Goal: Ask a question

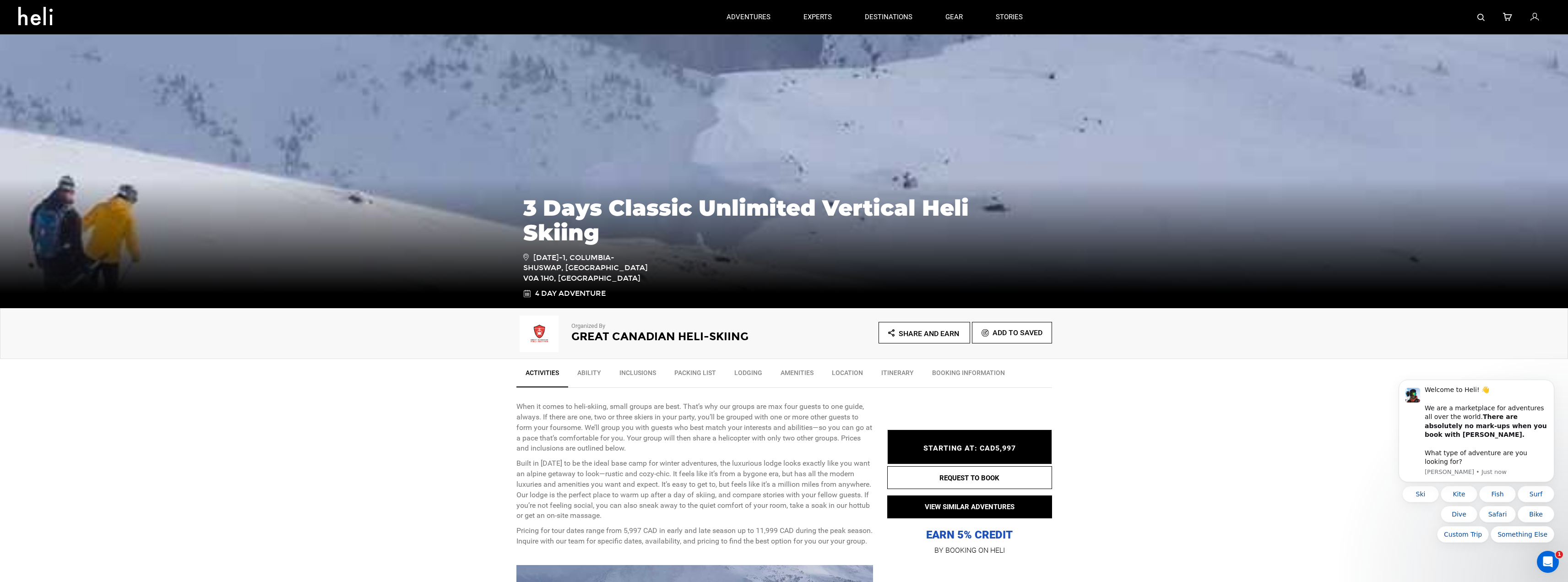
click at [746, 370] on link "Lodging" at bounding box center [749, 375] width 47 height 23
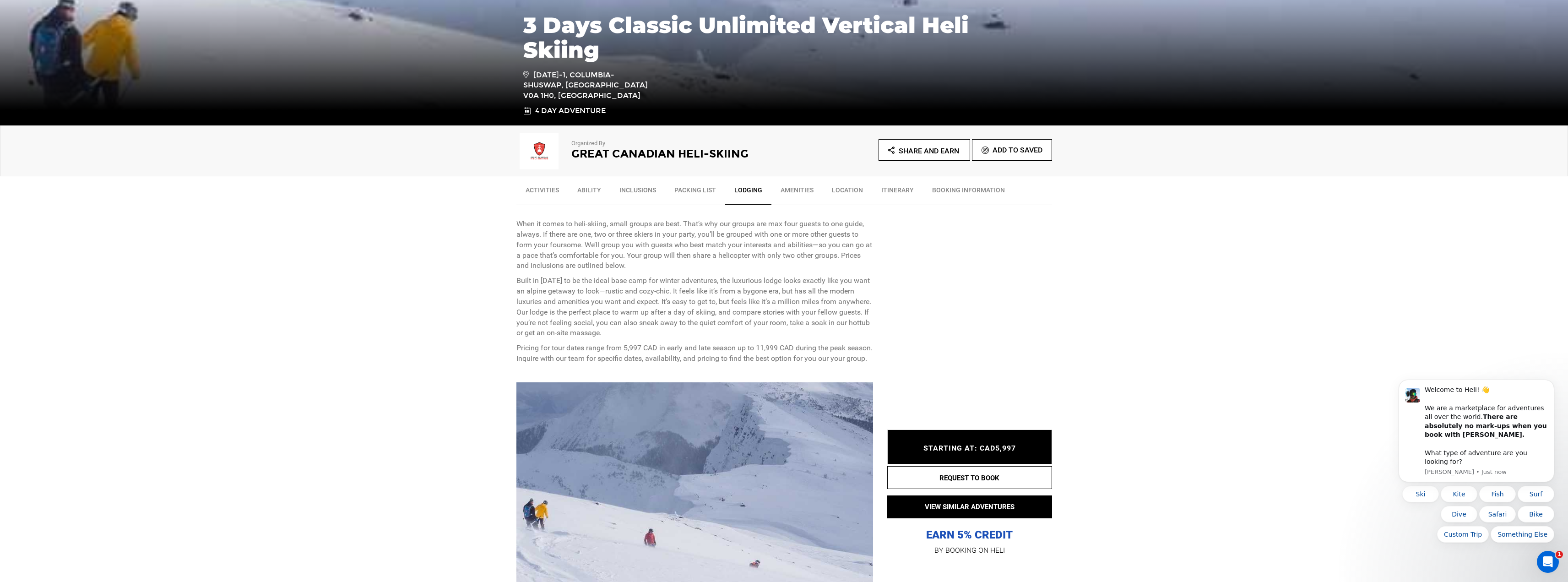
scroll to position [183, 0]
click at [800, 190] on link "Amenities" at bounding box center [796, 192] width 51 height 23
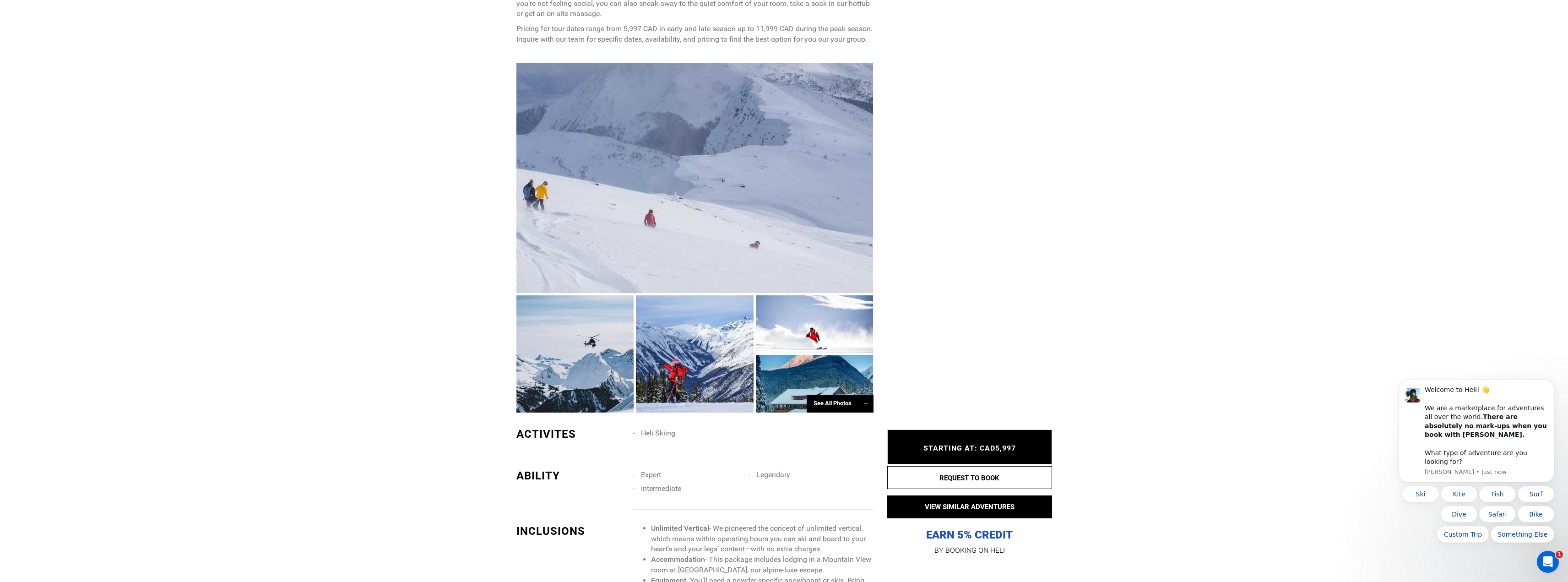
scroll to position [504, 0]
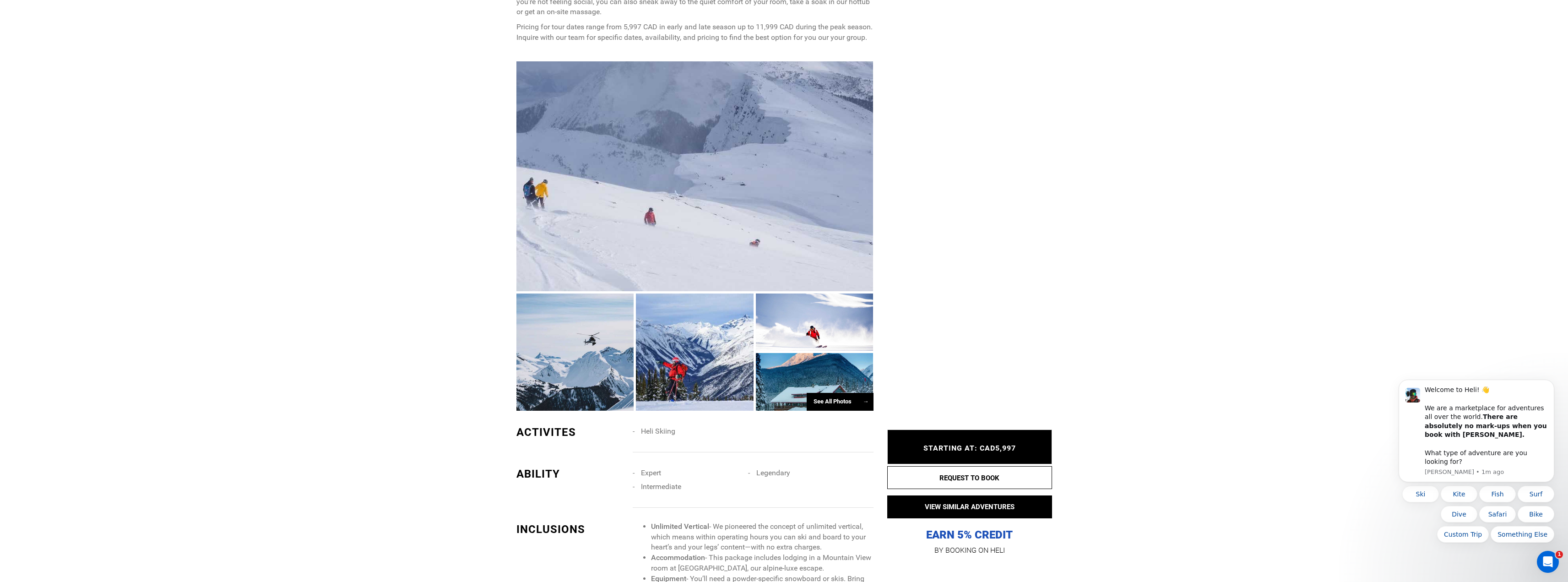
click at [849, 410] on div "See All Photos →" at bounding box center [840, 402] width 66 height 18
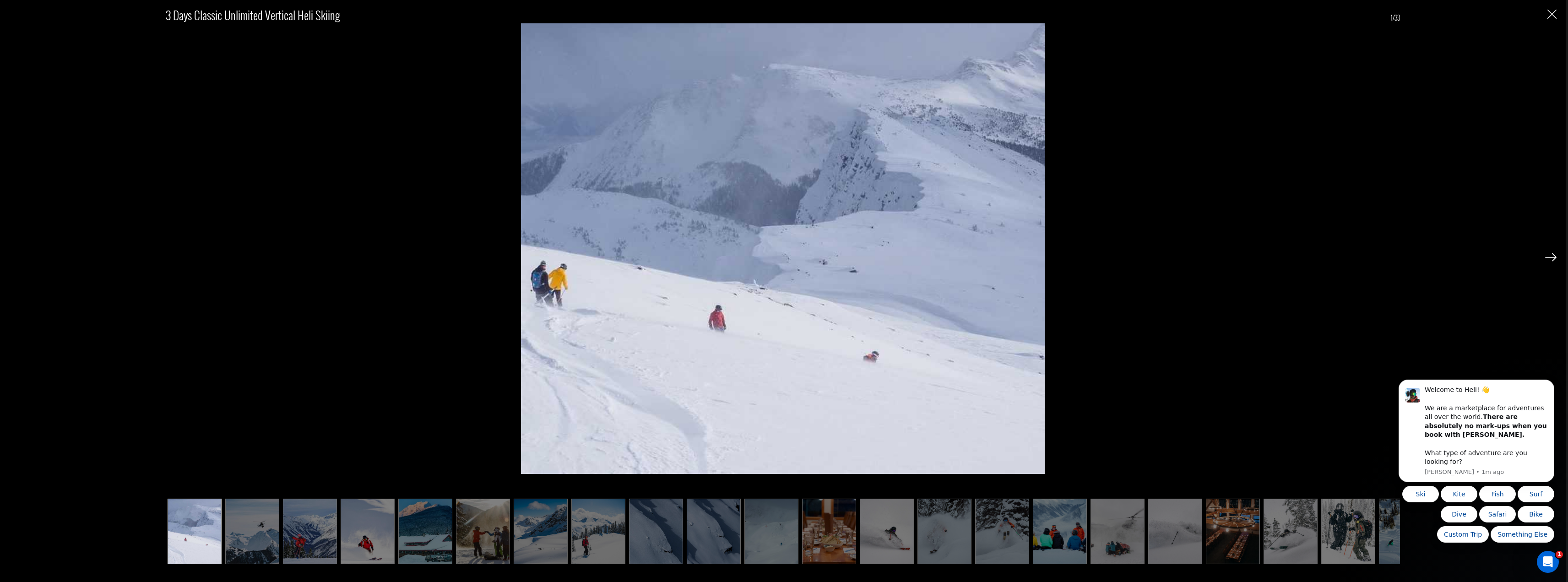
scroll to position [733, 0]
click at [1548, 254] on img at bounding box center [1550, 257] width 12 height 8
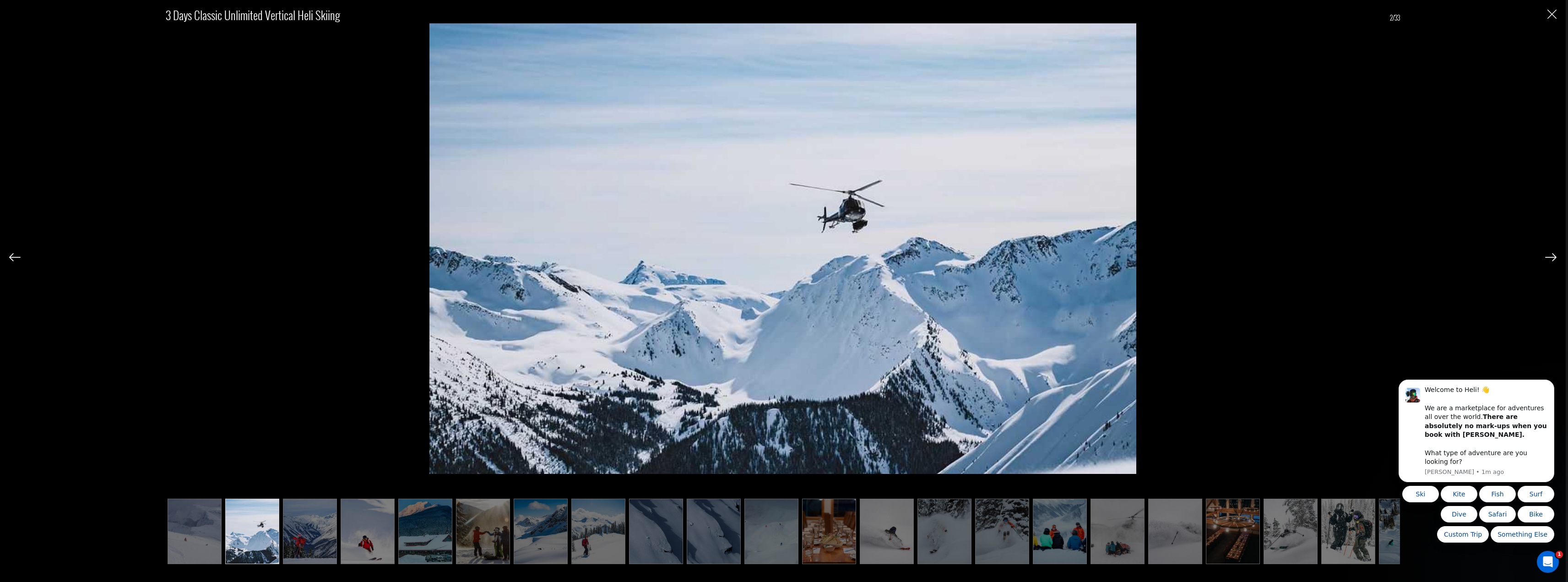
click at [1548, 254] on img at bounding box center [1550, 257] width 12 height 8
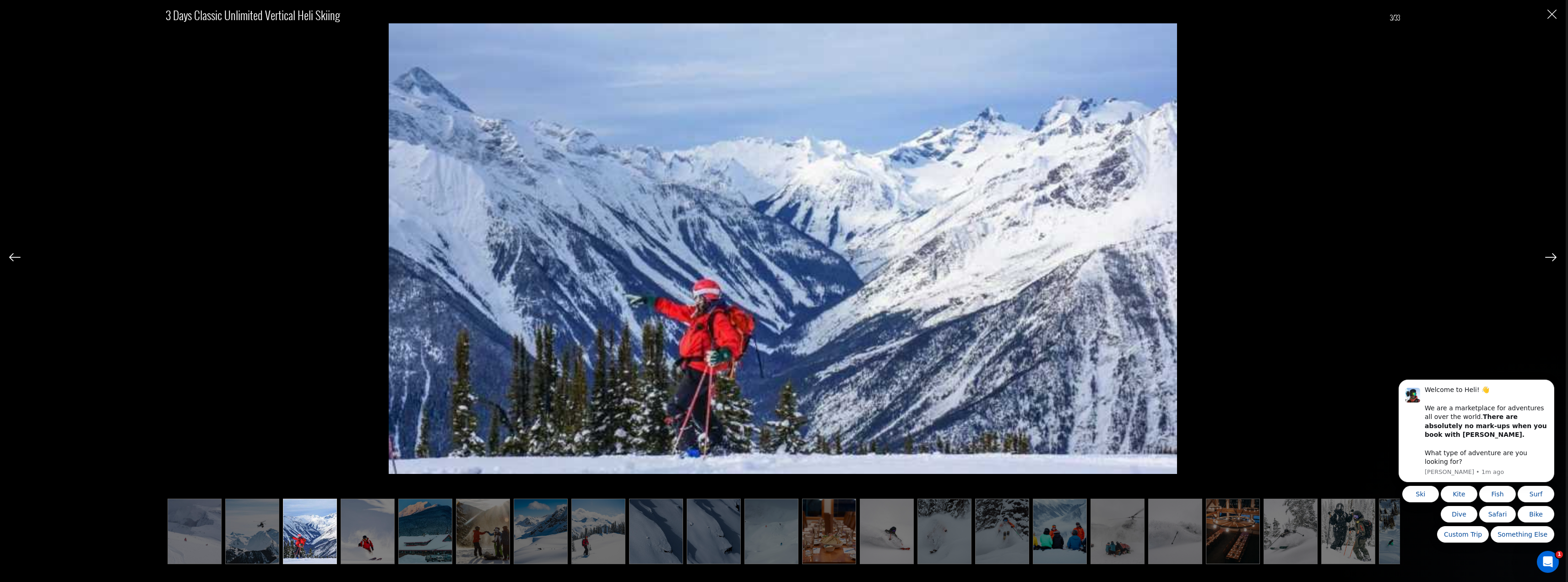
click at [1548, 254] on img at bounding box center [1550, 257] width 12 height 8
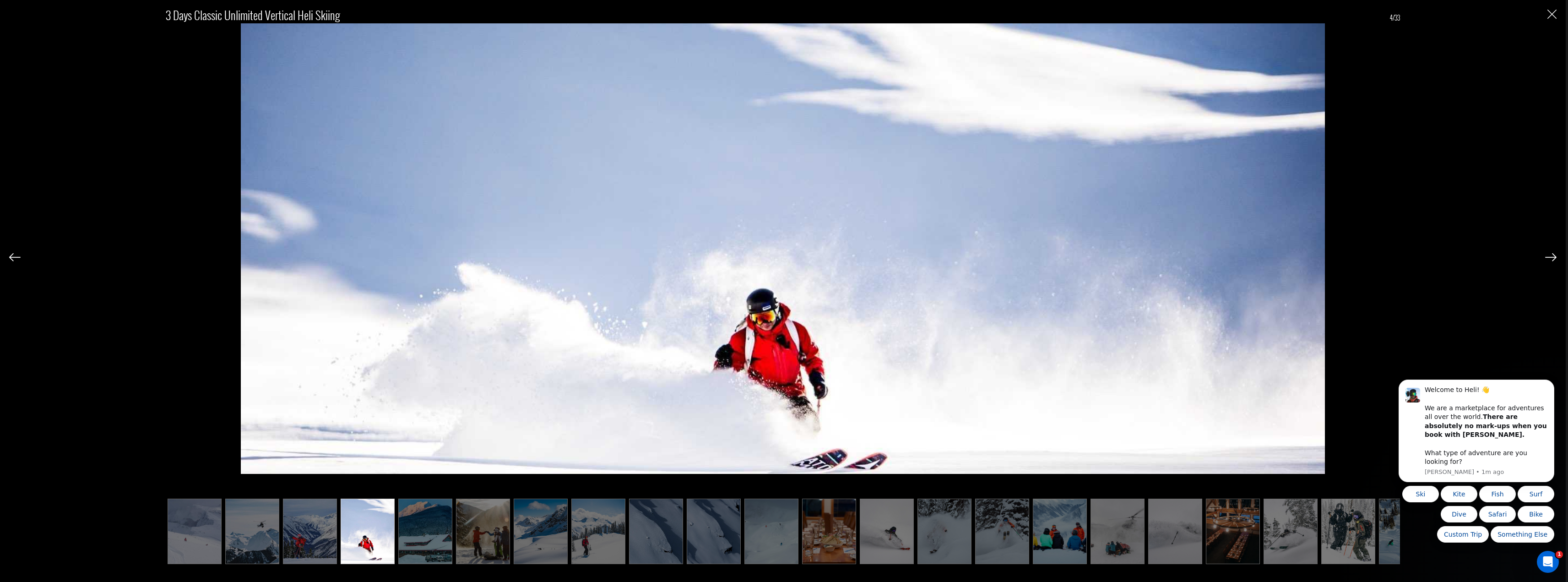
click at [1548, 254] on img at bounding box center [1550, 257] width 12 height 8
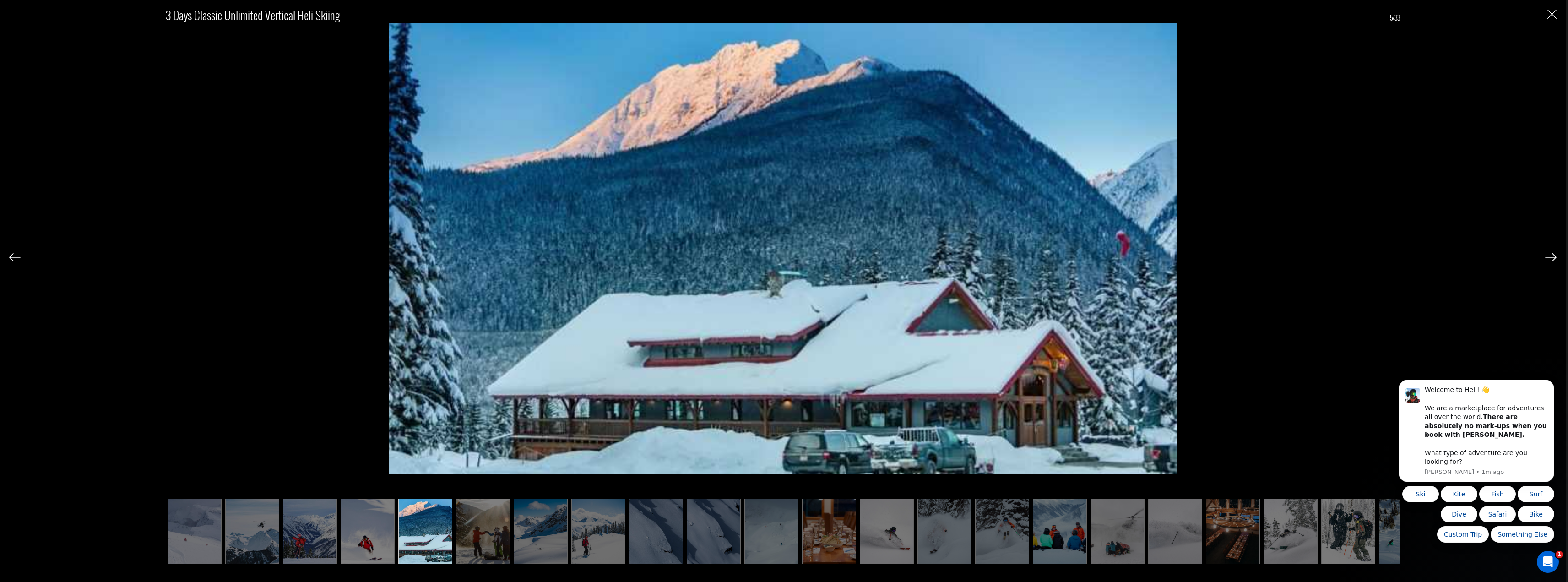
click at [1552, 256] on img at bounding box center [1550, 257] width 12 height 8
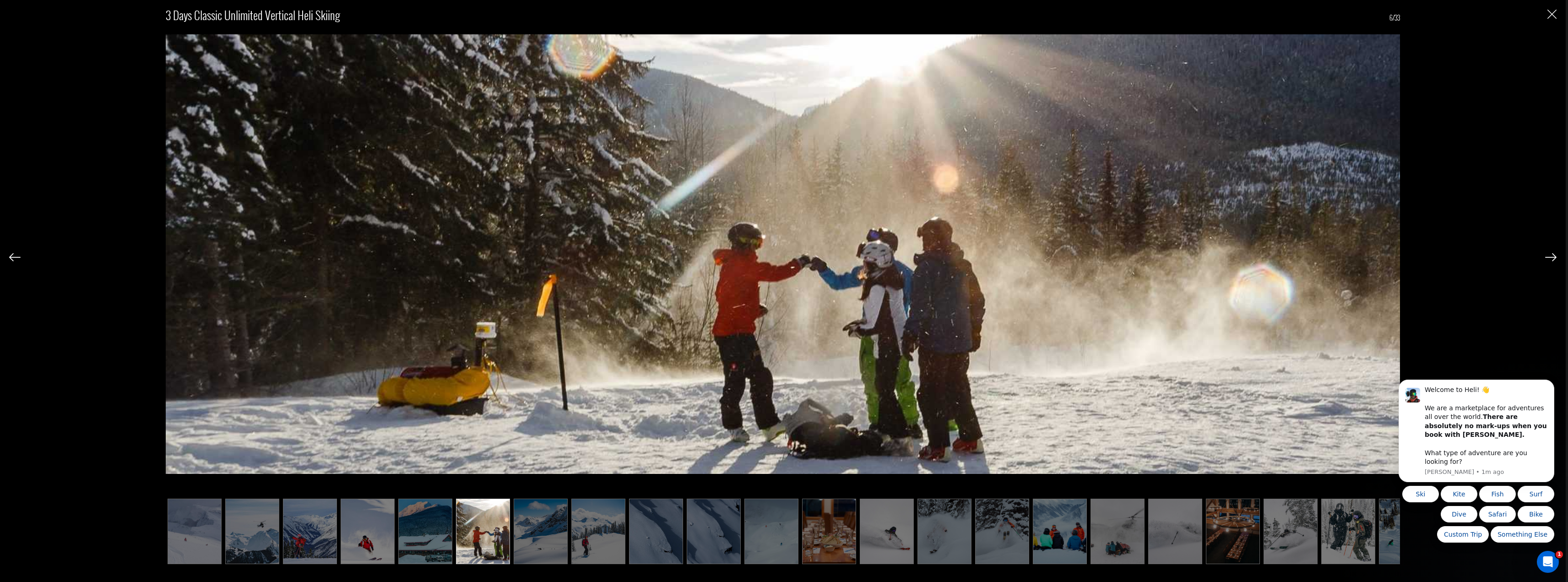
click at [1552, 256] on img at bounding box center [1550, 257] width 12 height 8
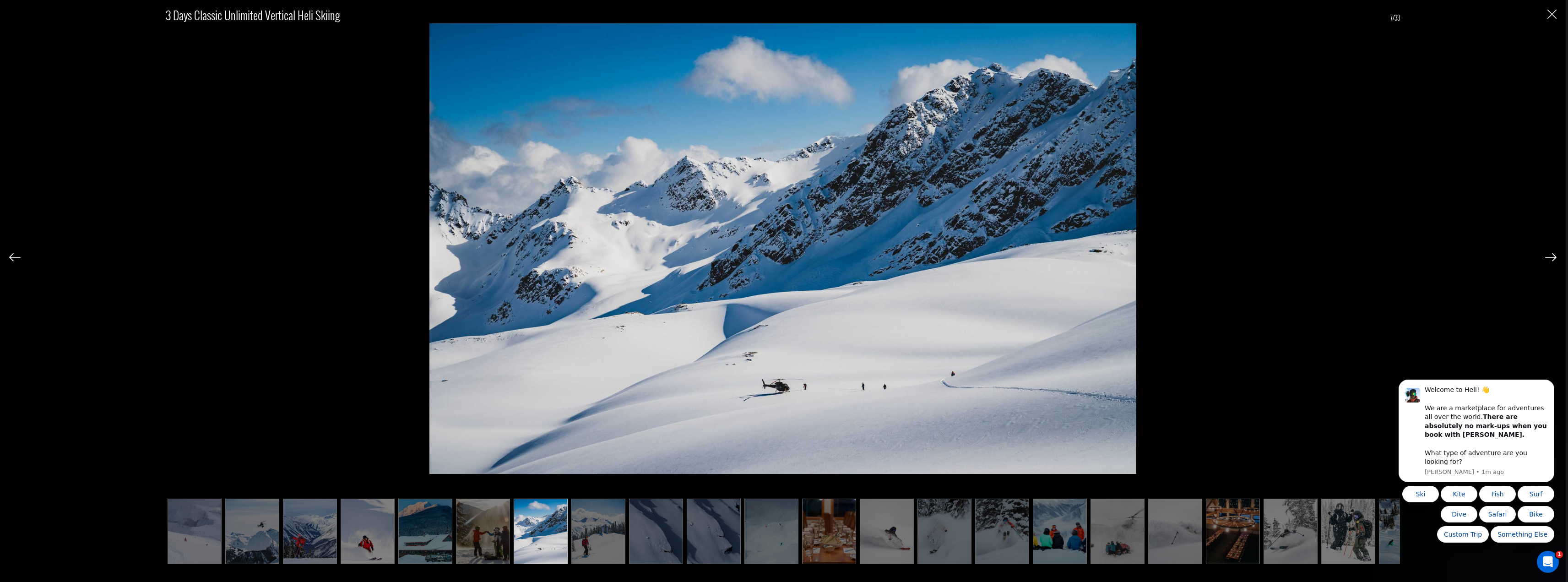
click at [1552, 256] on img at bounding box center [1550, 257] width 12 height 8
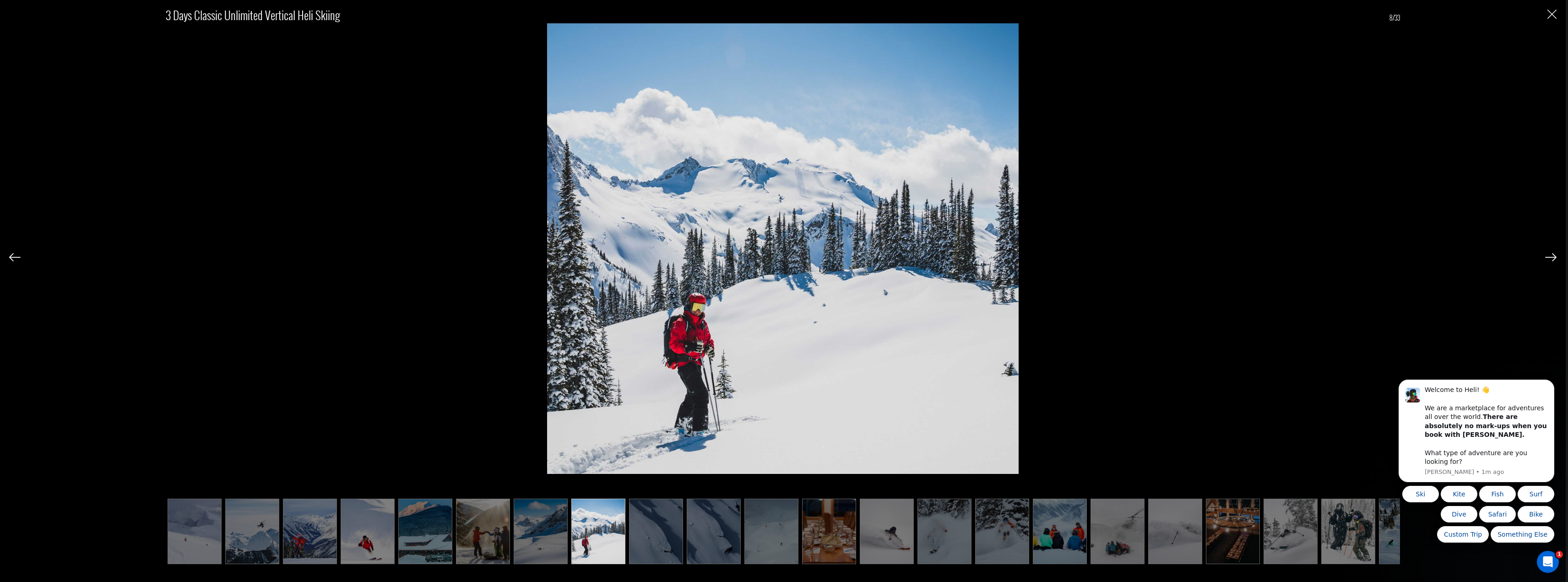
click at [1552, 256] on img at bounding box center [1550, 257] width 12 height 8
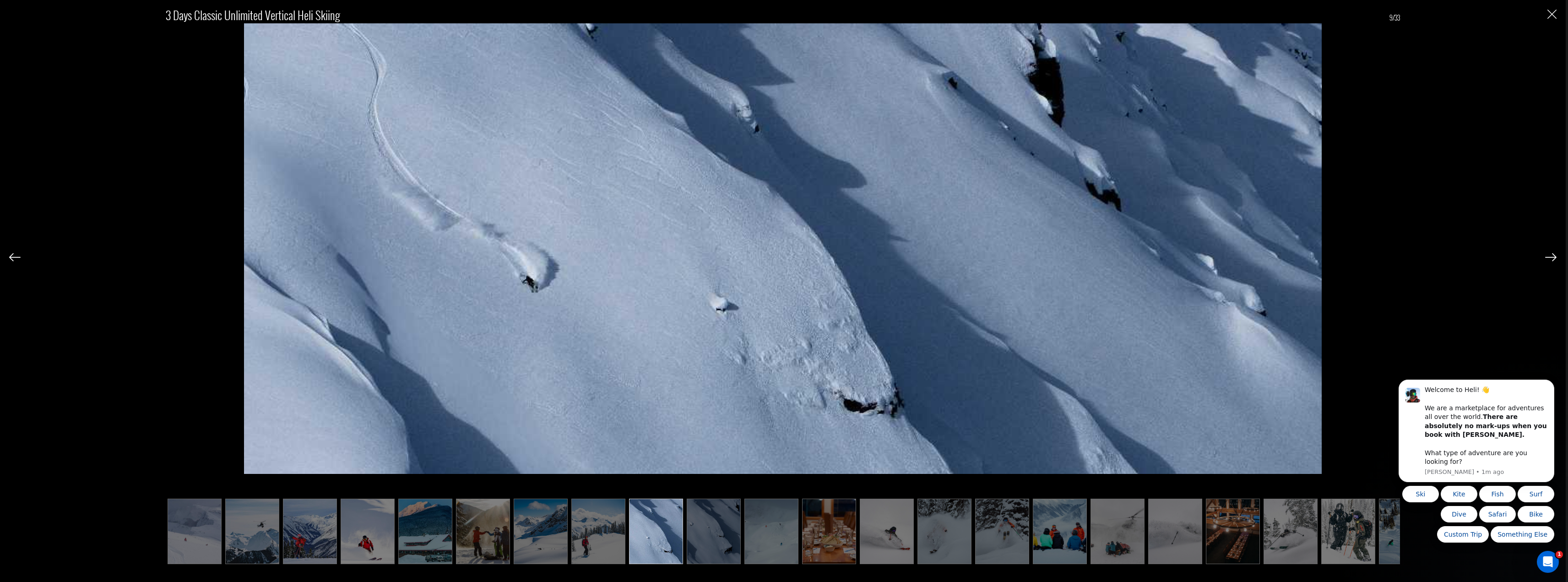
click at [1552, 256] on img at bounding box center [1550, 257] width 12 height 8
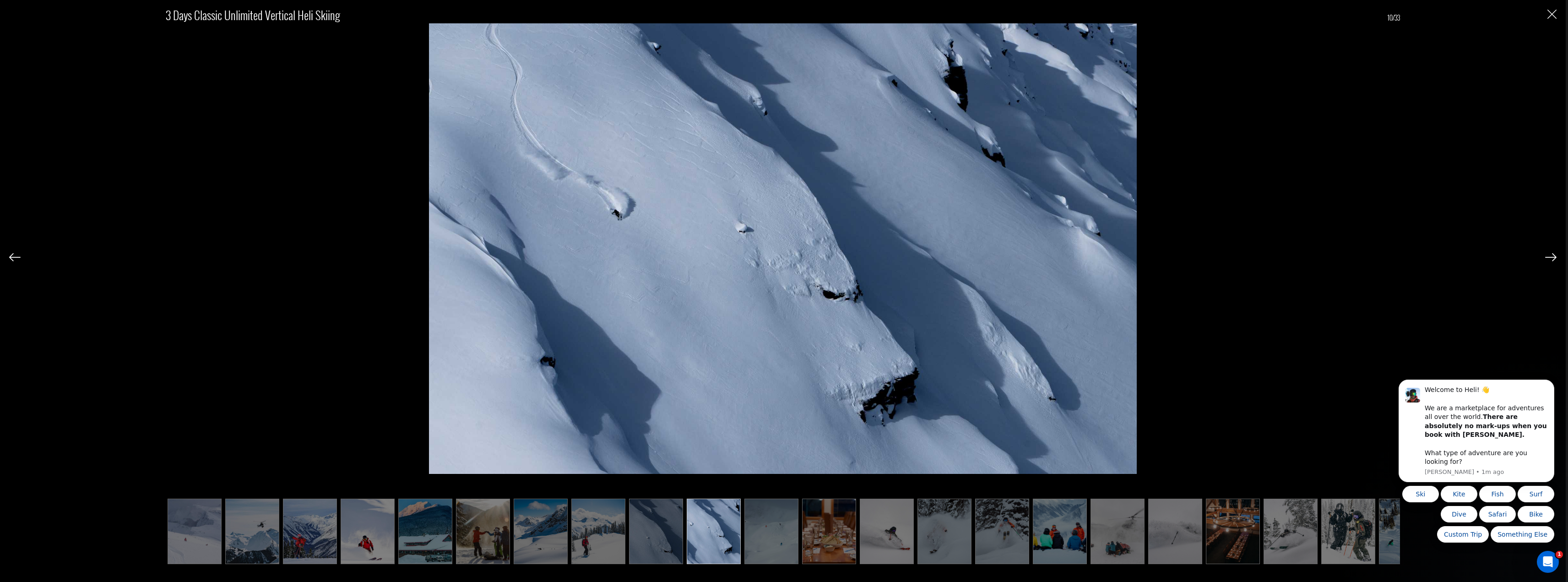
click at [1552, 256] on img at bounding box center [1550, 257] width 12 height 8
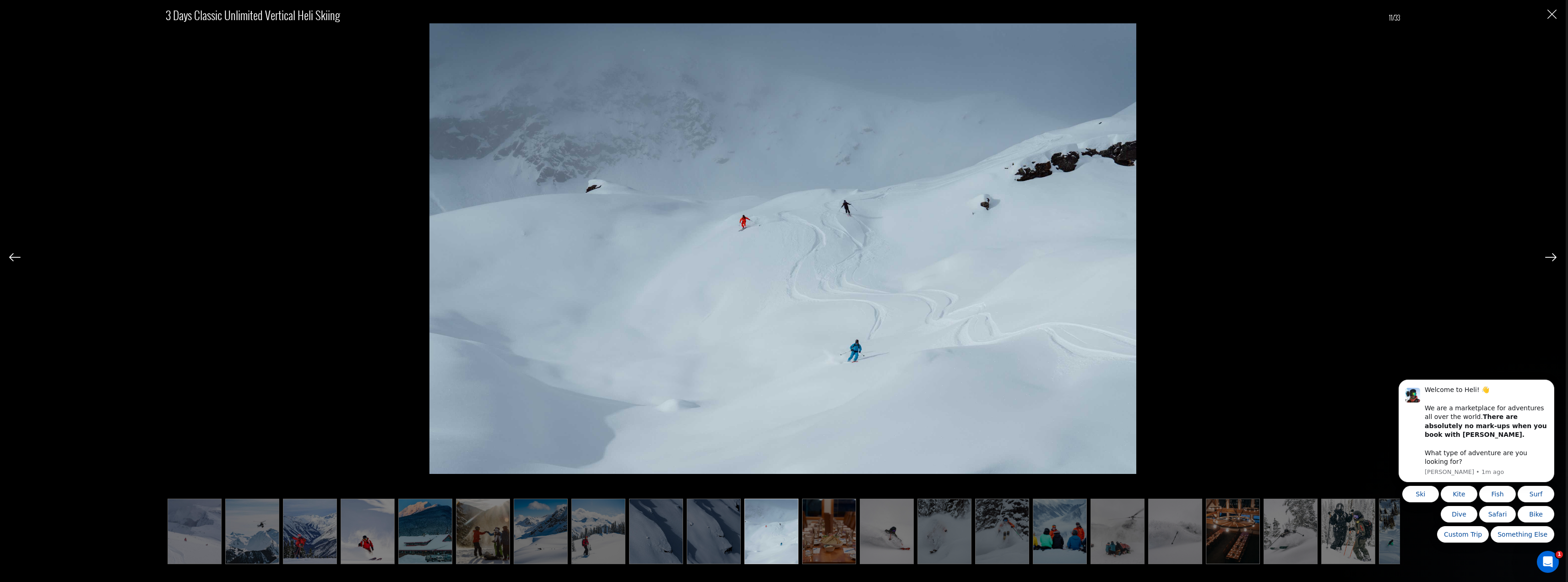
click at [1552, 256] on img at bounding box center [1550, 257] width 12 height 8
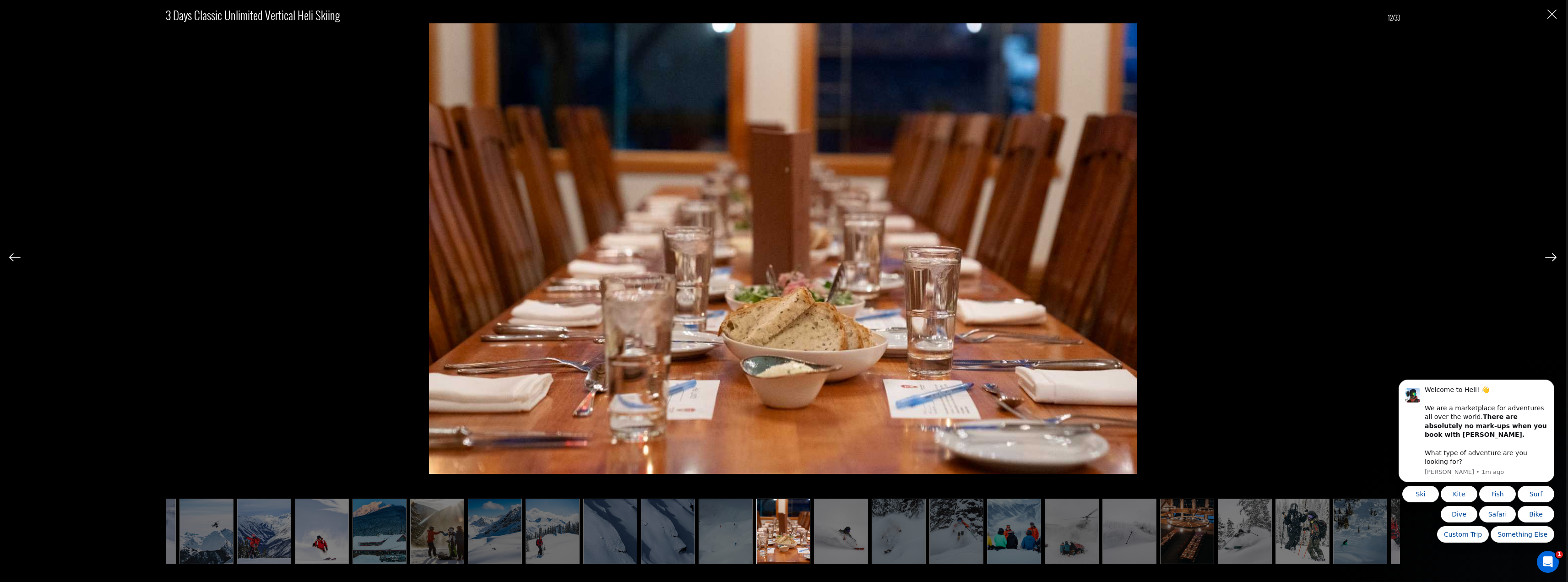
click at [1552, 256] on img at bounding box center [1550, 257] width 12 height 8
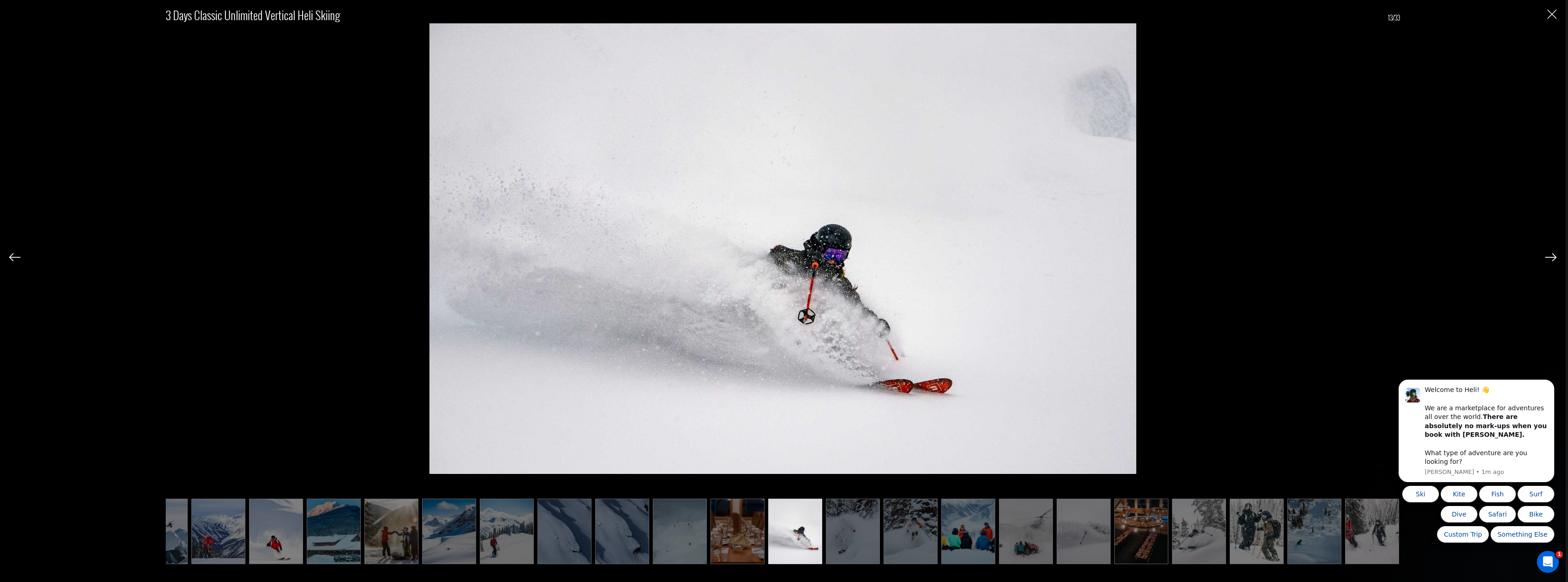
click at [1552, 256] on img at bounding box center [1550, 257] width 12 height 8
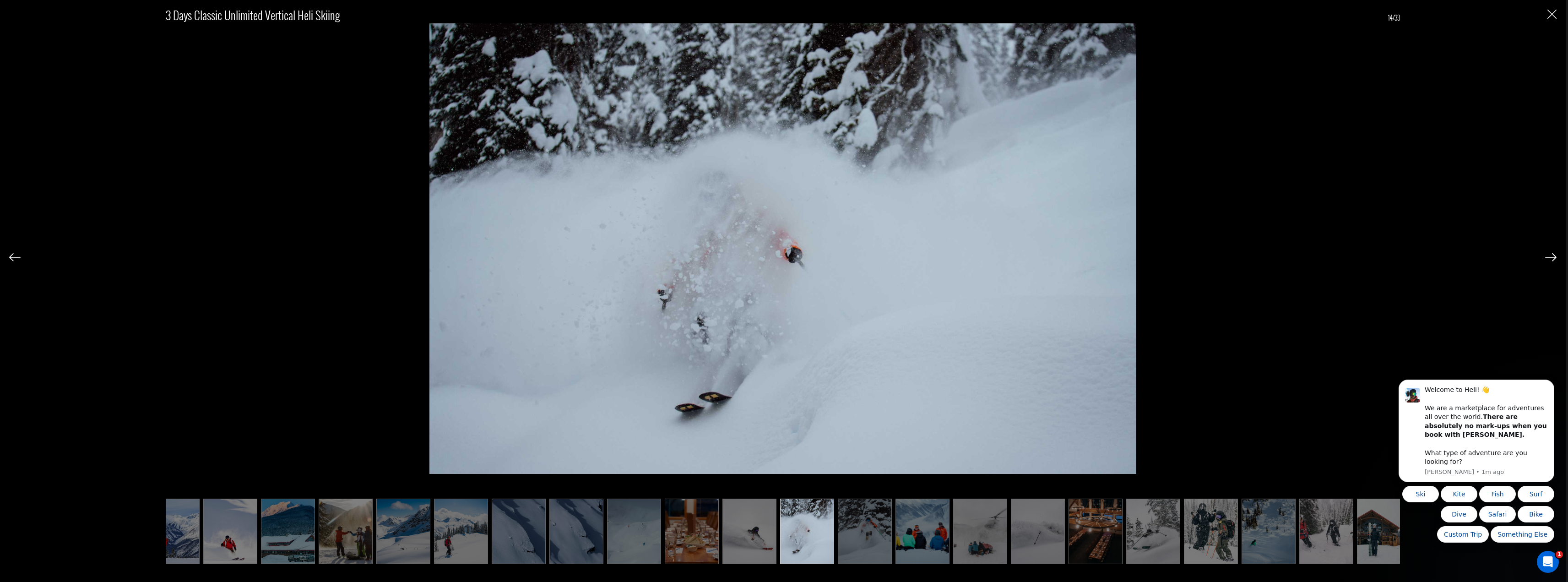
click at [1552, 256] on img at bounding box center [1550, 257] width 12 height 8
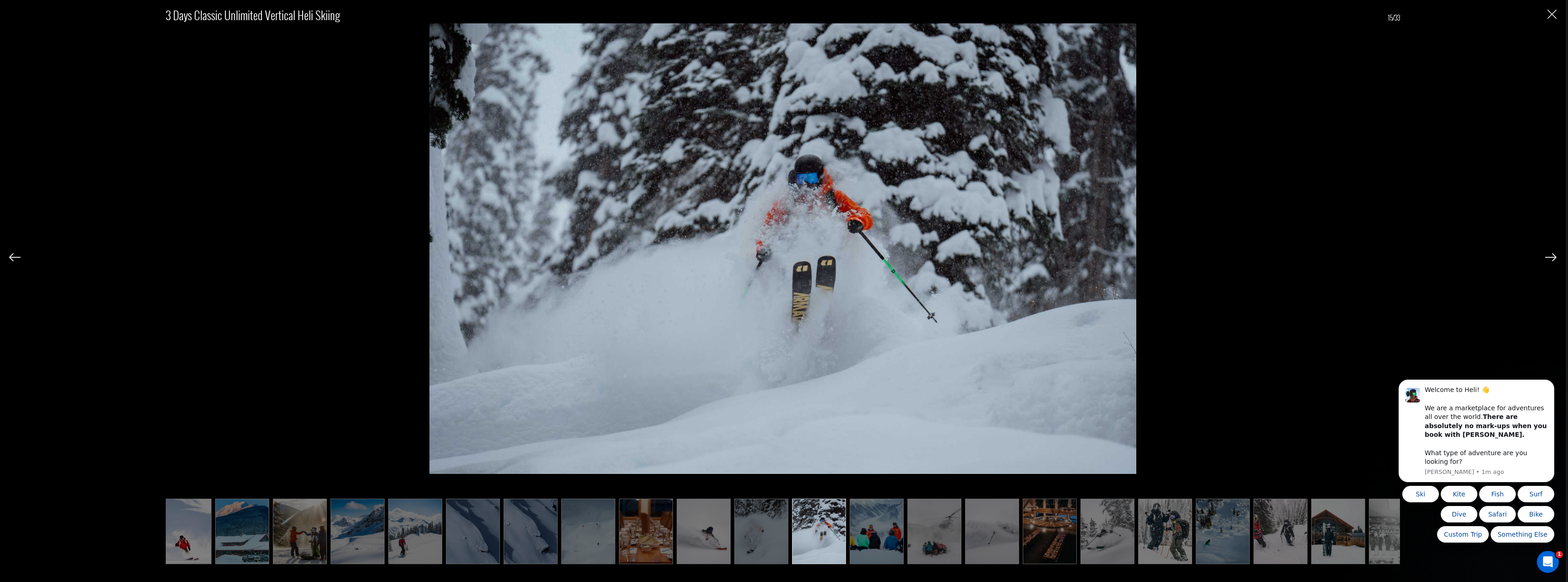
click at [1552, 256] on img at bounding box center [1550, 257] width 12 height 8
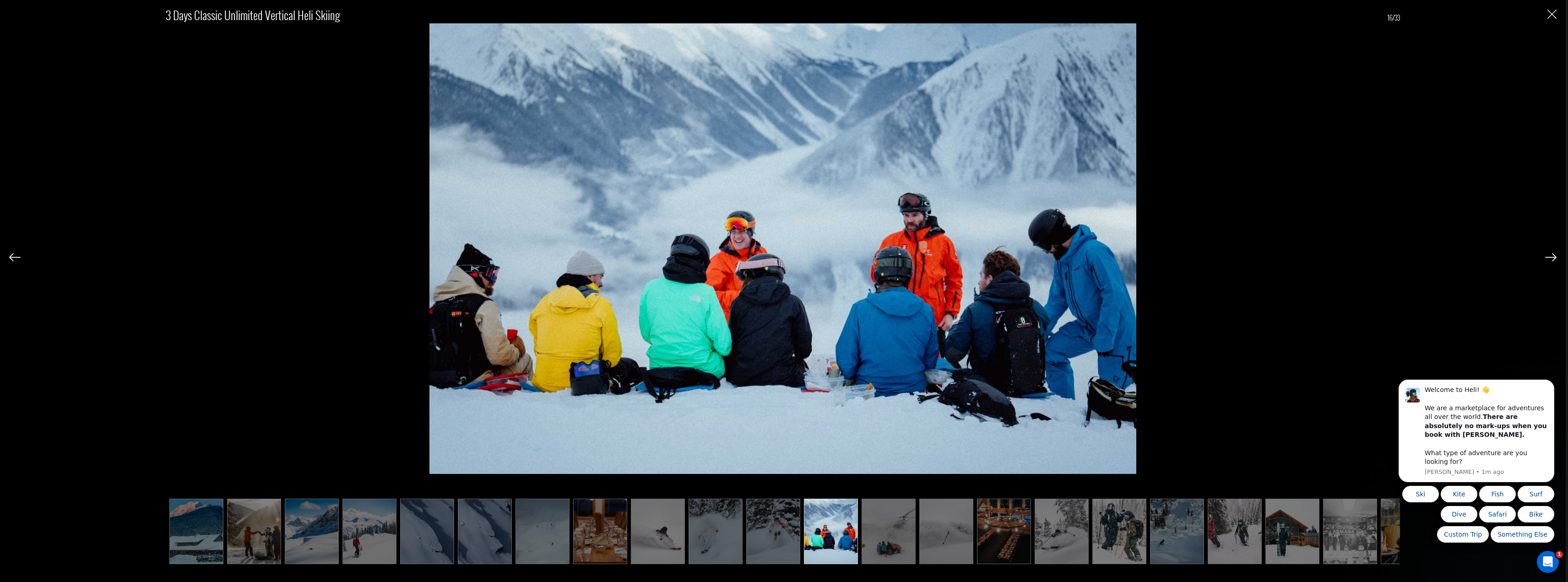
click at [1552, 256] on img at bounding box center [1550, 257] width 12 height 8
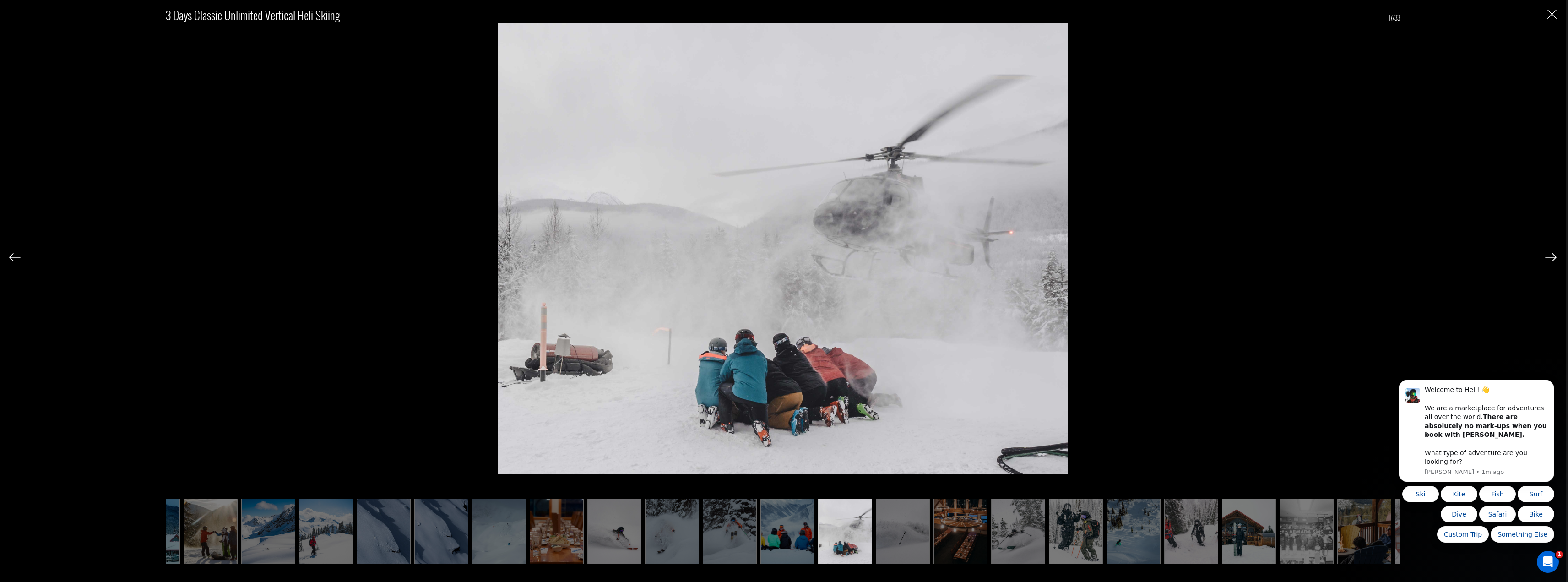
scroll to position [0, 275]
click at [1552, 256] on img at bounding box center [1550, 257] width 12 height 8
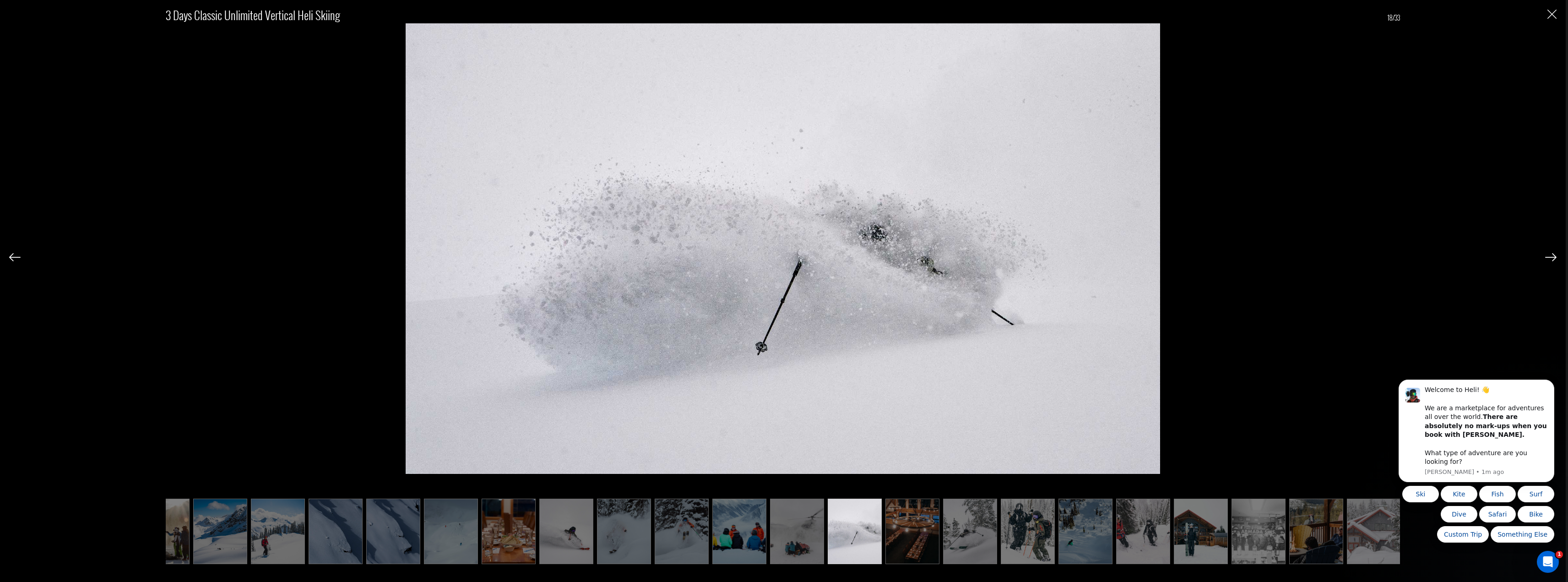
click at [1552, 256] on img at bounding box center [1550, 257] width 12 height 8
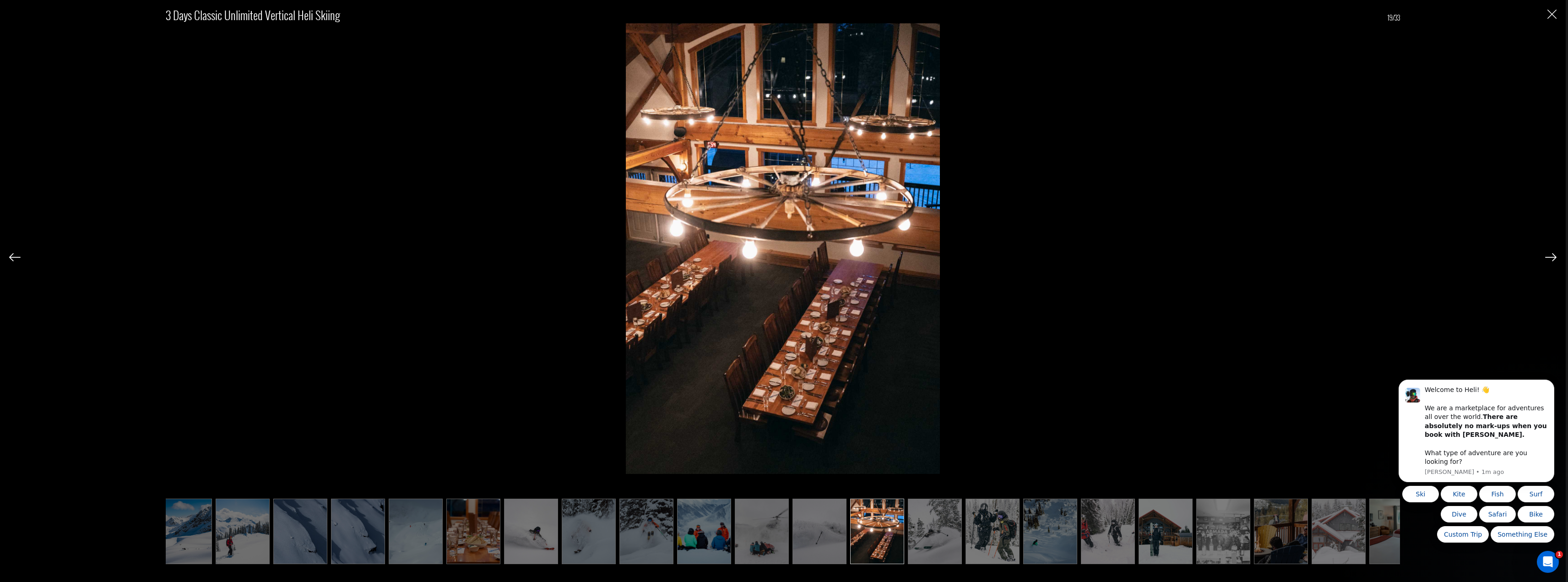
scroll to position [0, 366]
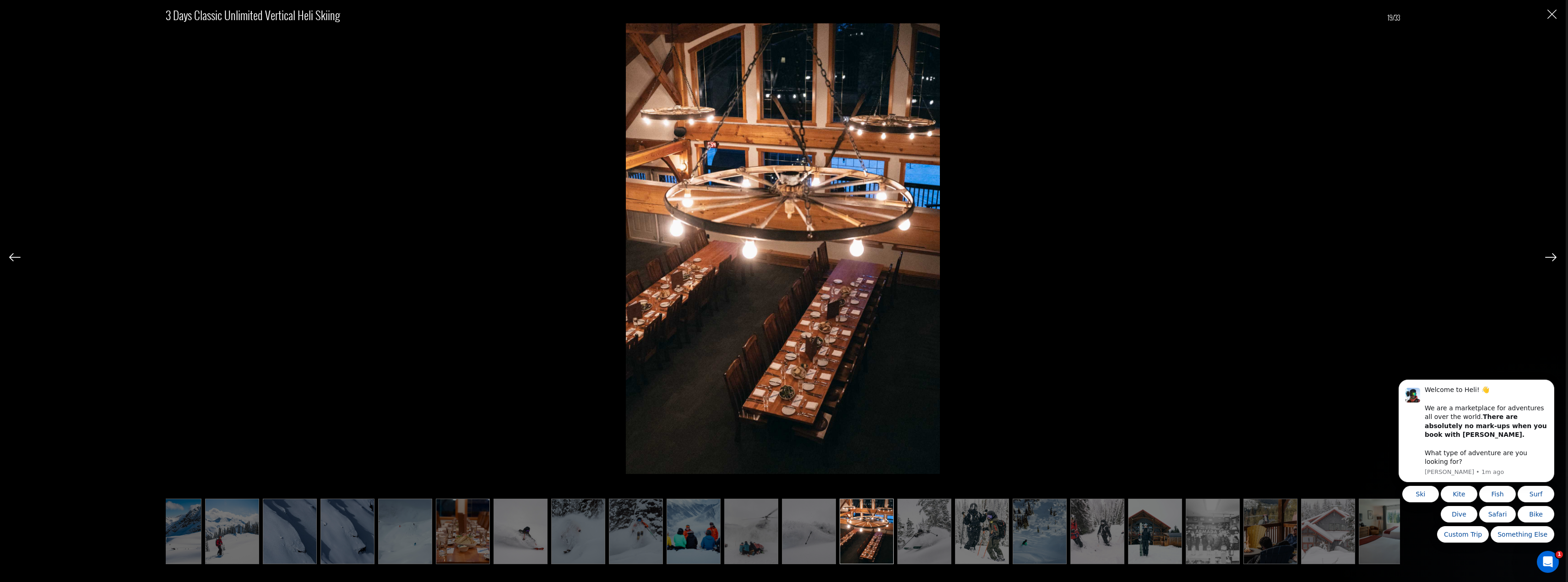
click at [1552, 256] on img at bounding box center [1550, 257] width 12 height 8
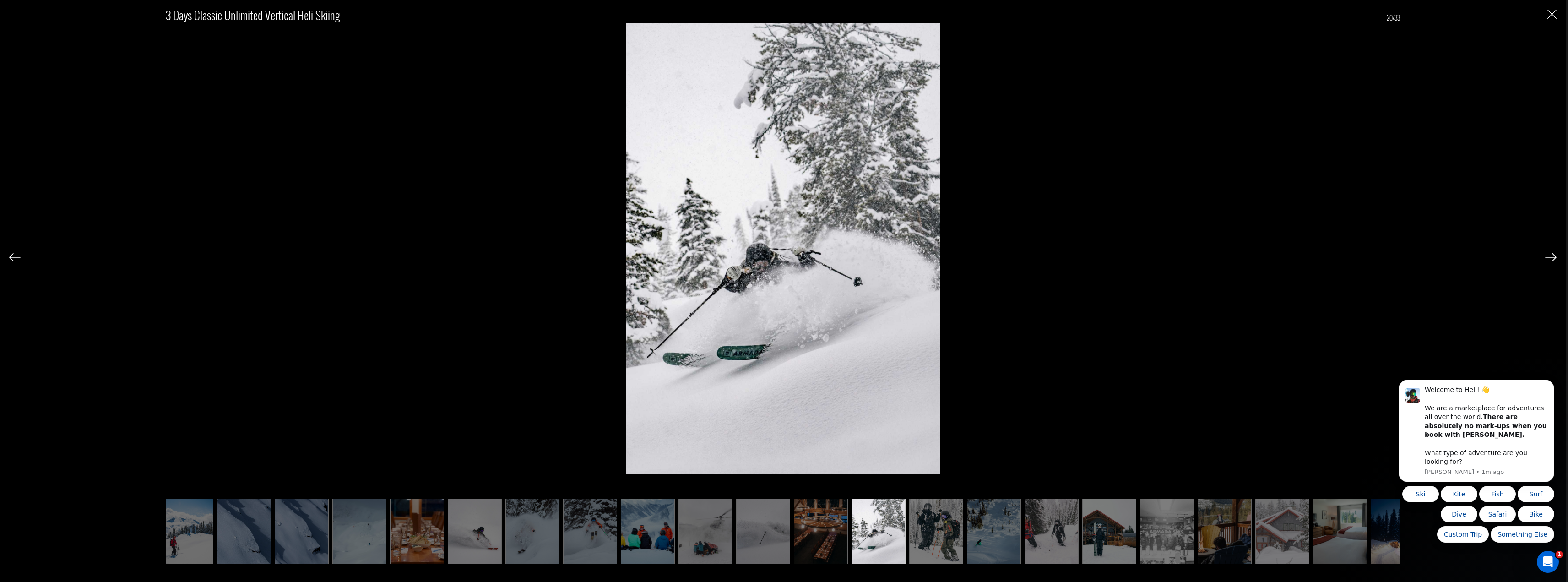
click at [1552, 256] on img at bounding box center [1550, 257] width 12 height 8
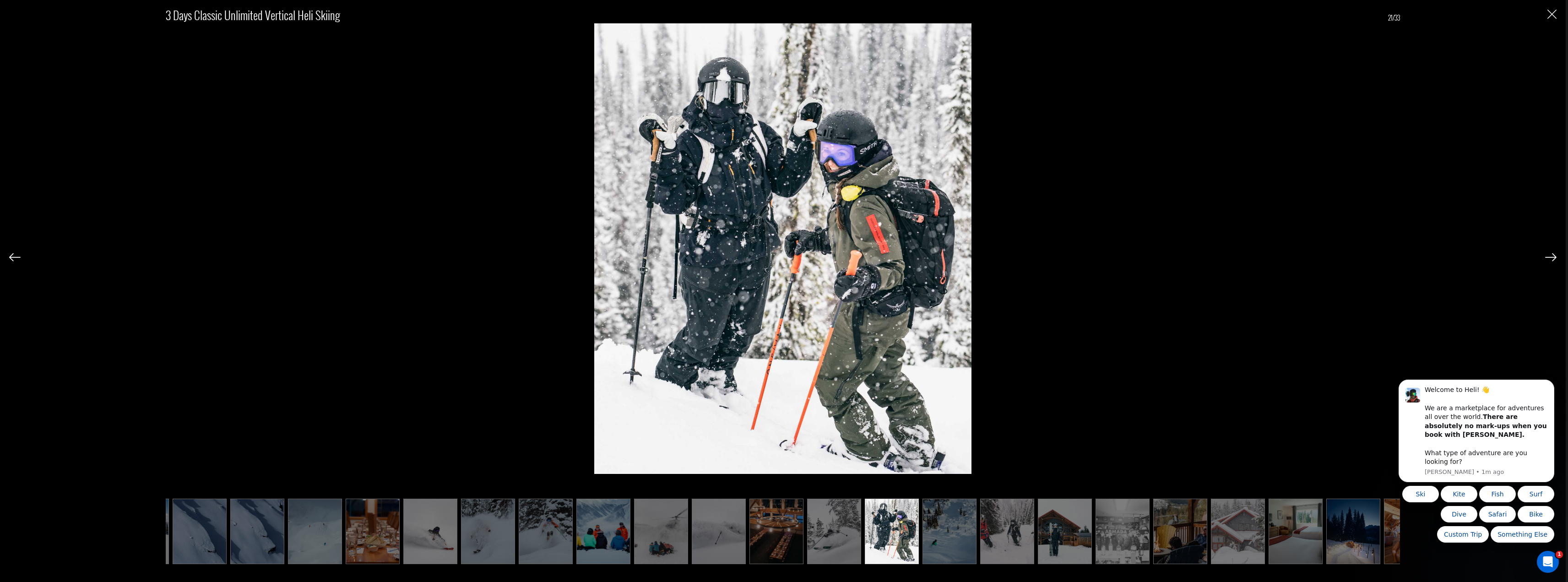
scroll to position [0, 458]
click at [1552, 256] on img at bounding box center [1550, 257] width 12 height 8
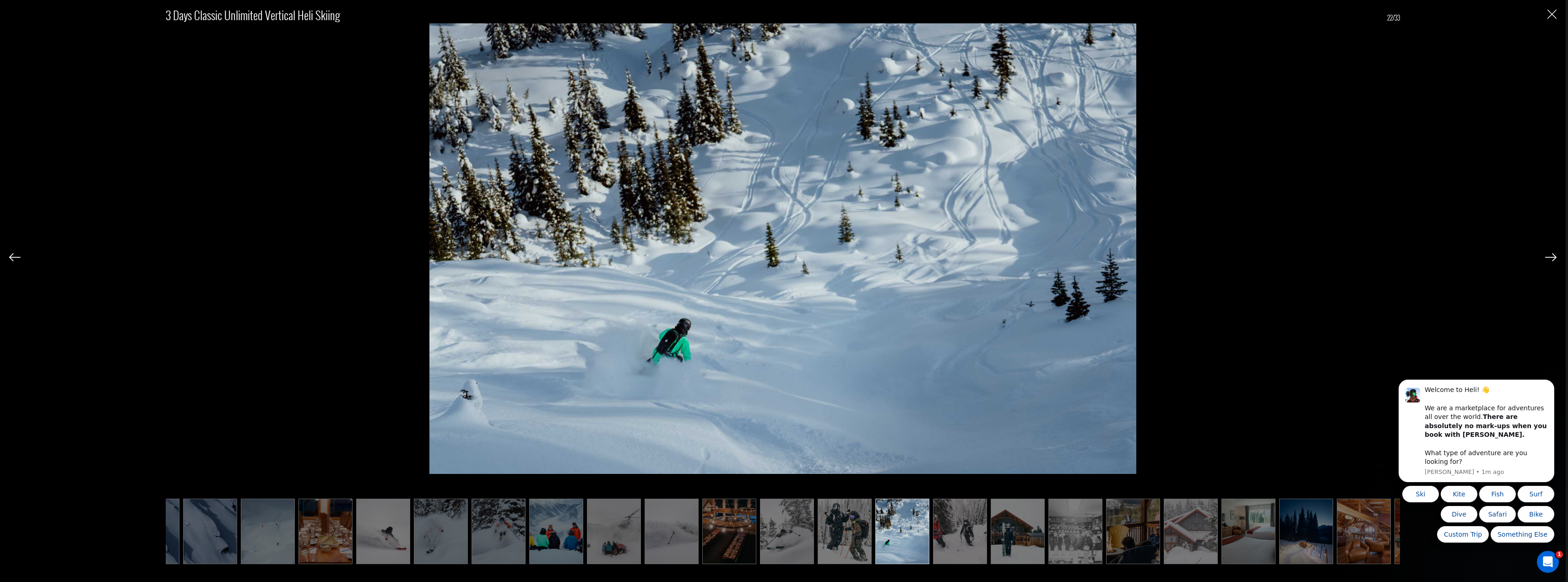
click at [1552, 256] on img at bounding box center [1550, 257] width 12 height 8
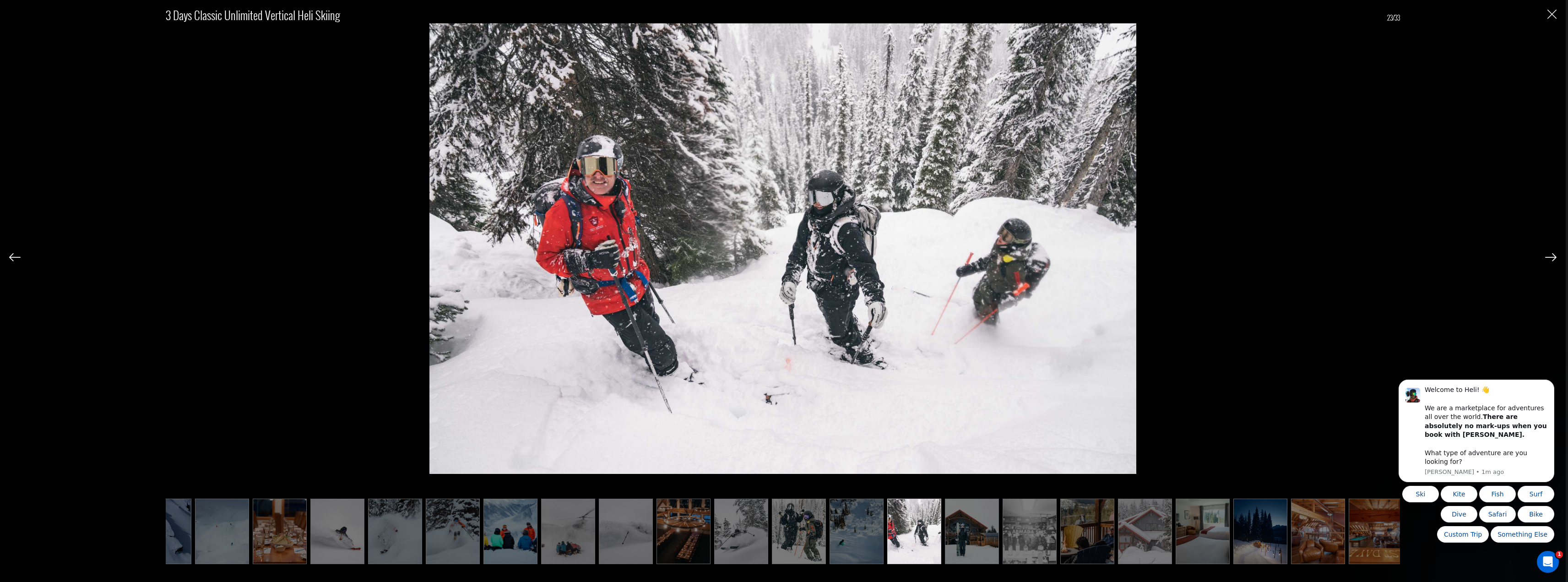
click at [1552, 256] on img at bounding box center [1550, 257] width 12 height 8
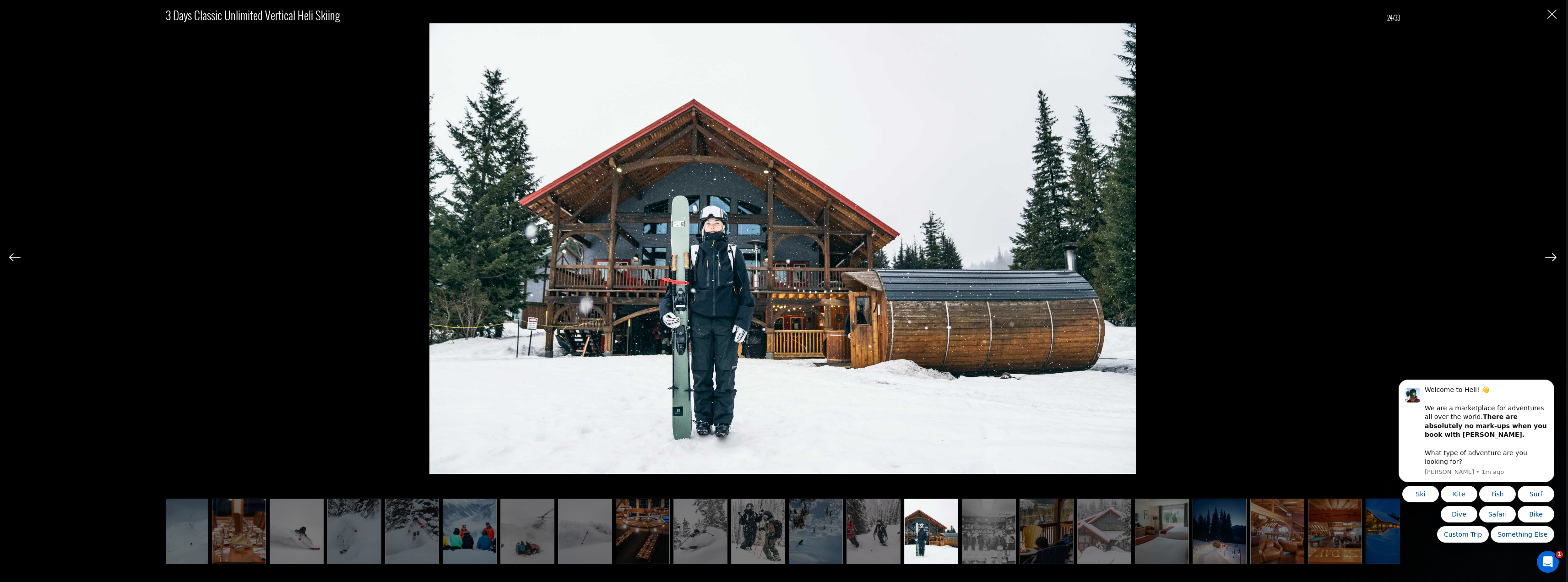
scroll to position [0, 595]
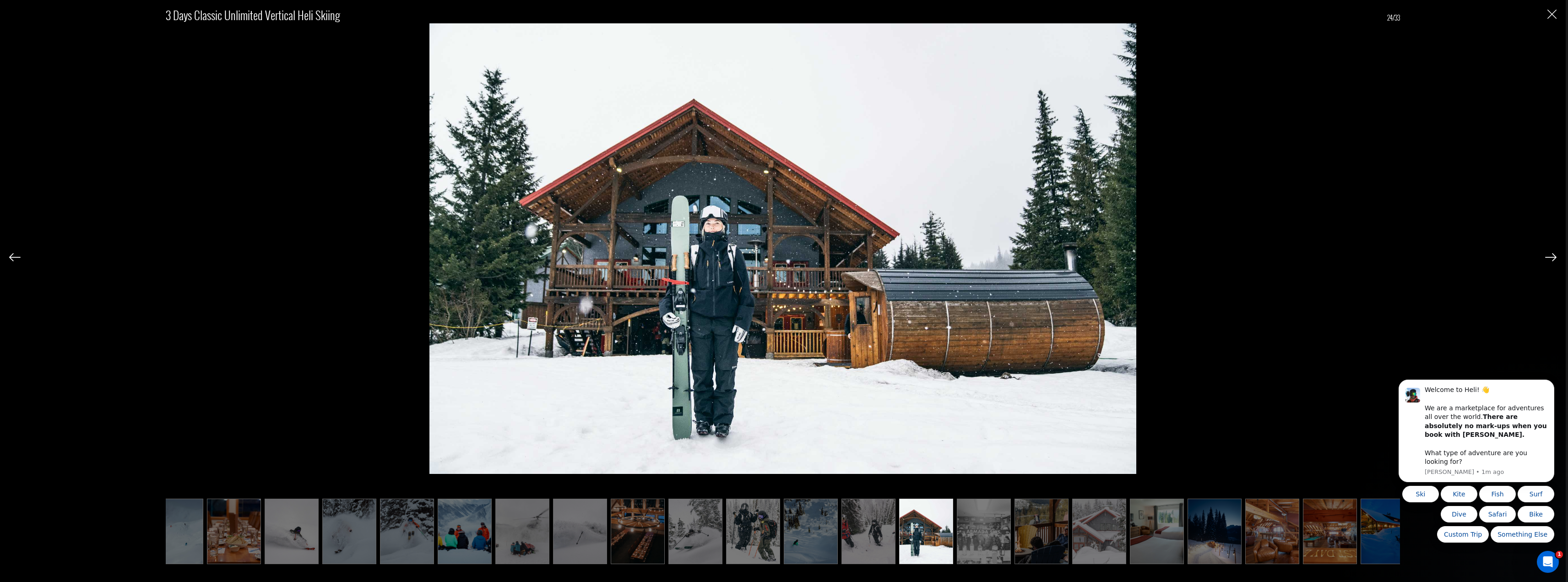
click at [1552, 256] on img at bounding box center [1550, 257] width 12 height 8
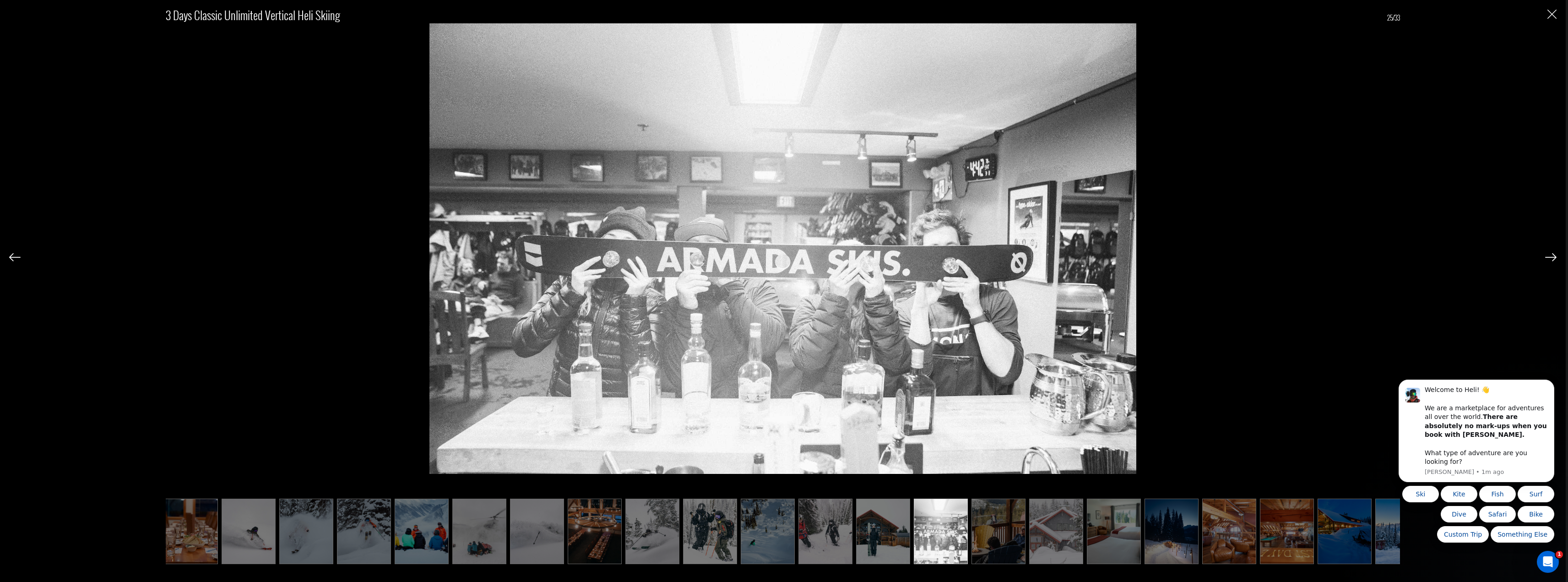
scroll to position [0, 641]
click at [1552, 256] on img at bounding box center [1550, 257] width 12 height 8
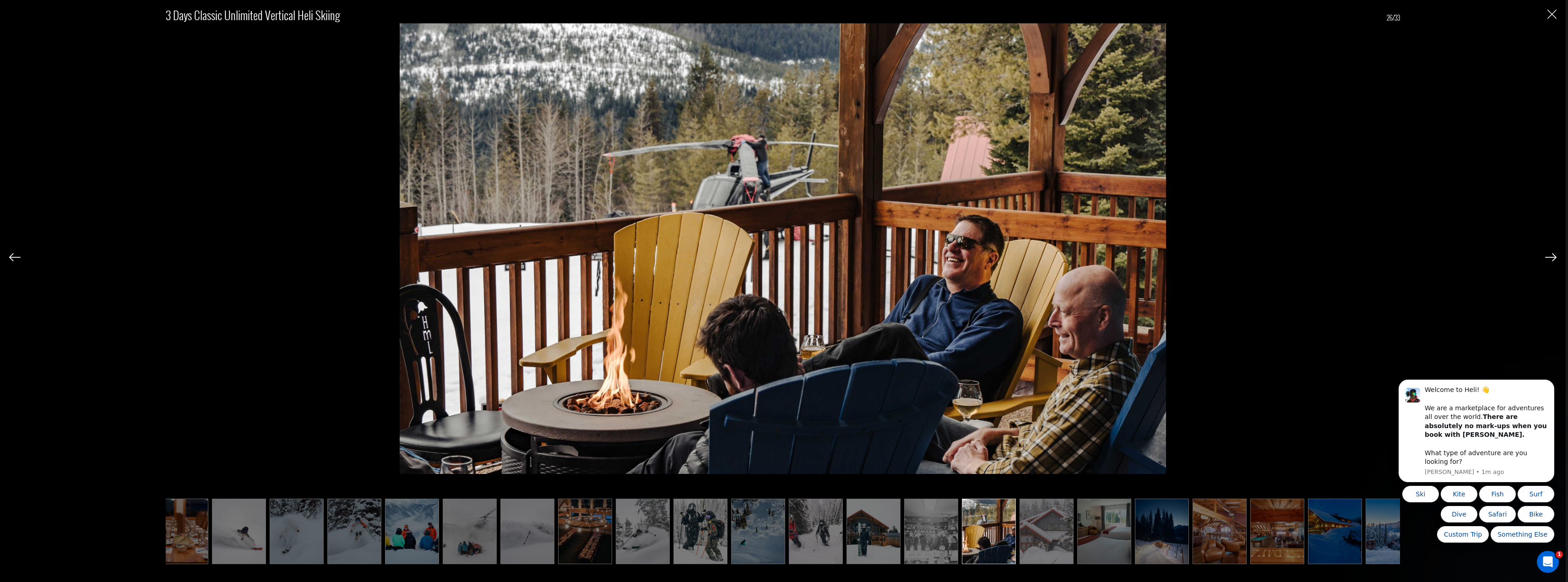
scroll to position [0, 670]
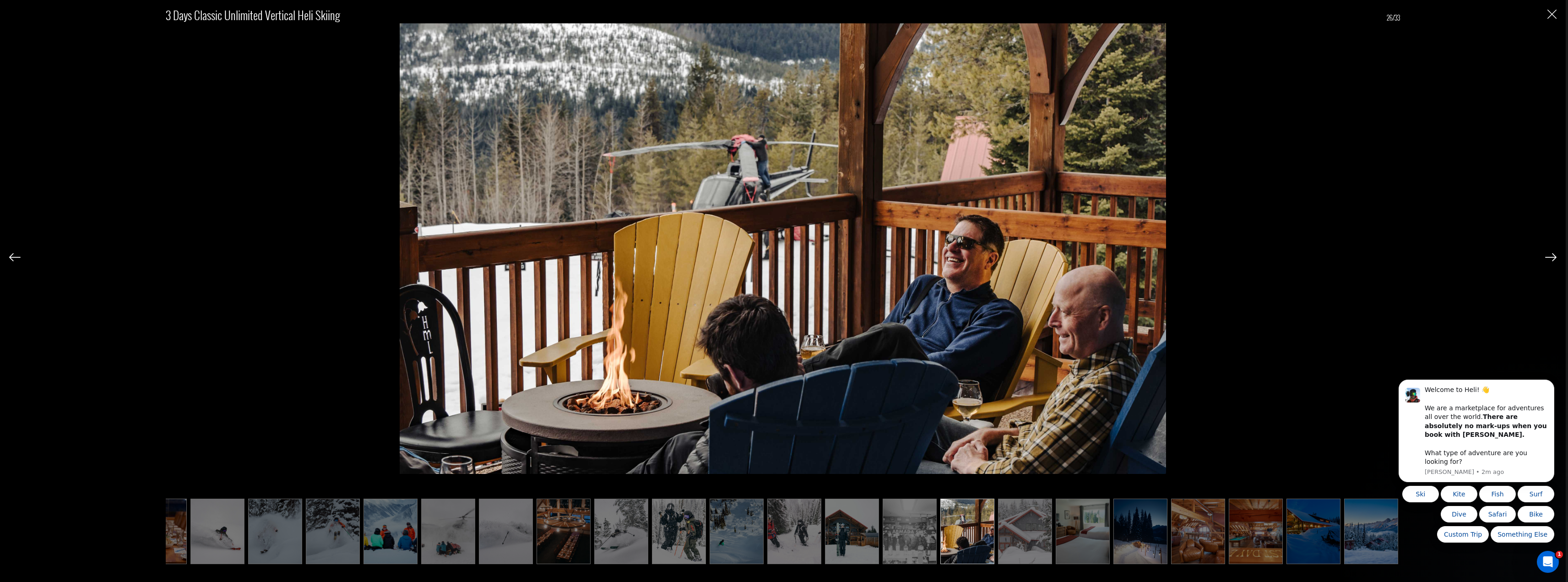
click at [1552, 256] on img at bounding box center [1550, 257] width 12 height 8
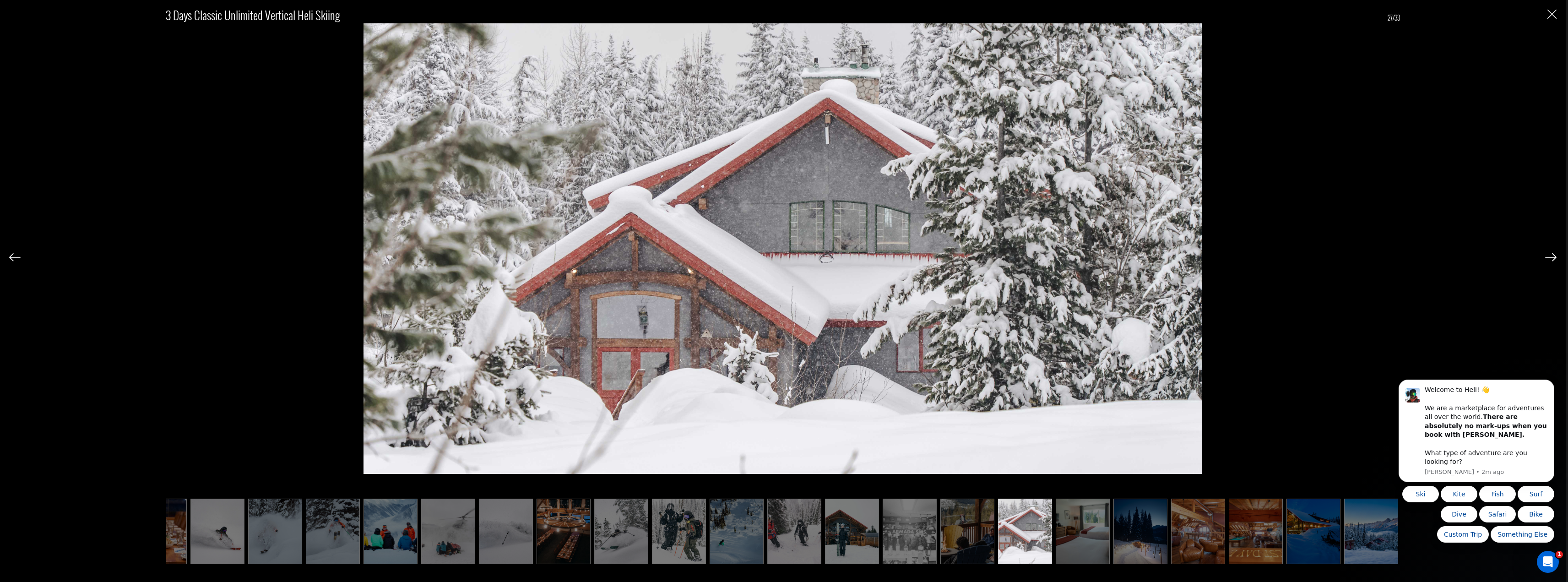
click at [1552, 256] on img at bounding box center [1550, 257] width 12 height 8
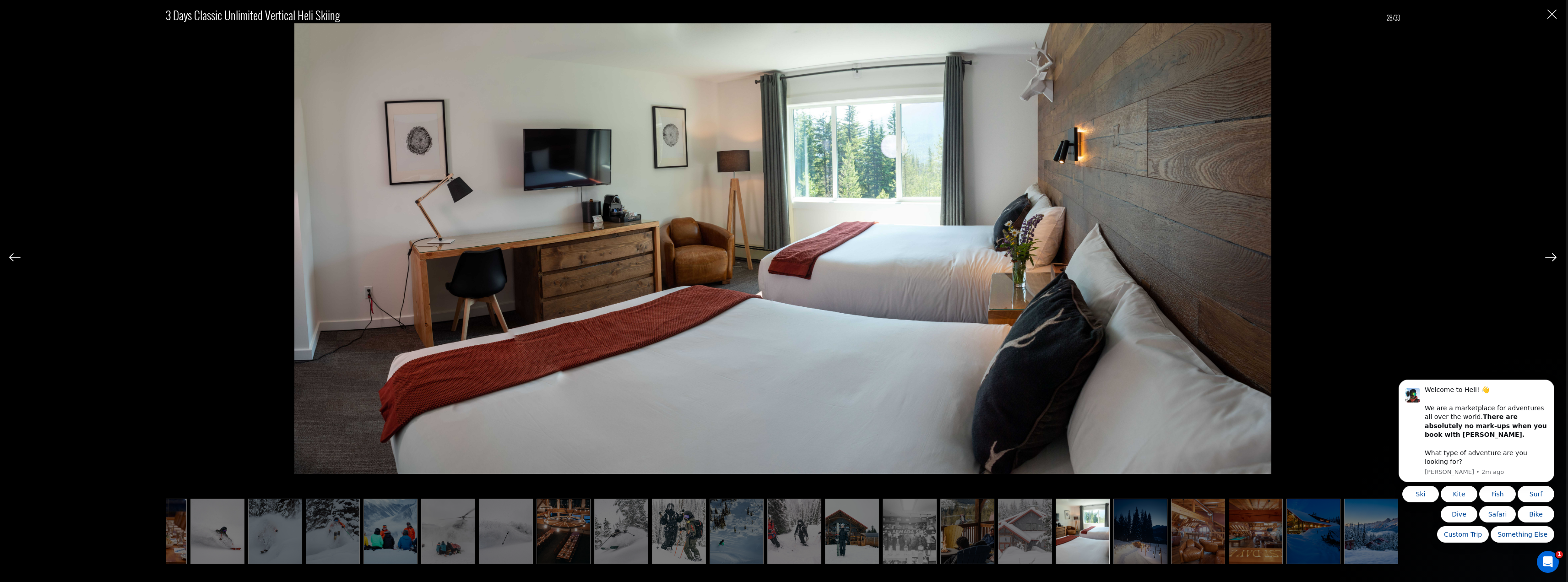
click at [1552, 256] on img at bounding box center [1550, 257] width 12 height 8
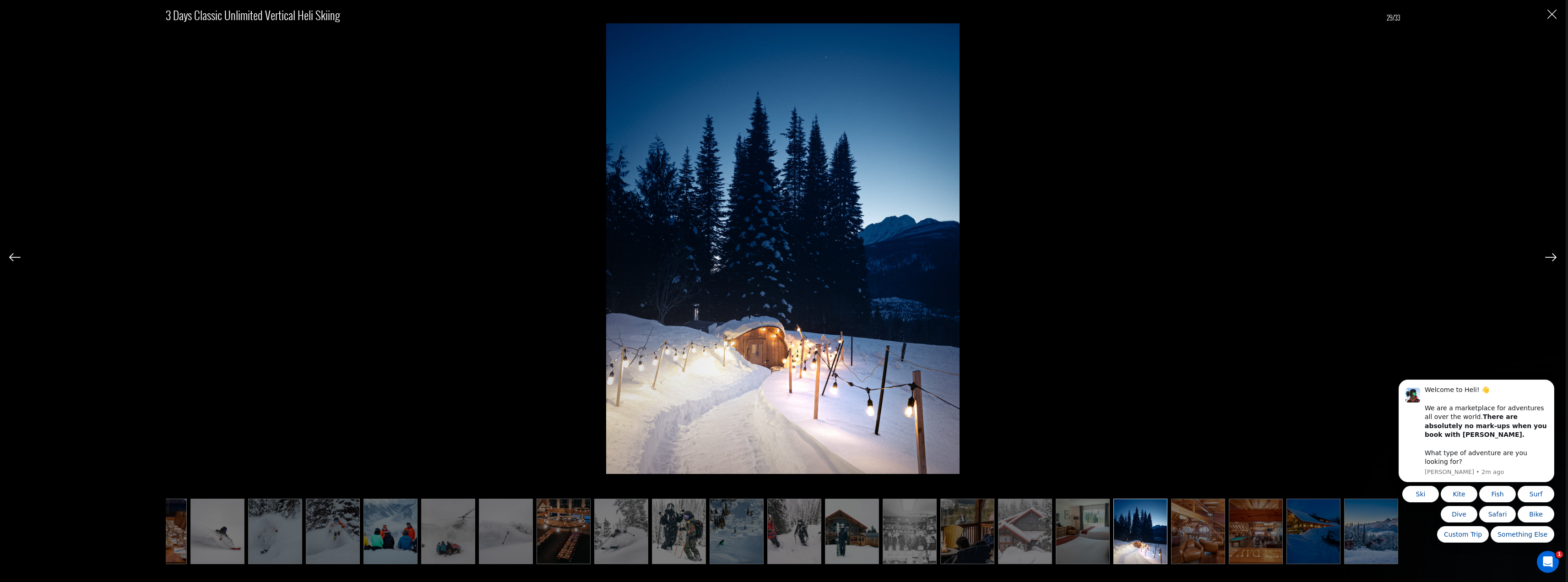
click at [1552, 256] on img at bounding box center [1550, 257] width 12 height 8
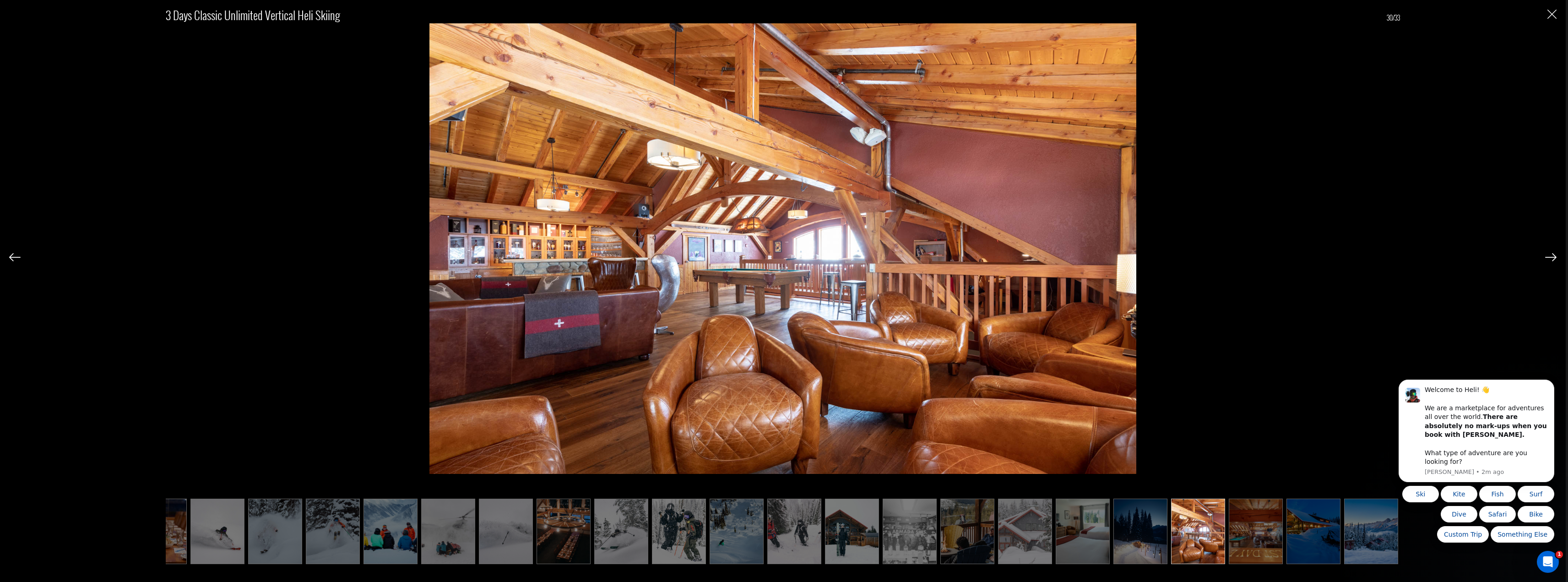
click at [1552, 256] on img at bounding box center [1550, 257] width 12 height 8
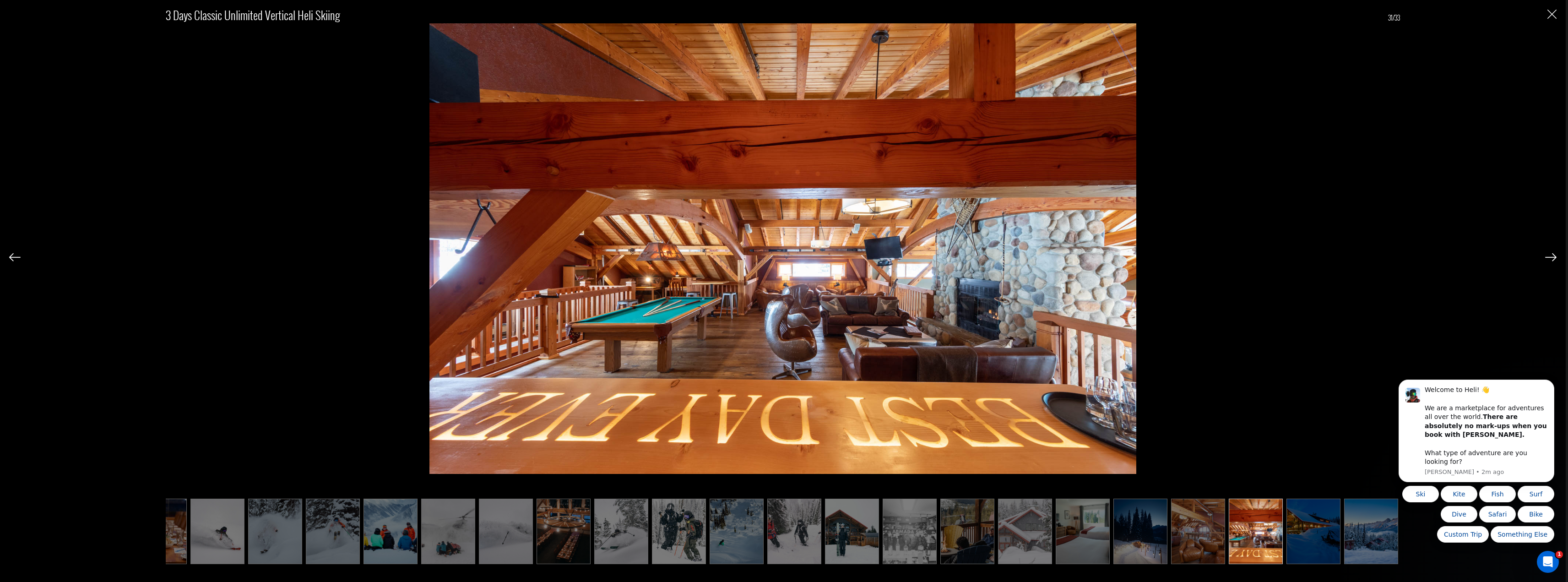
click at [1552, 256] on img at bounding box center [1550, 257] width 12 height 8
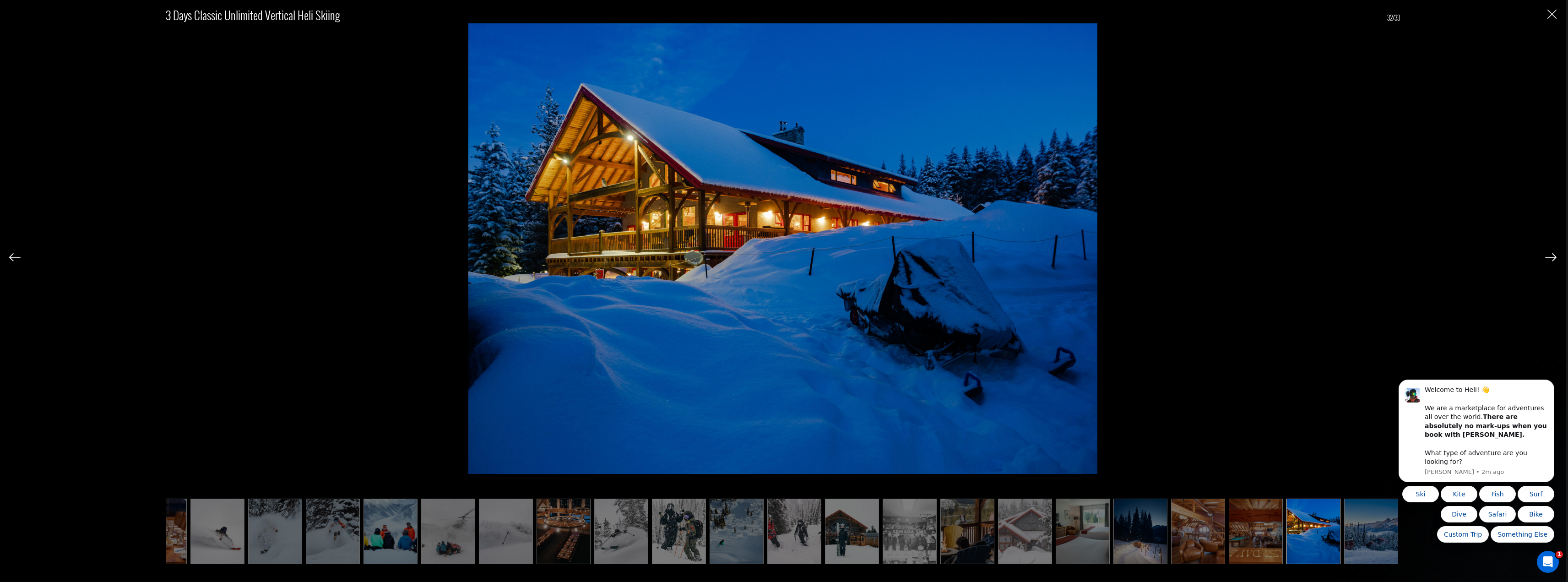
click at [1552, 256] on img at bounding box center [1550, 257] width 12 height 8
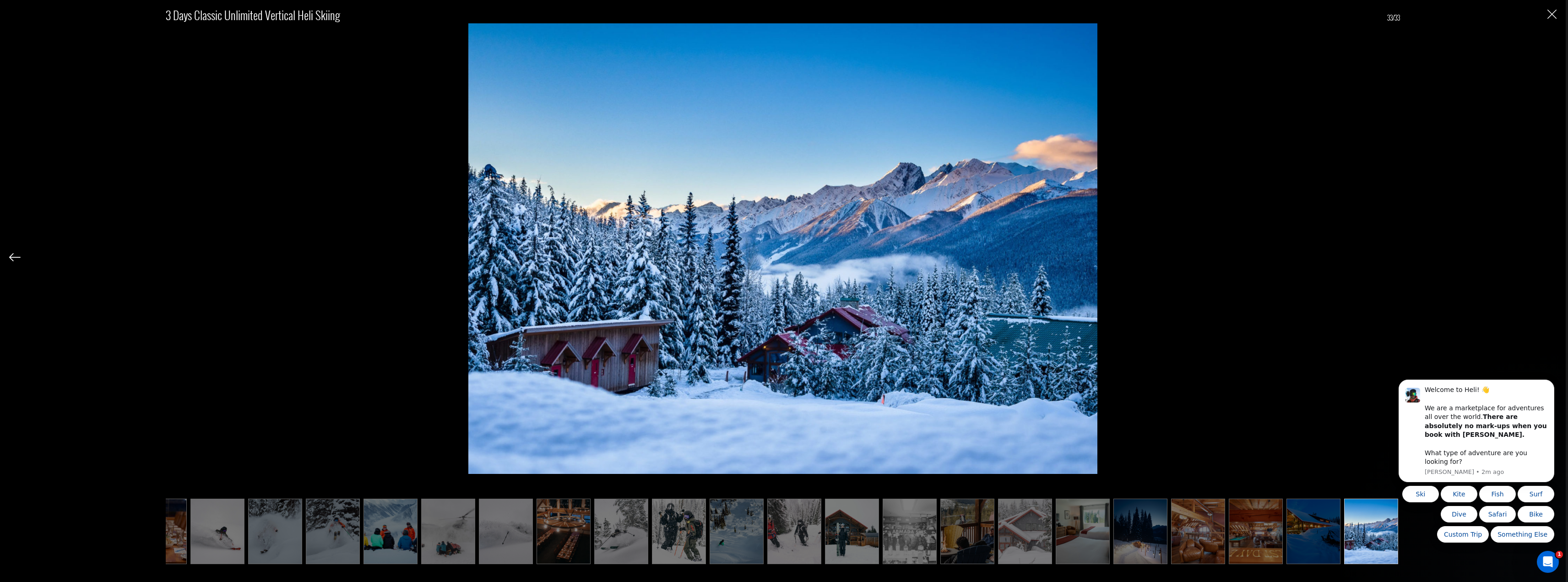
click at [1358, 532] on img at bounding box center [1371, 531] width 54 height 66
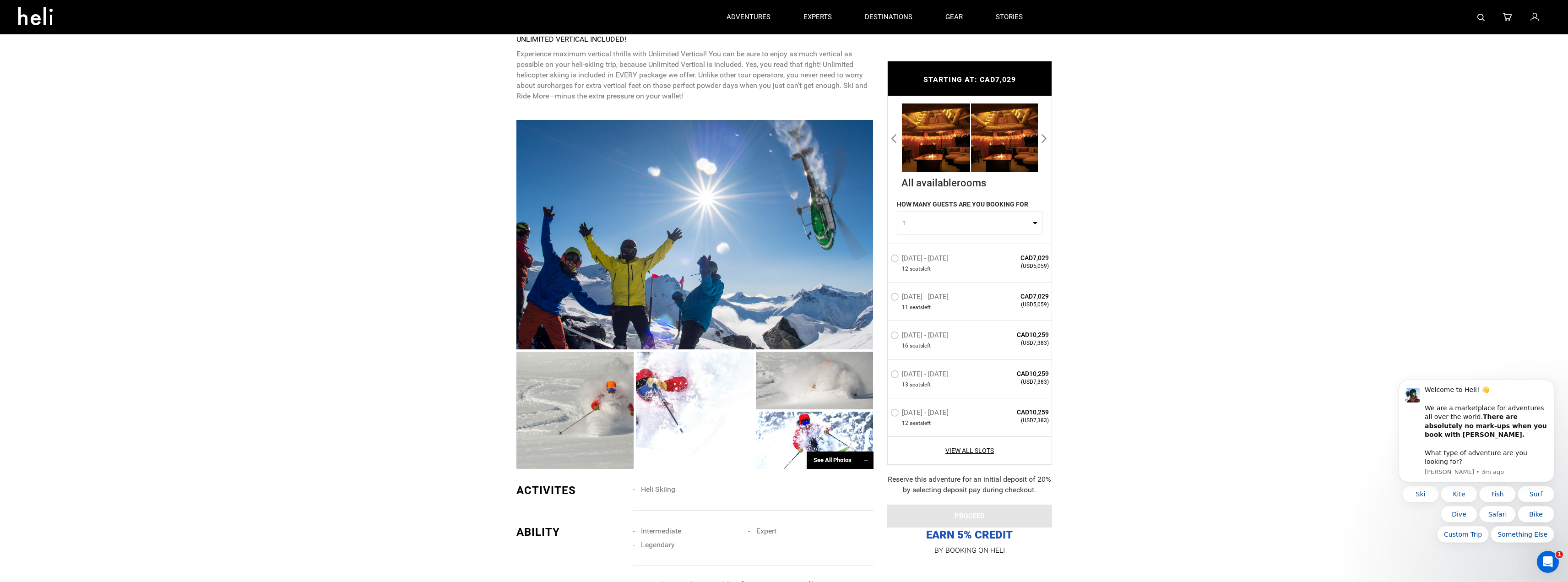
scroll to position [550, 0]
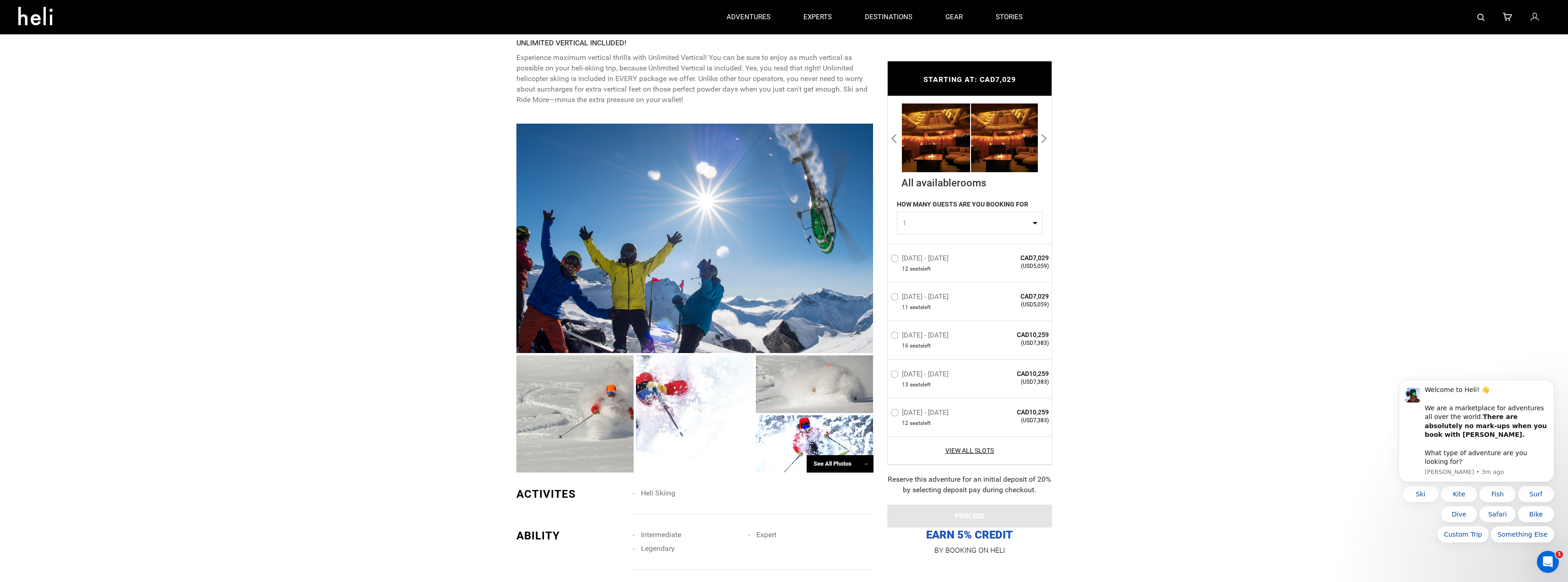
click at [851, 467] on div "See All Photos →" at bounding box center [840, 464] width 66 height 18
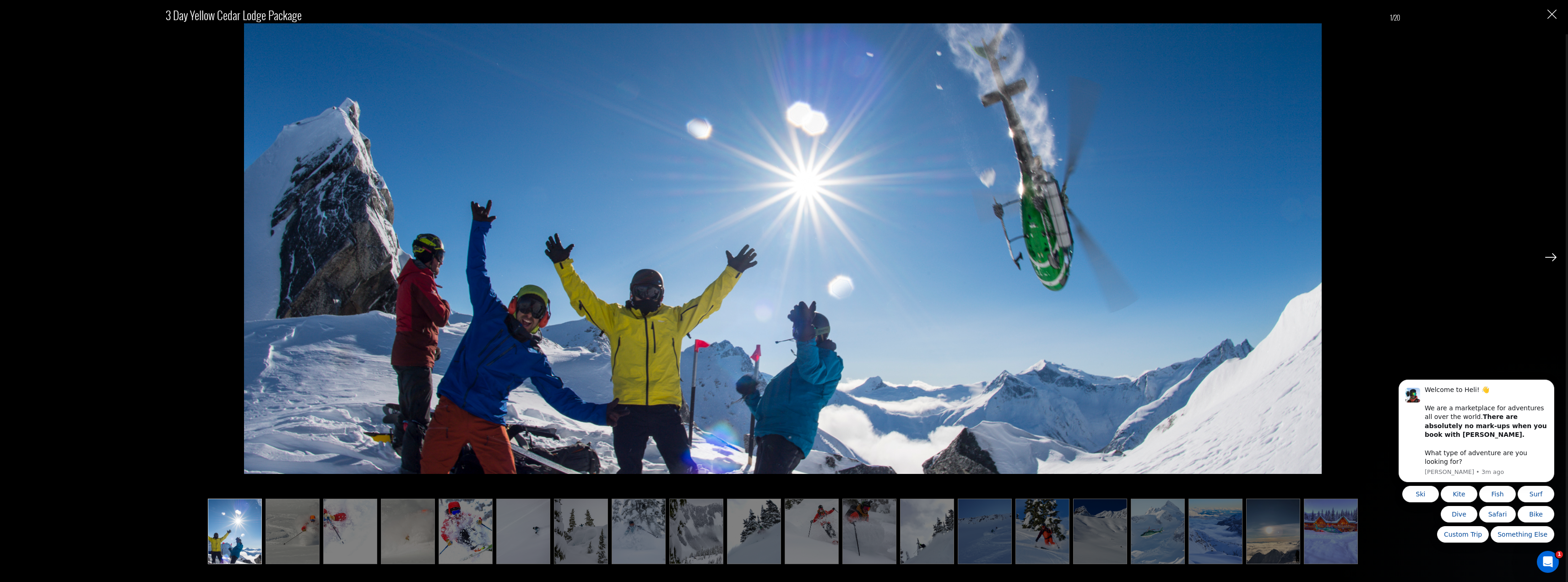
click at [1552, 259] on img at bounding box center [1550, 257] width 12 height 8
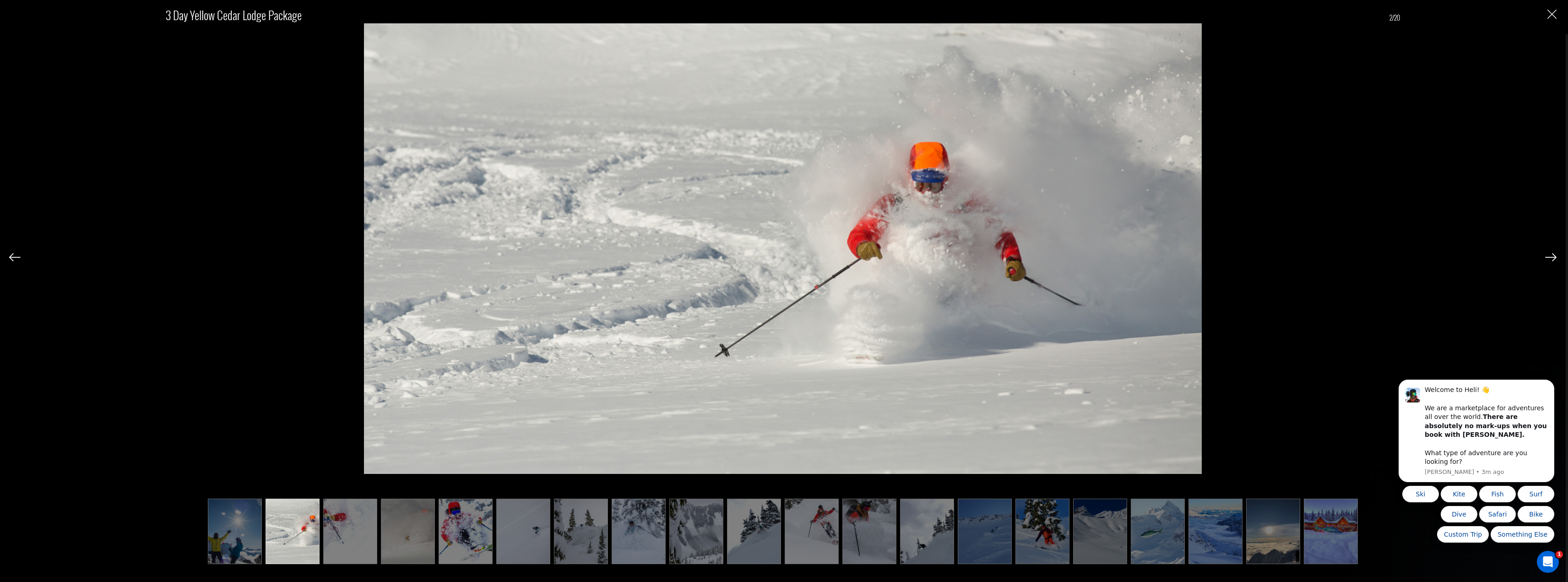
click at [1552, 259] on img at bounding box center [1550, 257] width 12 height 8
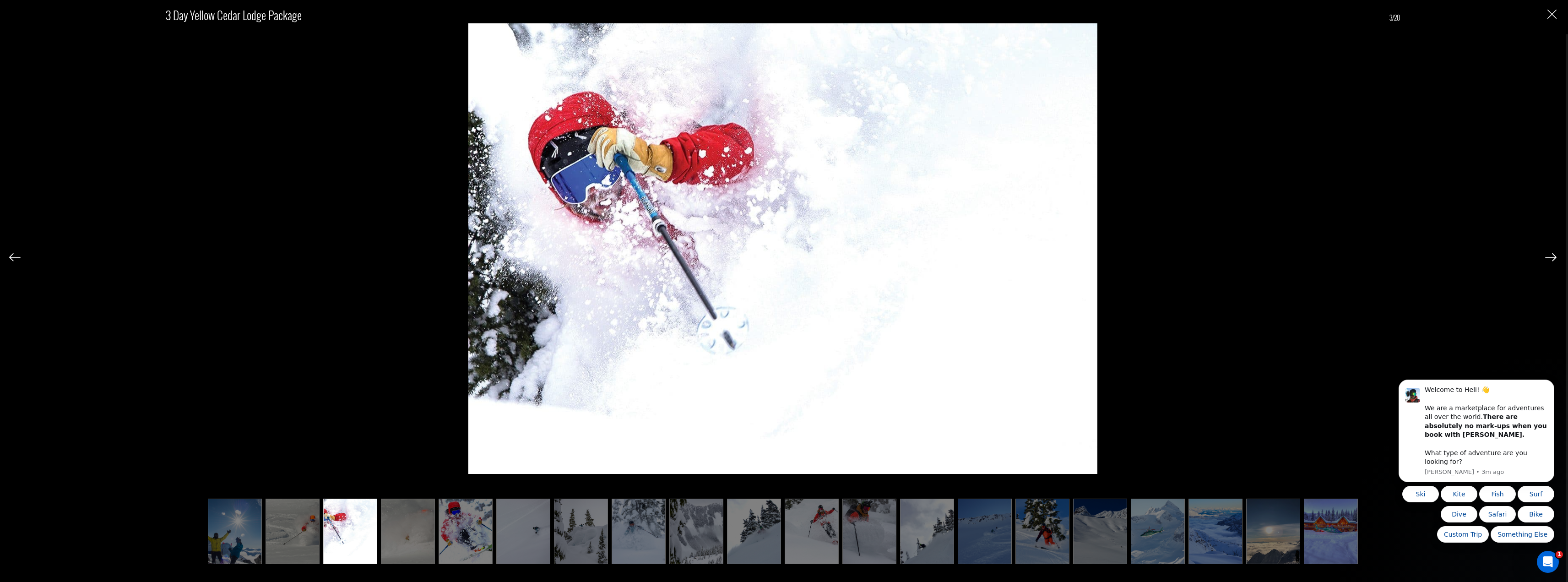
click at [1552, 259] on img at bounding box center [1550, 257] width 12 height 8
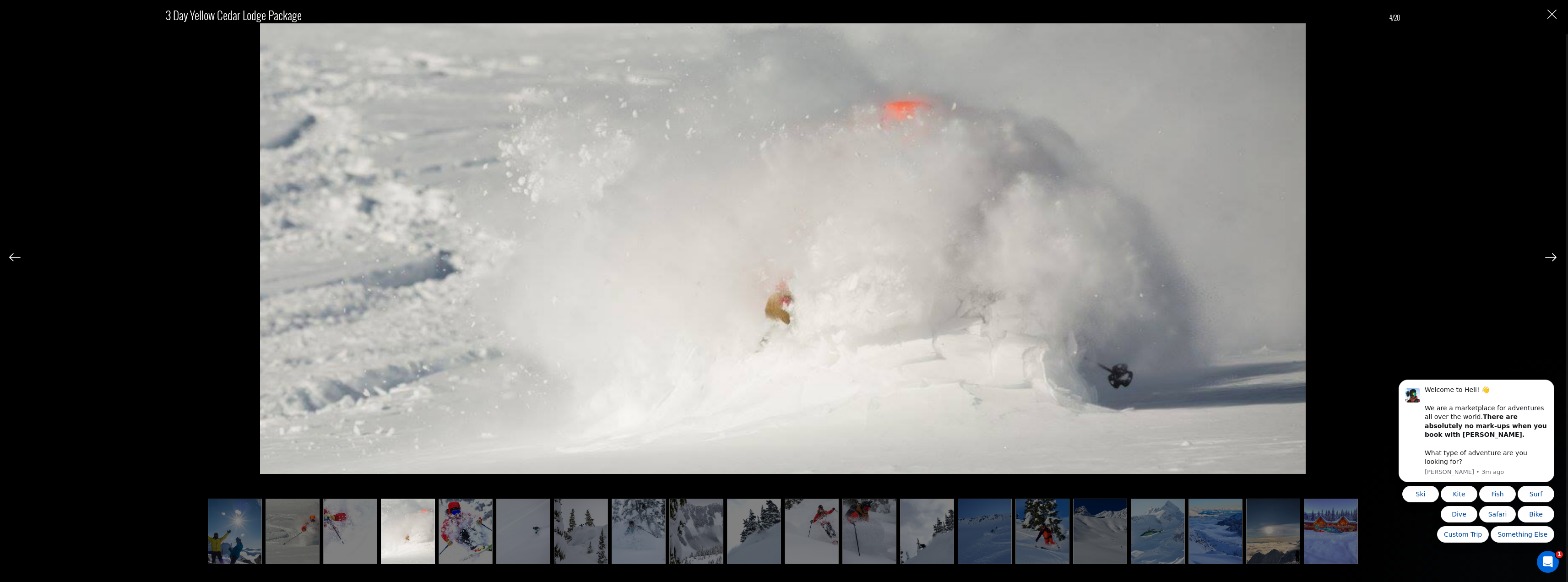
click at [1552, 259] on img at bounding box center [1550, 257] width 12 height 8
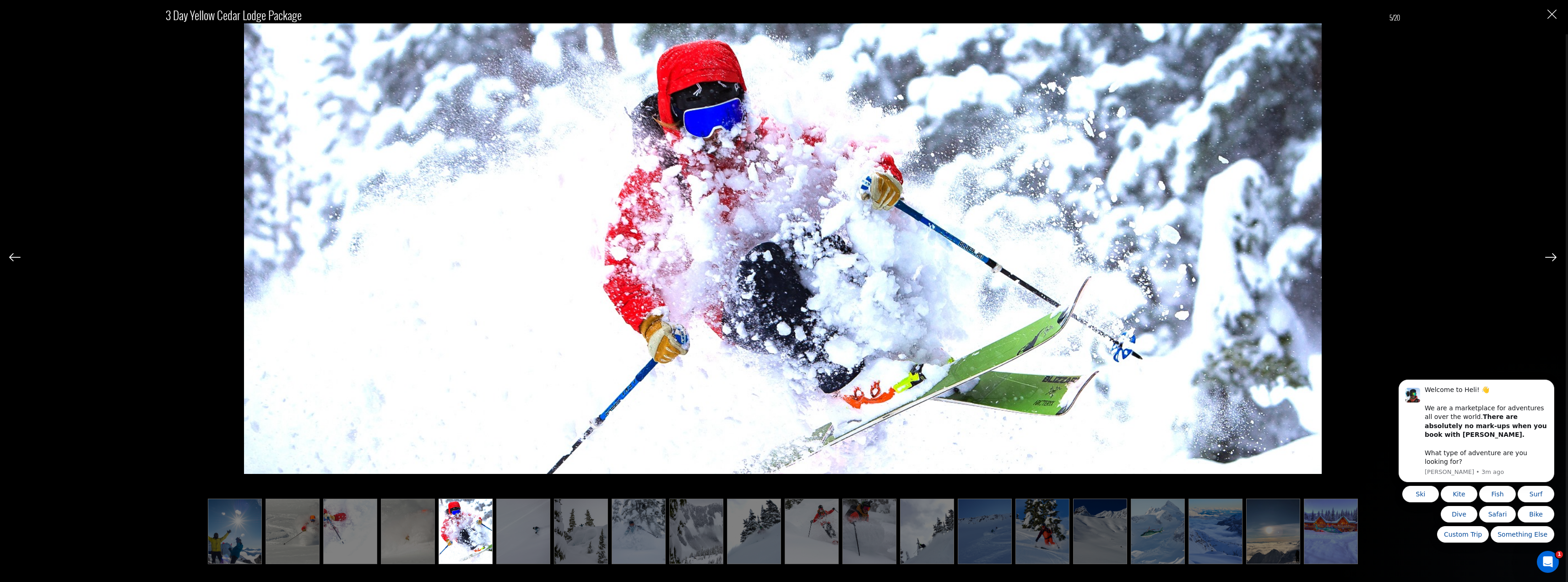
click at [1552, 259] on img at bounding box center [1550, 257] width 12 height 8
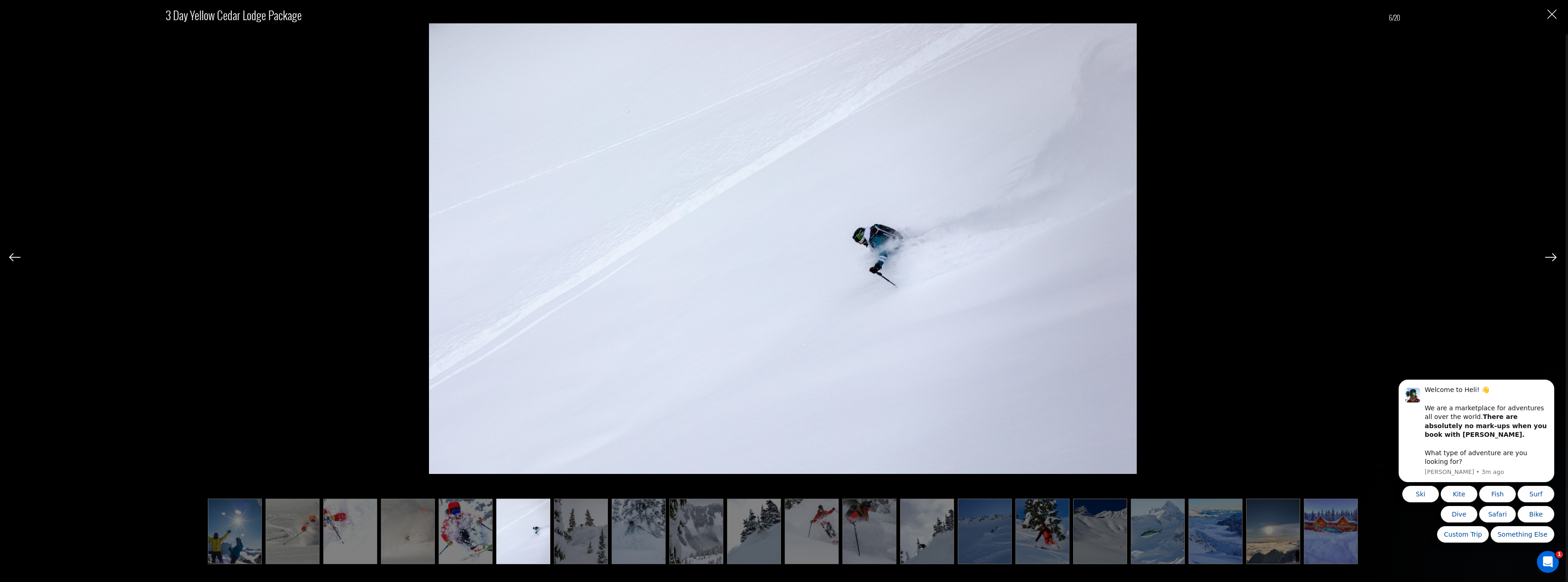
click at [1552, 259] on img at bounding box center [1550, 257] width 12 height 8
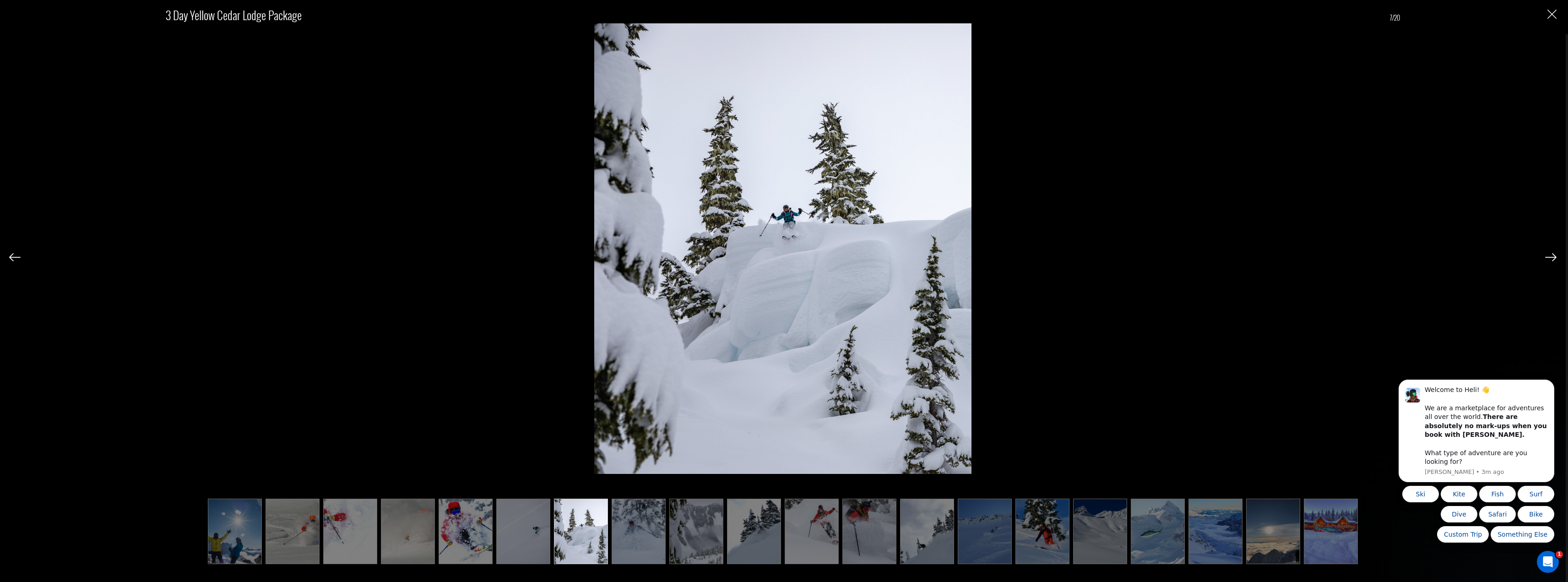
click at [1552, 259] on img at bounding box center [1550, 257] width 12 height 8
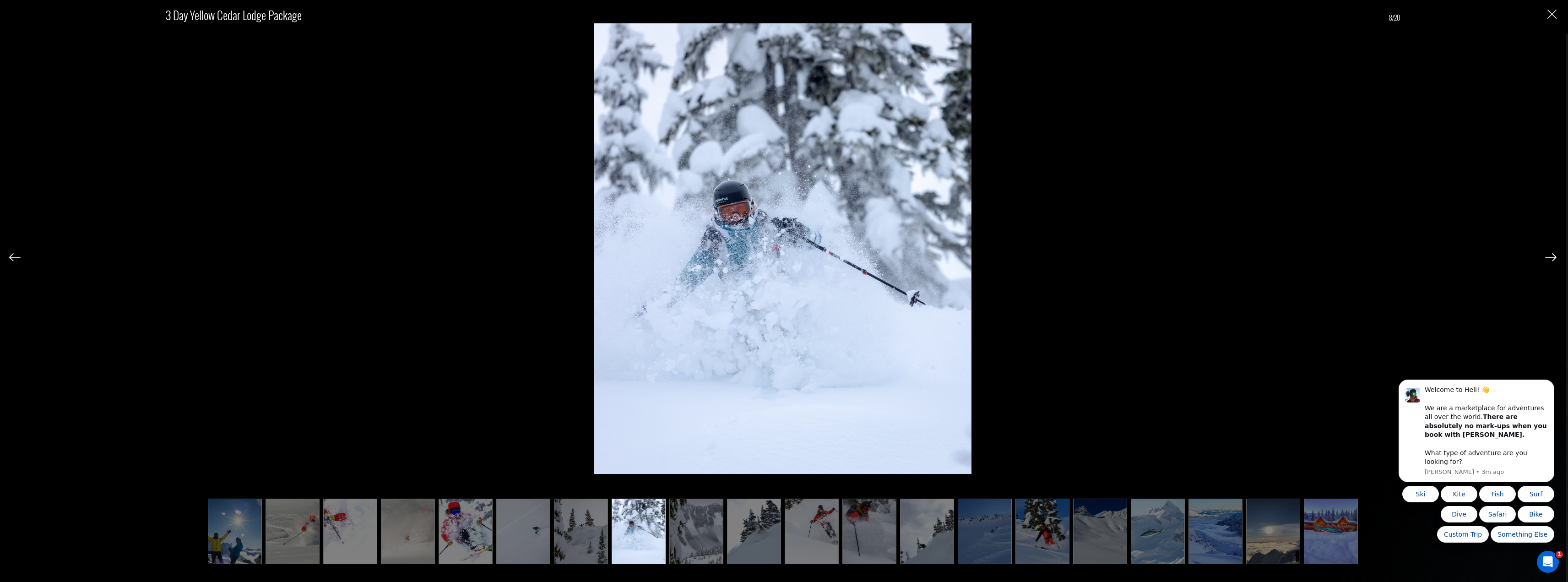
click at [1552, 259] on img at bounding box center [1550, 257] width 12 height 8
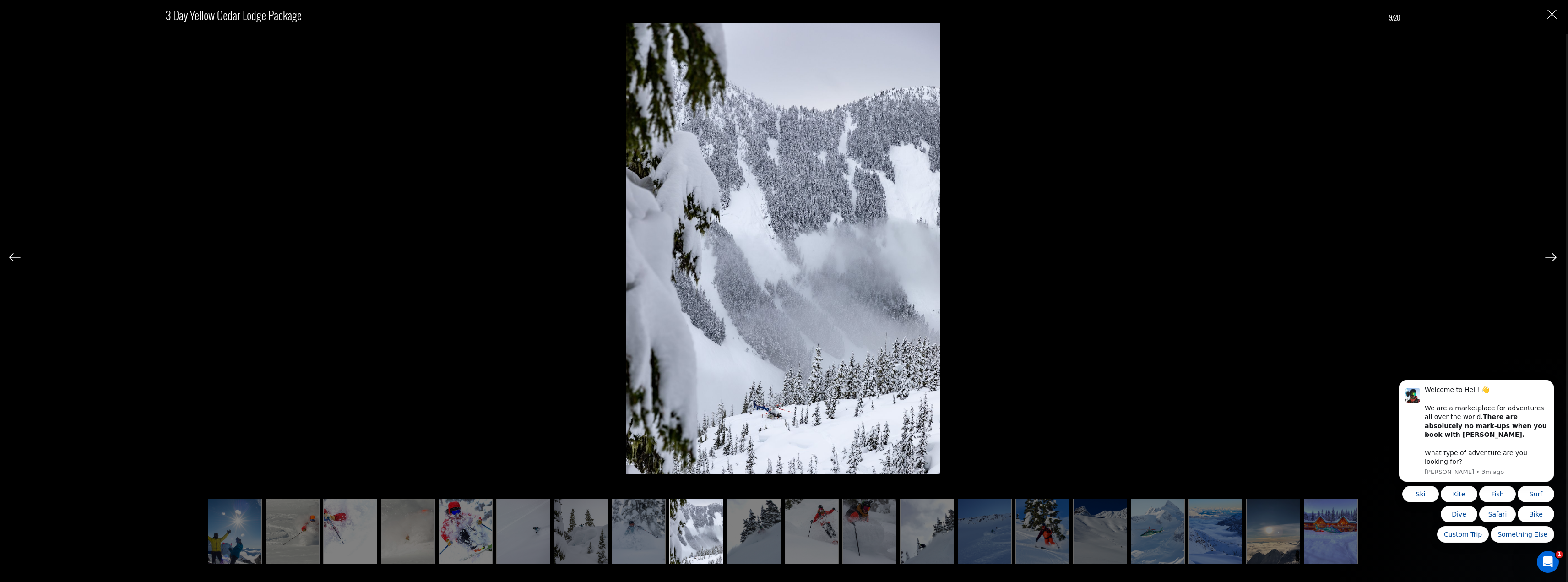
click at [1552, 259] on img at bounding box center [1550, 257] width 12 height 8
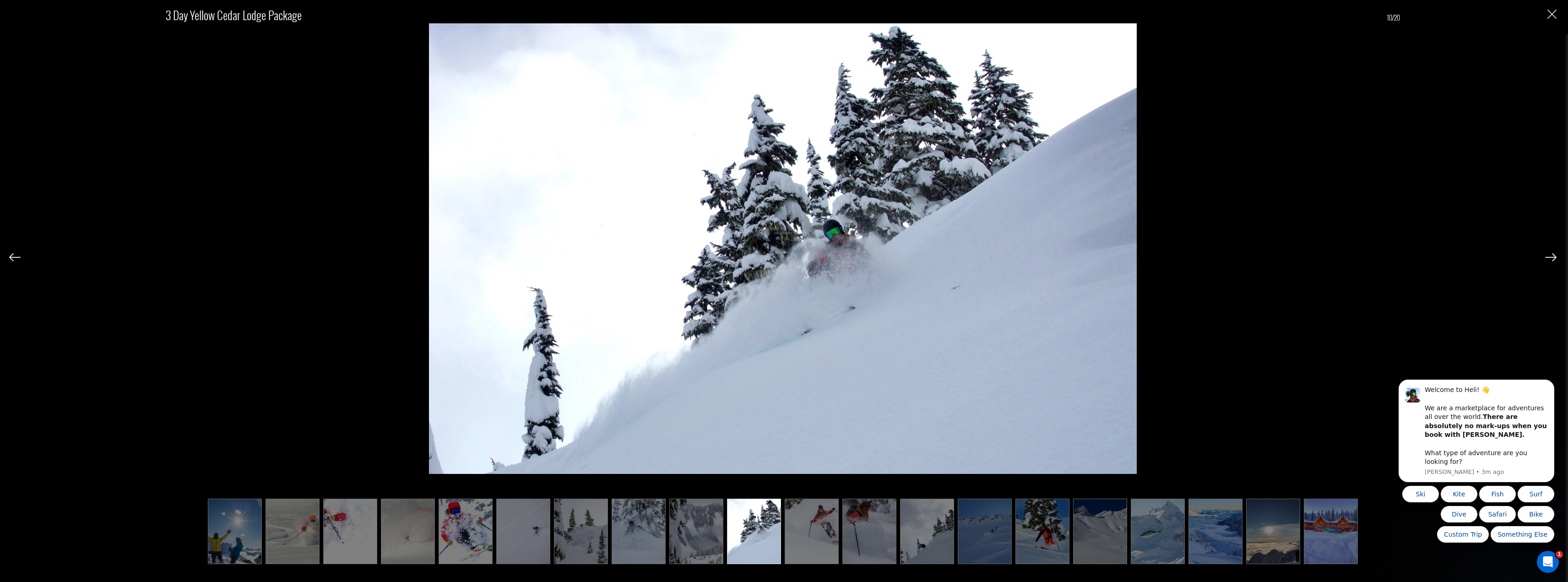
click at [1552, 259] on img at bounding box center [1550, 257] width 12 height 8
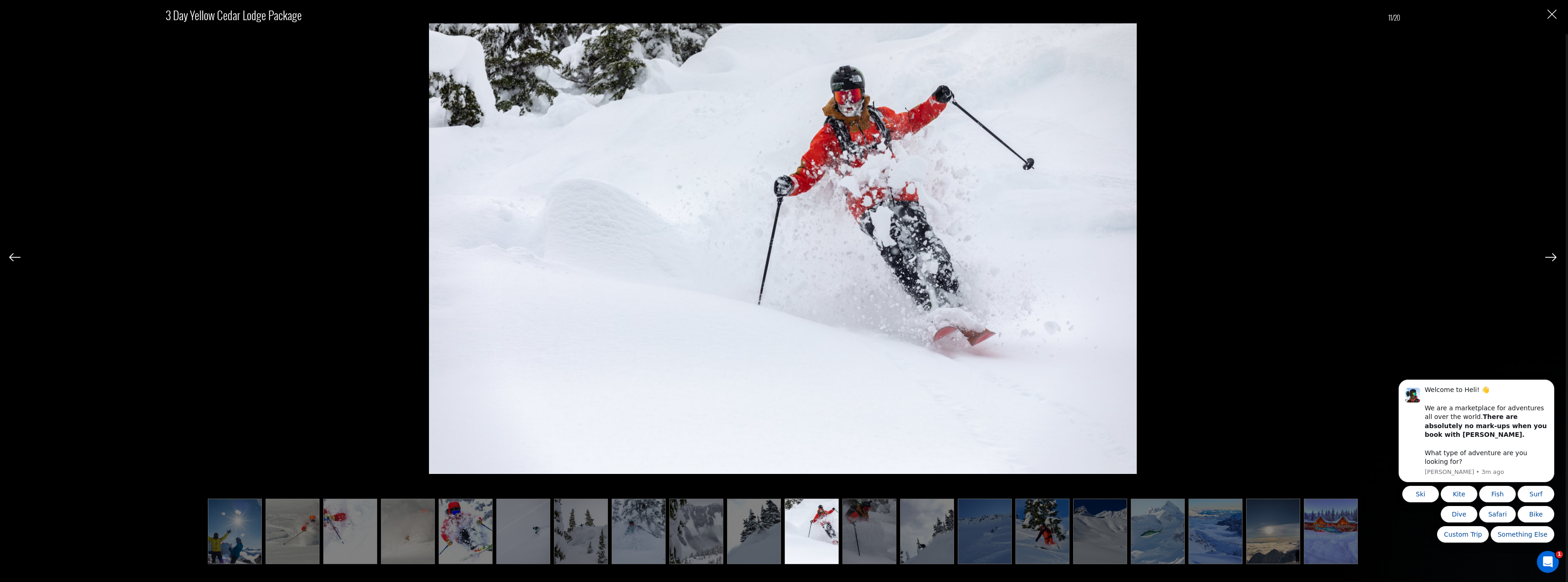
click at [1552, 259] on img at bounding box center [1550, 257] width 12 height 8
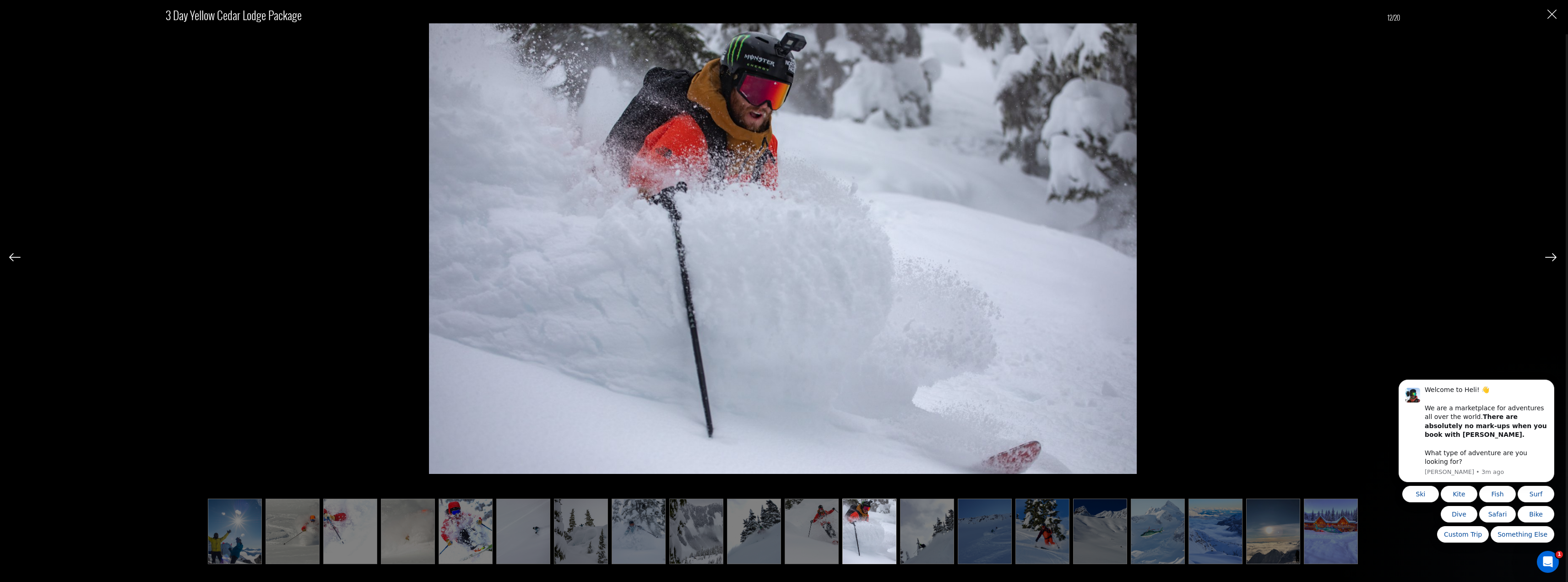
click at [1552, 259] on img at bounding box center [1550, 257] width 12 height 8
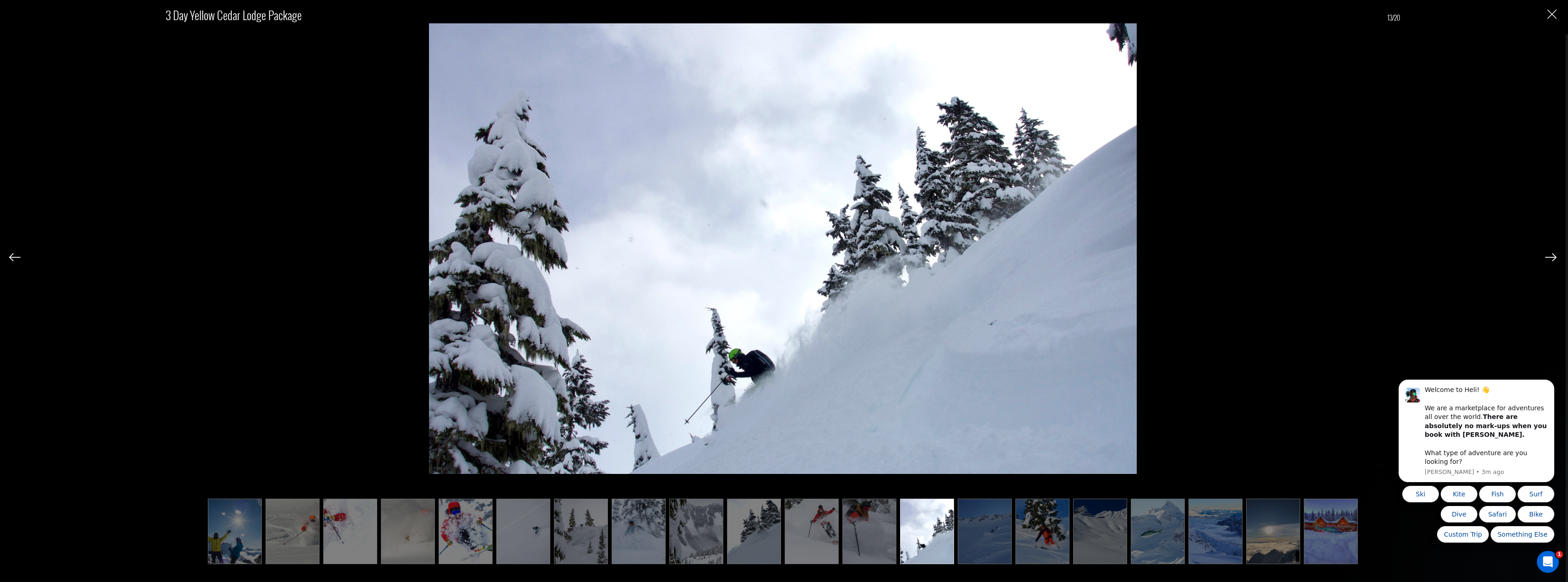
click at [1552, 259] on img at bounding box center [1550, 257] width 12 height 8
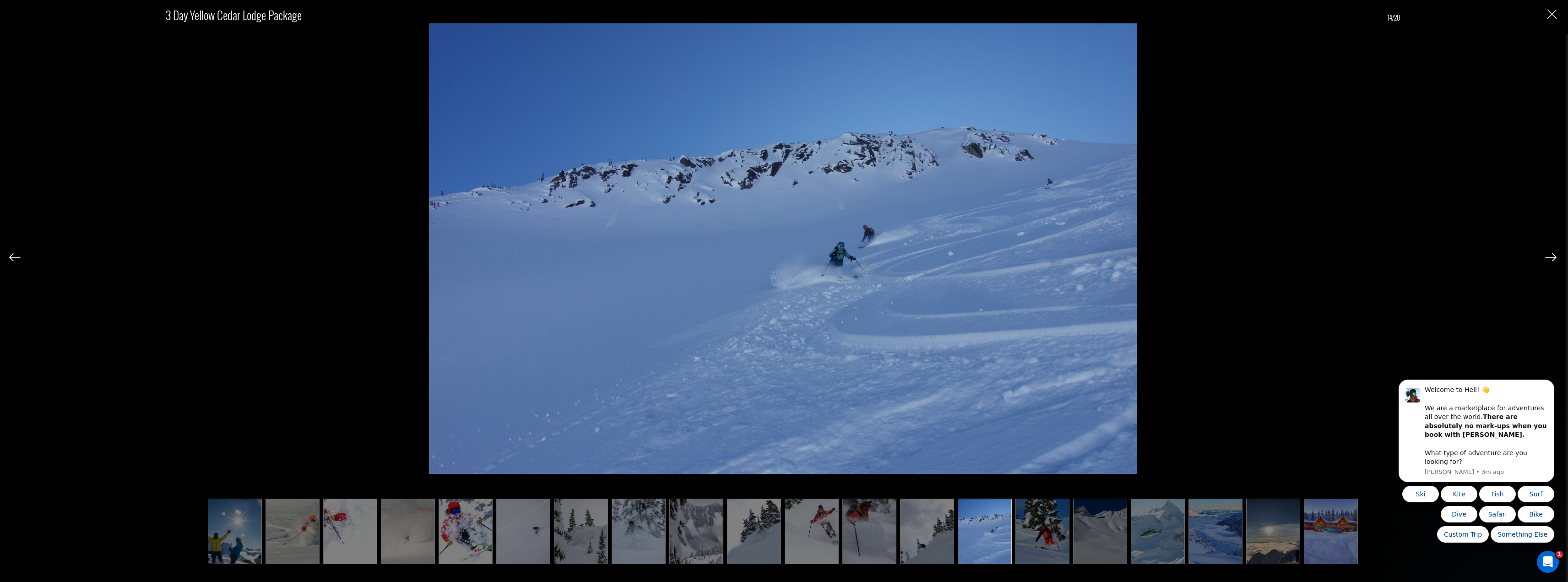
click at [1552, 259] on img at bounding box center [1550, 257] width 12 height 8
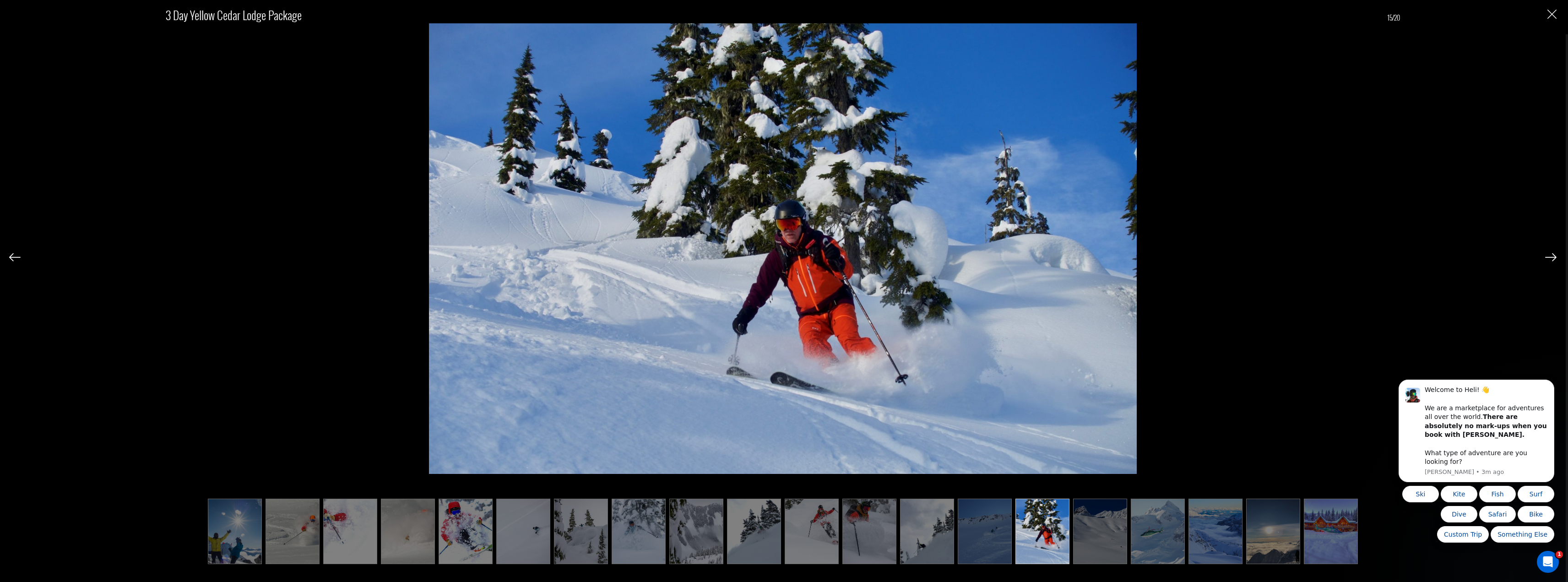
click at [1552, 259] on img at bounding box center [1550, 257] width 12 height 8
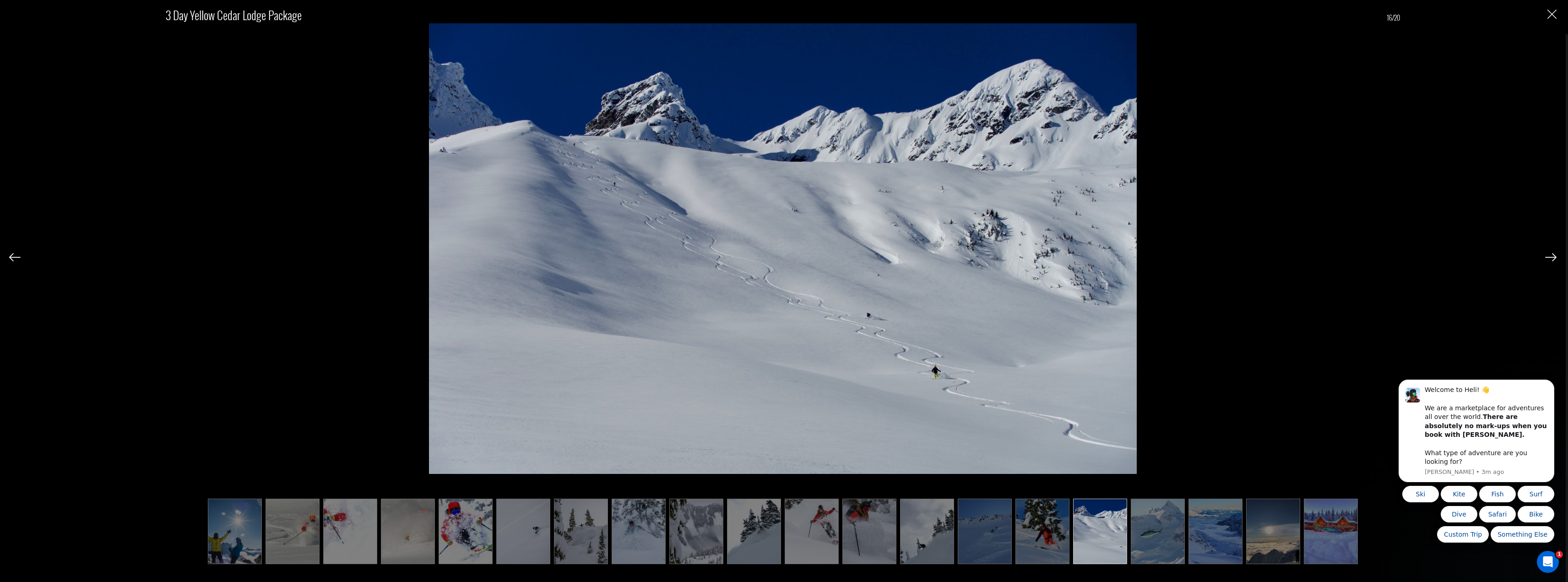
click at [1552, 259] on img at bounding box center [1550, 257] width 12 height 8
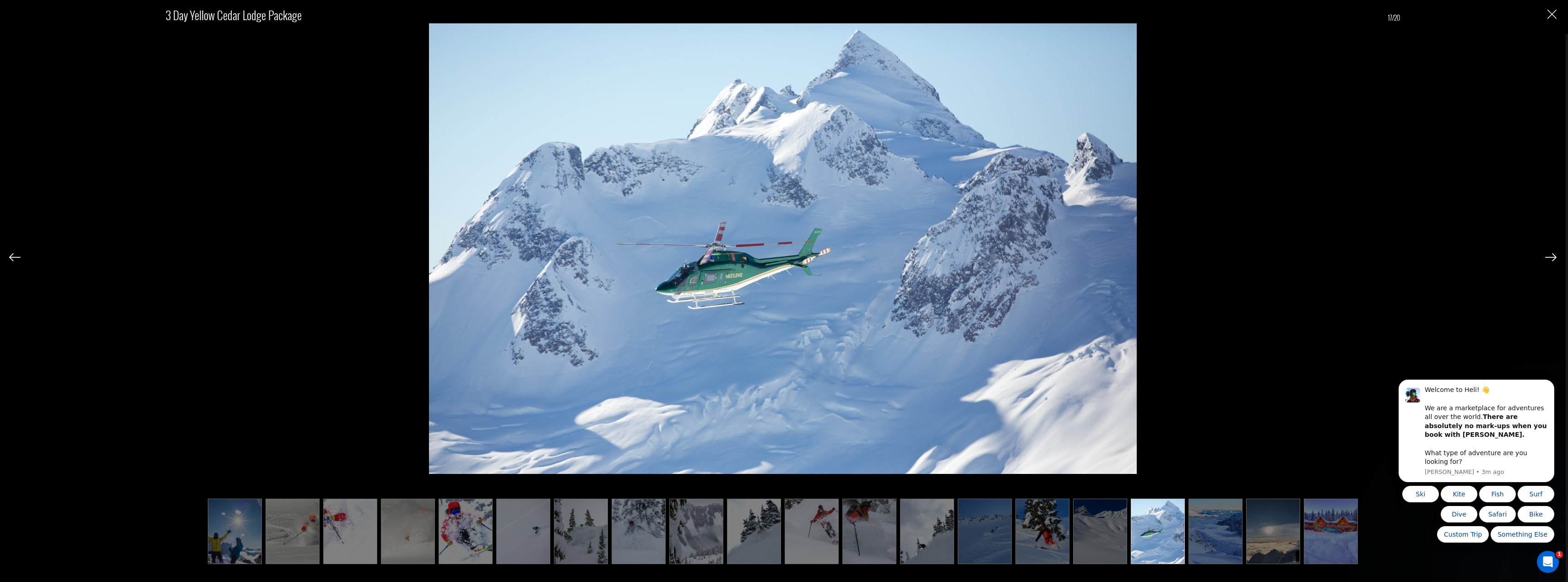
click at [1552, 259] on img at bounding box center [1550, 257] width 12 height 8
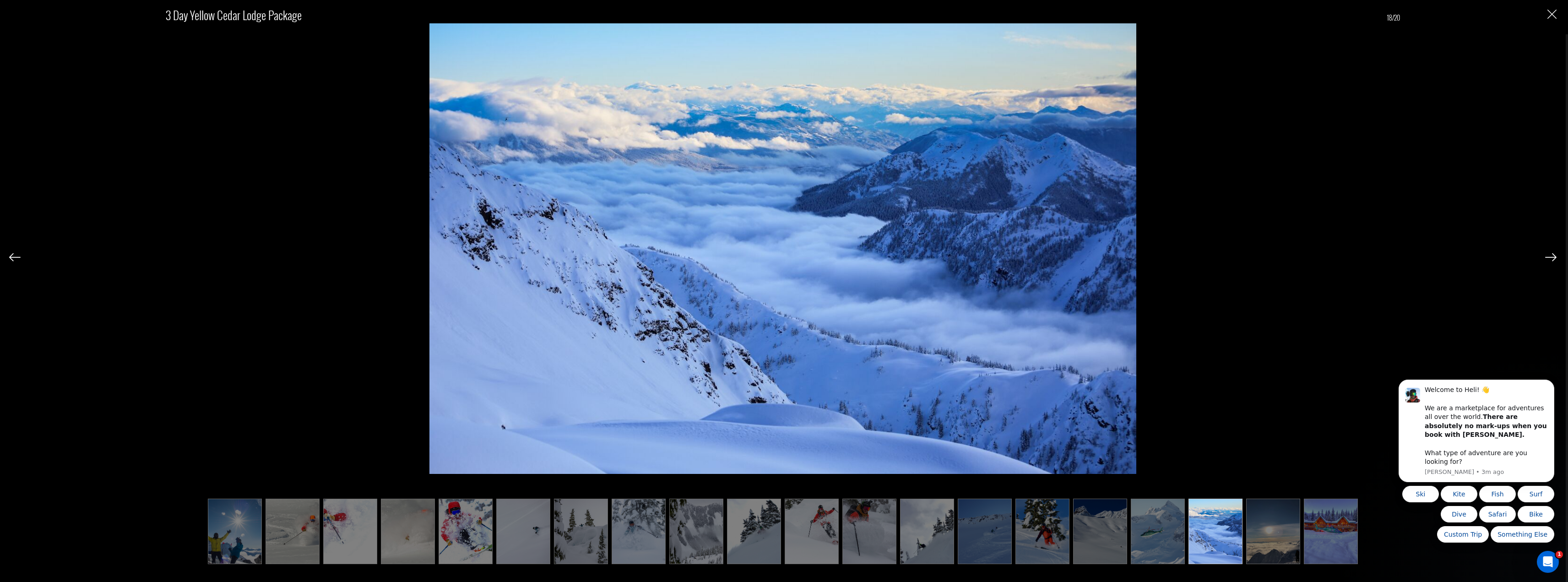
click at [1552, 259] on img at bounding box center [1550, 257] width 12 height 8
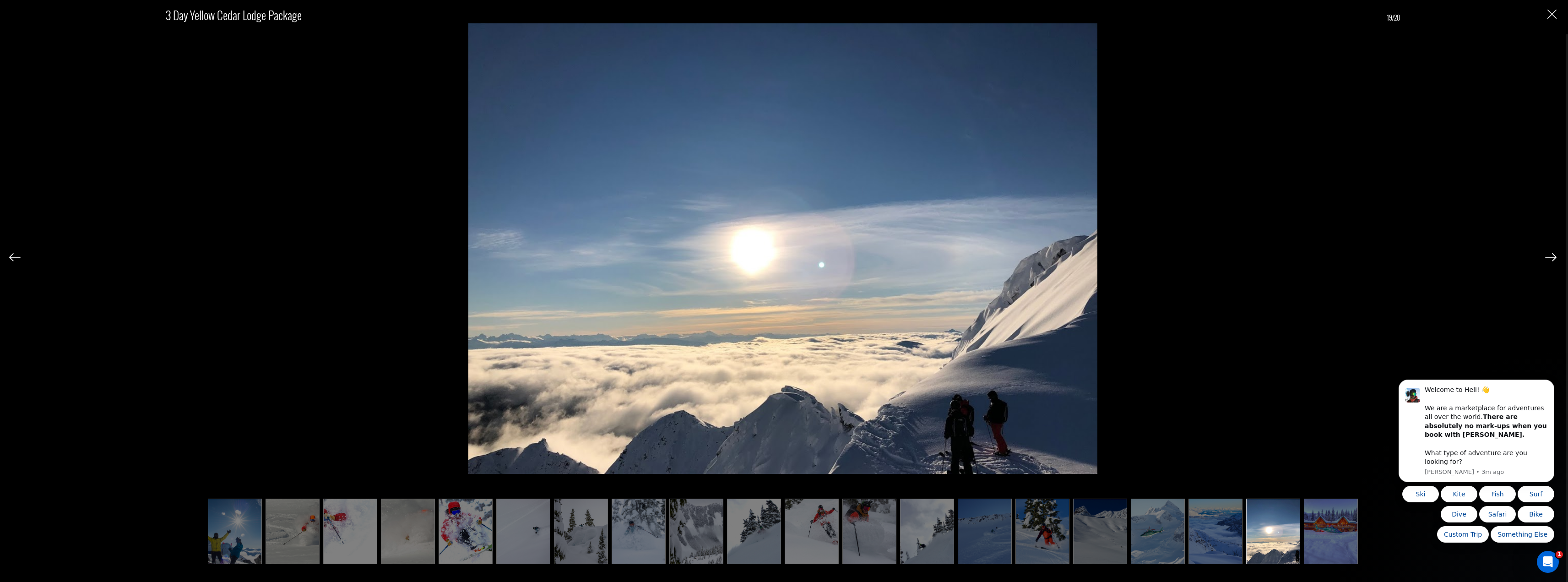
click at [1552, 259] on img at bounding box center [1550, 257] width 12 height 8
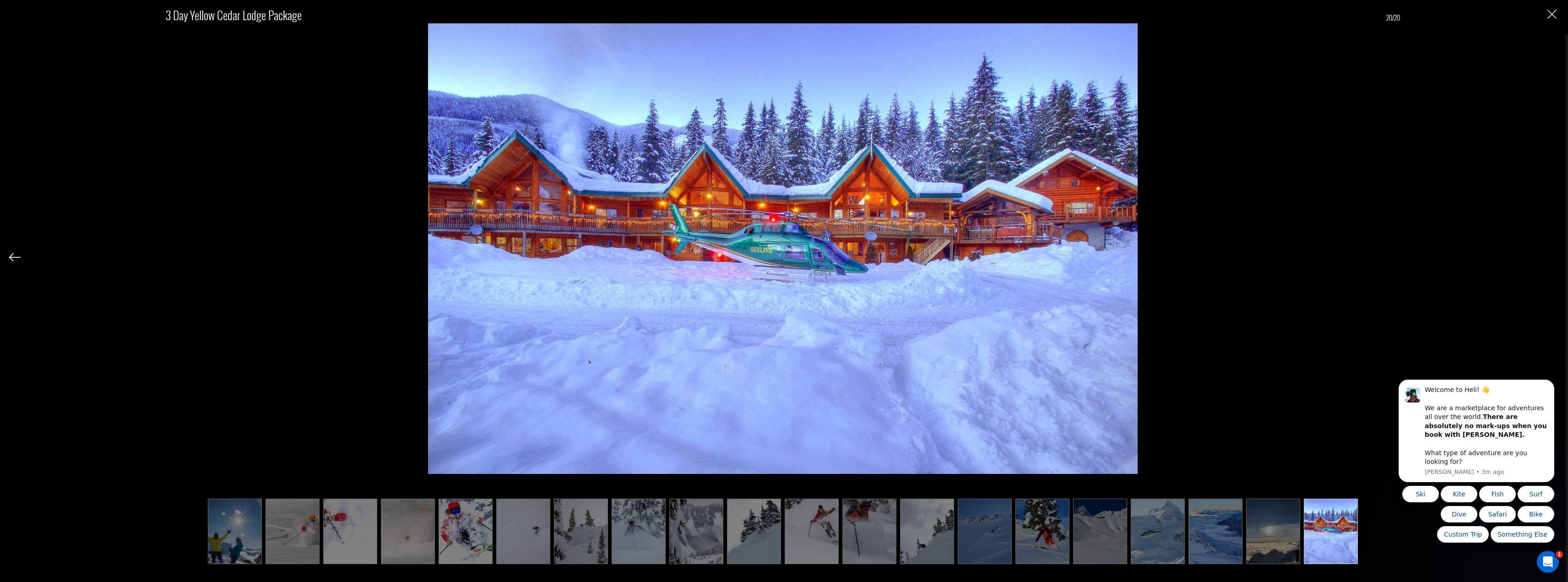
click at [1552, 259] on div "3 Day Yellow Cedar Lodge Package 20/20" at bounding box center [783, 277] width 1547 height 553
click at [1330, 520] on img at bounding box center [1331, 531] width 54 height 66
click at [8, 262] on div "3 Day Yellow Cedar Lodge Package 20/20" at bounding box center [783, 291] width 1565 height 582
click at [1550, 11] on img "Close" at bounding box center [1552, 14] width 9 height 9
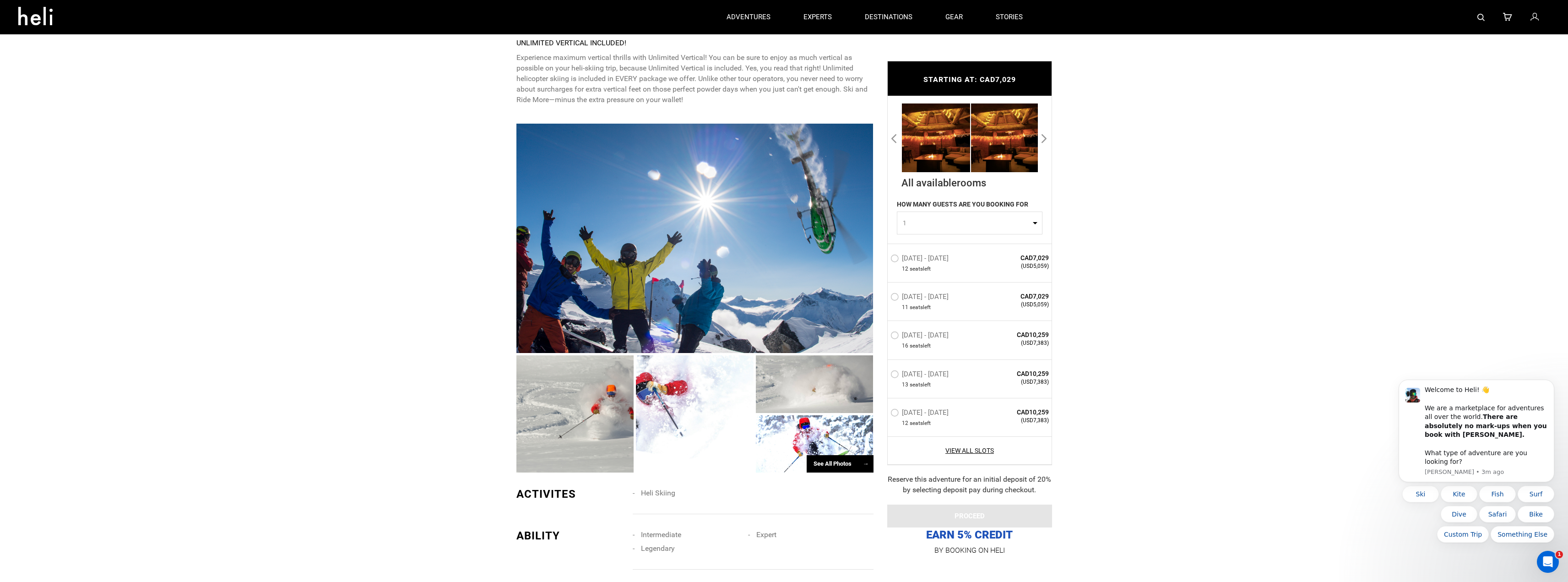
click at [1044, 140] on button "Next" at bounding box center [1045, 137] width 9 height 14
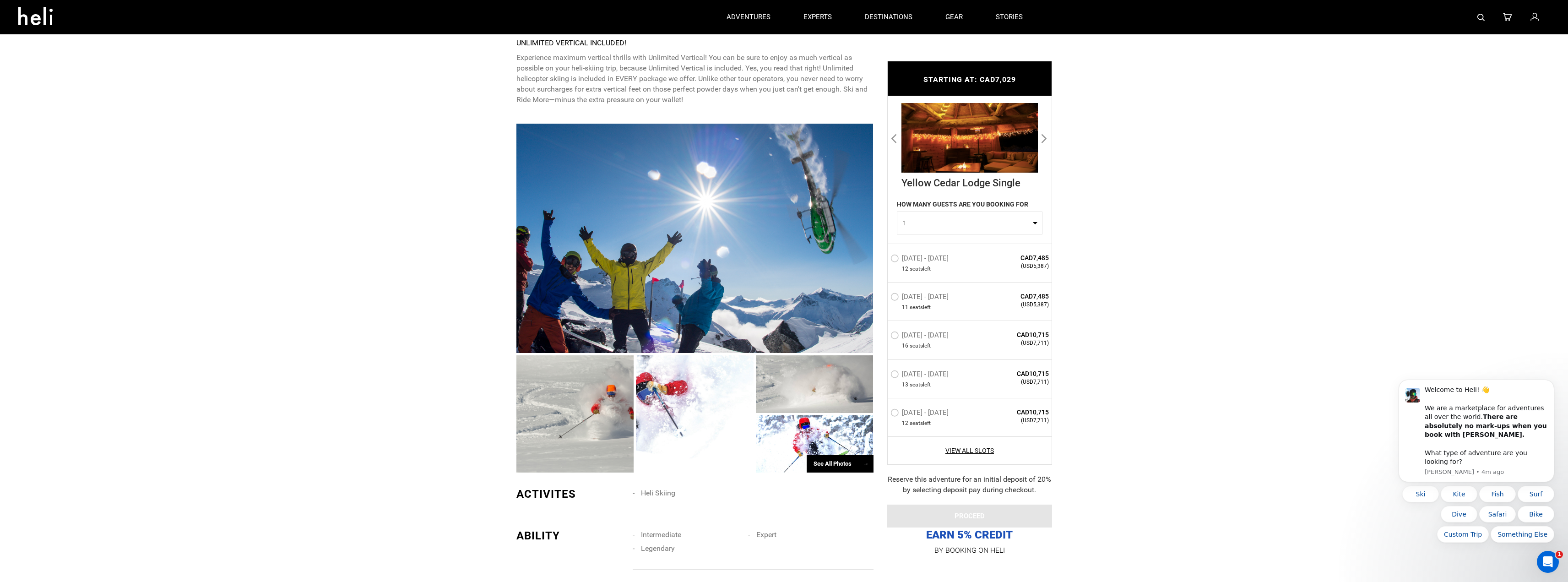
click at [1044, 140] on button "Next" at bounding box center [1045, 137] width 9 height 14
click at [1034, 222] on button "1" at bounding box center [969, 224] width 145 height 23
click at [904, 279] on span "3" at bounding box center [904, 279] width 4 height 9
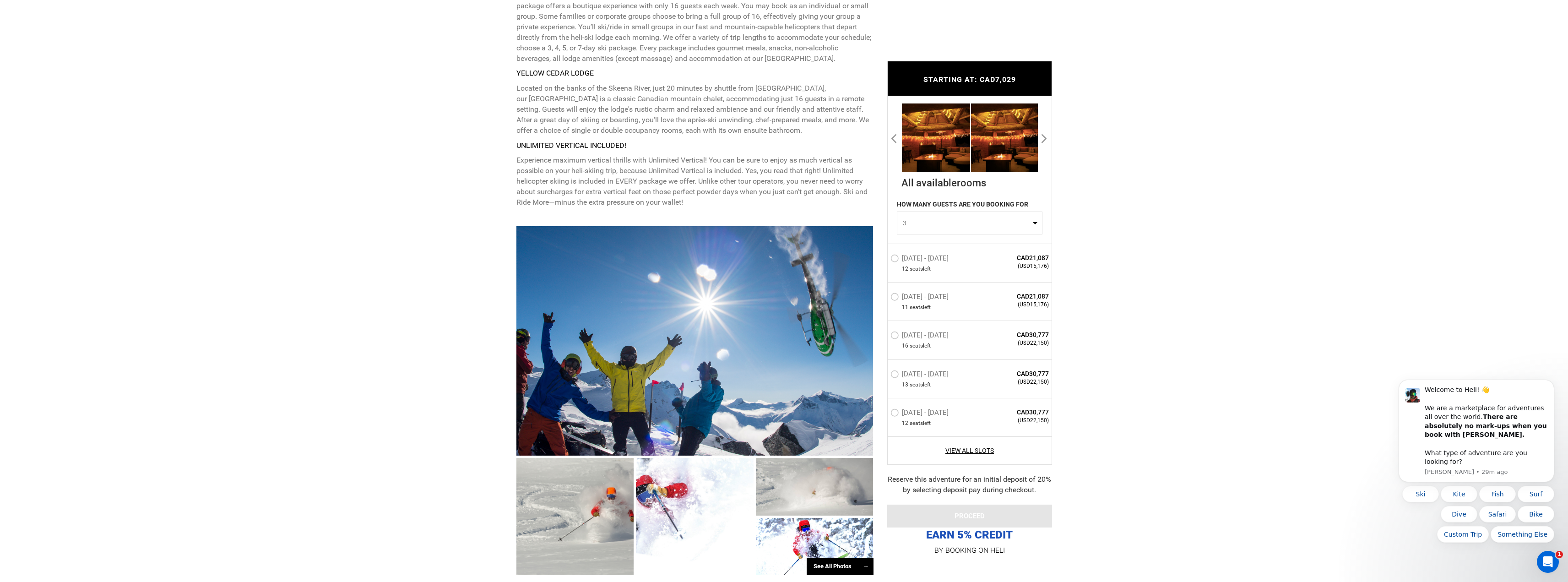
scroll to position [458, 0]
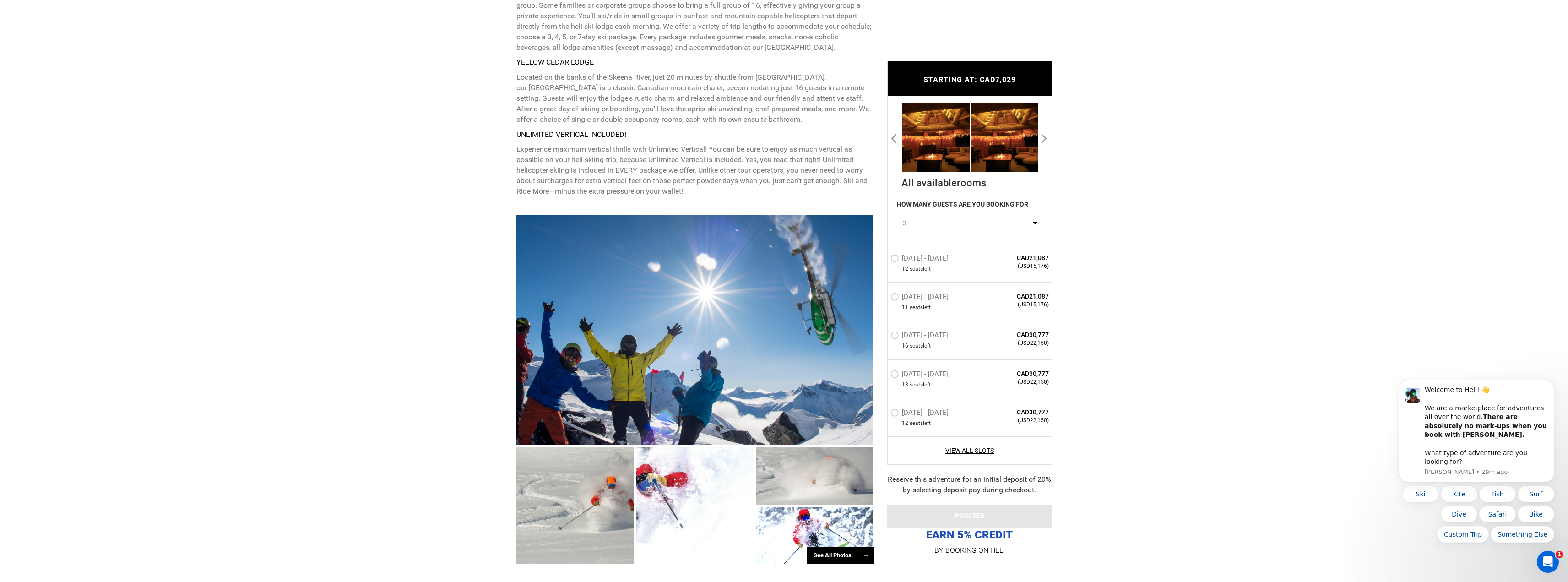
click at [1034, 223] on button "3" at bounding box center [969, 224] width 145 height 23
click at [902, 246] on span "1" at bounding box center [904, 246] width 4 height 9
select select "1"
click at [1410, 499] on button "Ski" at bounding box center [1420, 494] width 37 height 16
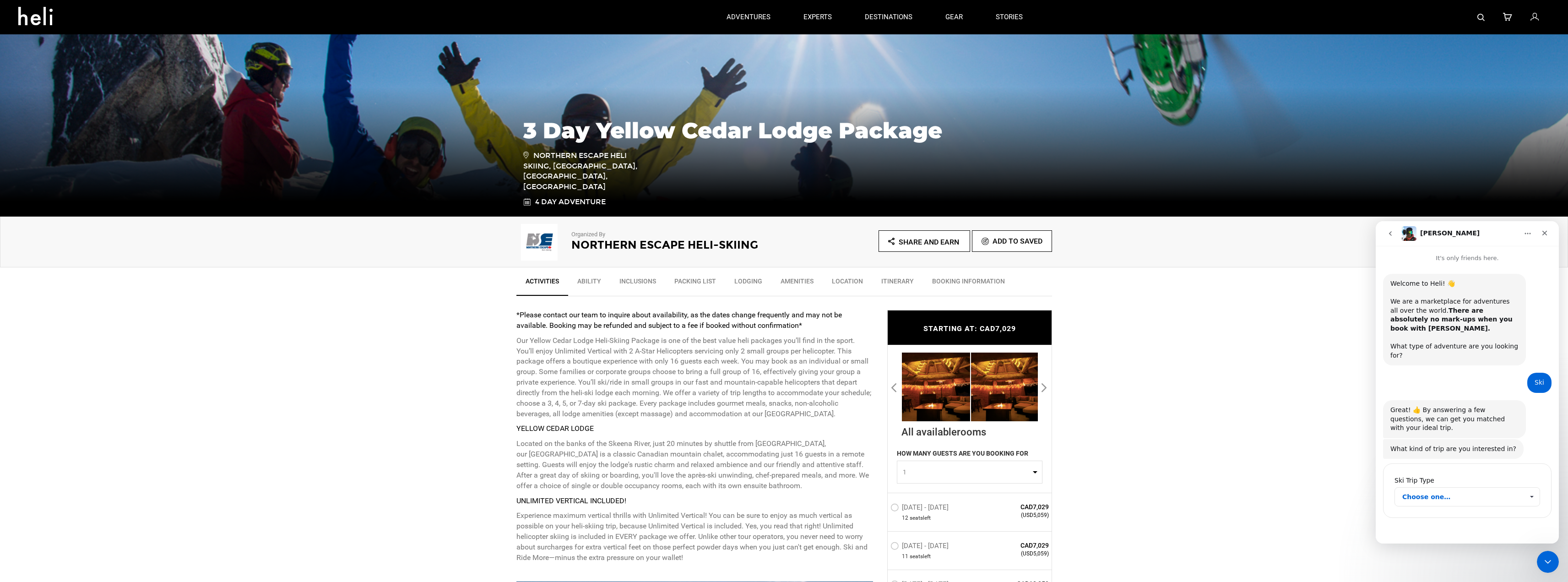
scroll to position [46, 0]
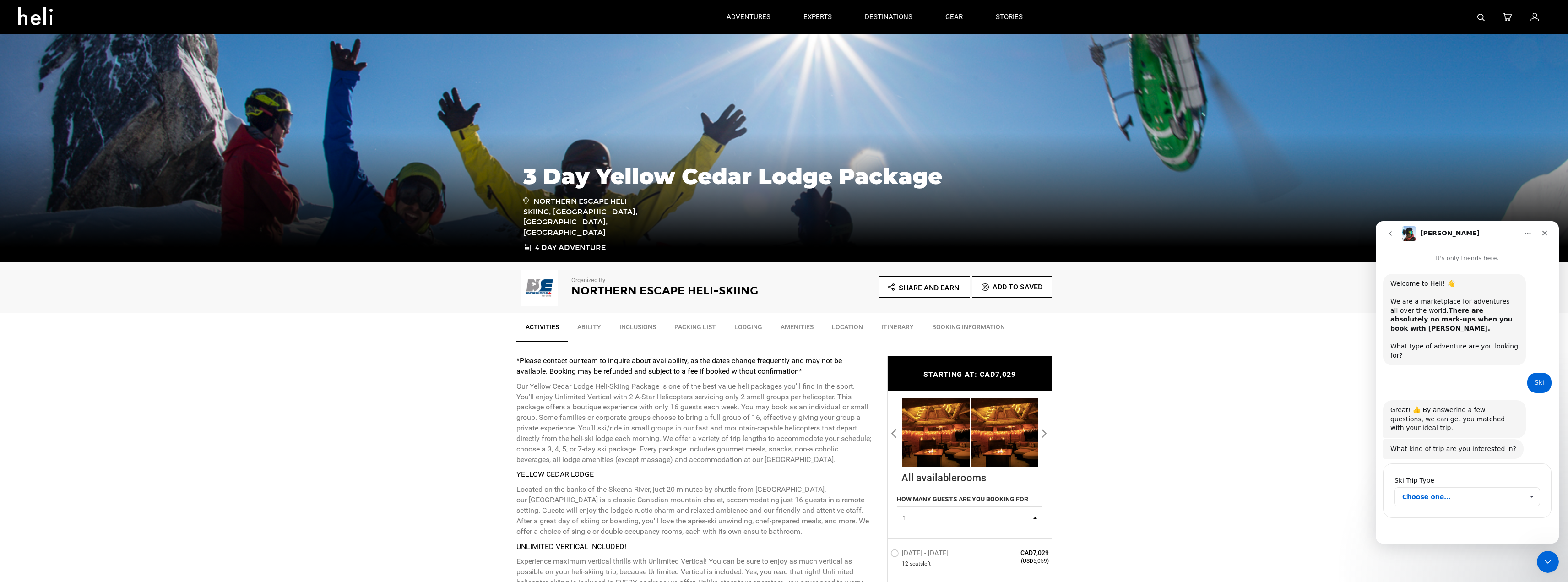
click at [591, 324] on link "Ability" at bounding box center [589, 330] width 42 height 23
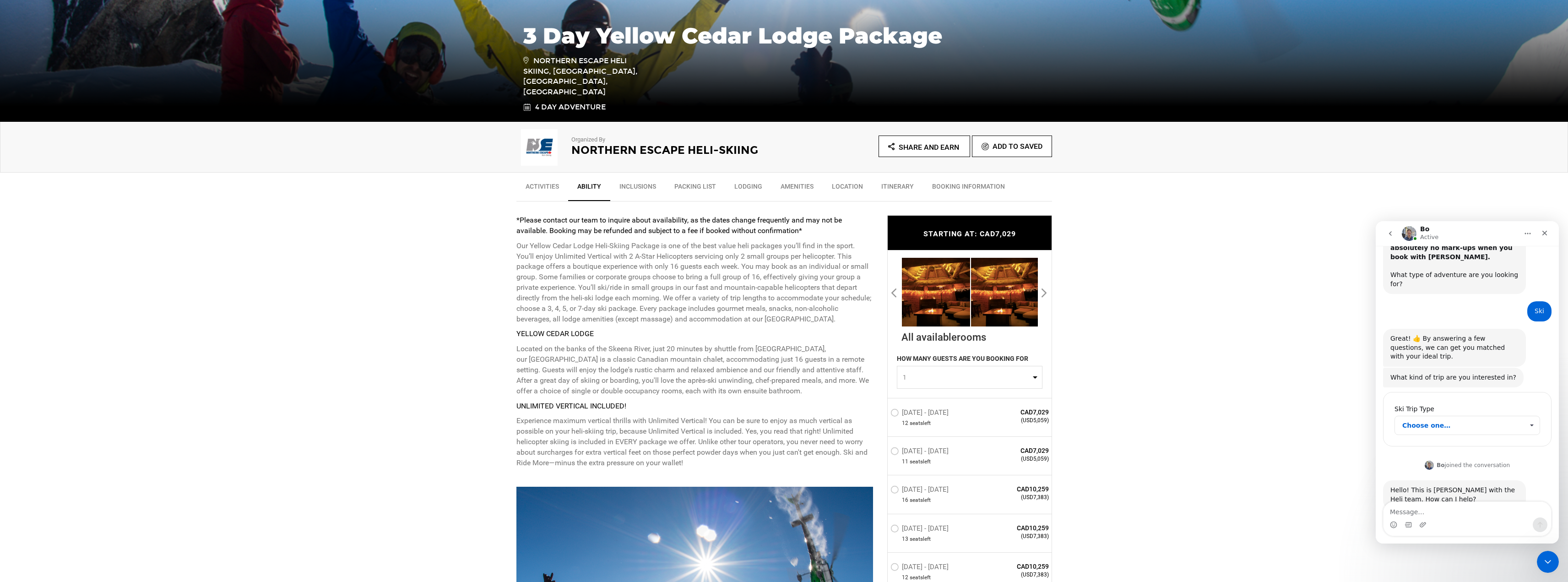
scroll to position [203, 0]
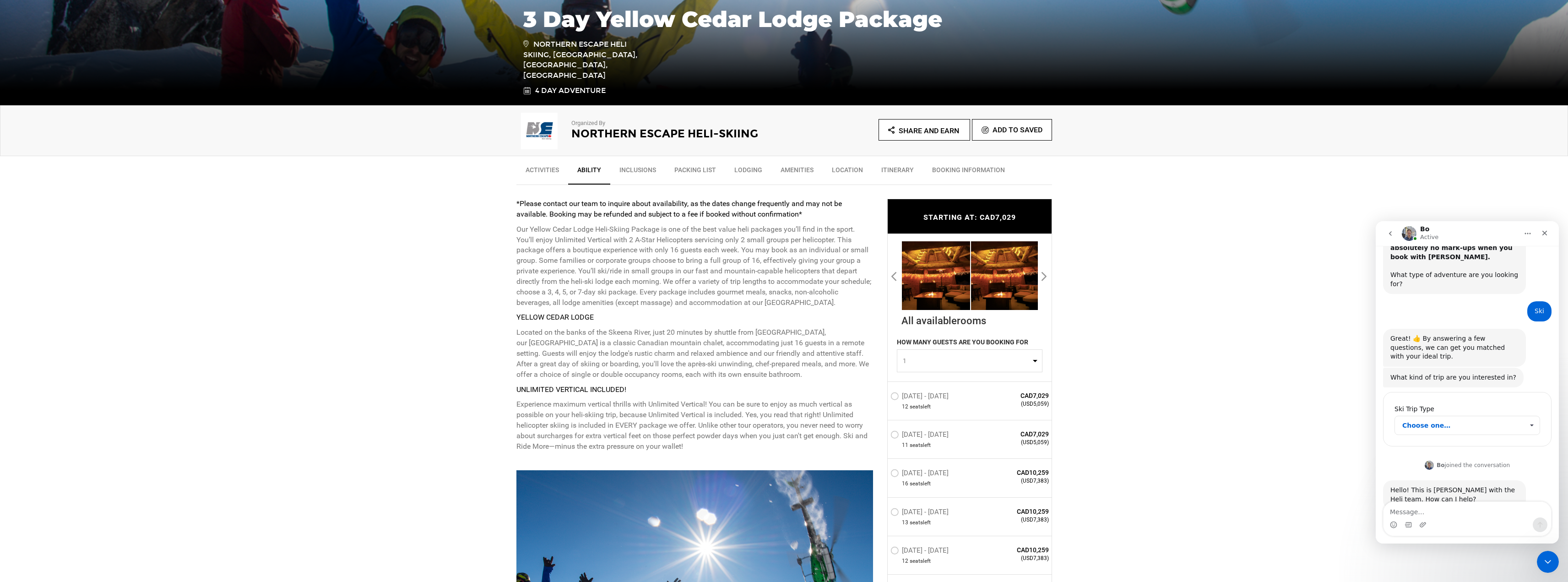
click at [644, 170] on link "Inclusions" at bounding box center [637, 172] width 55 height 23
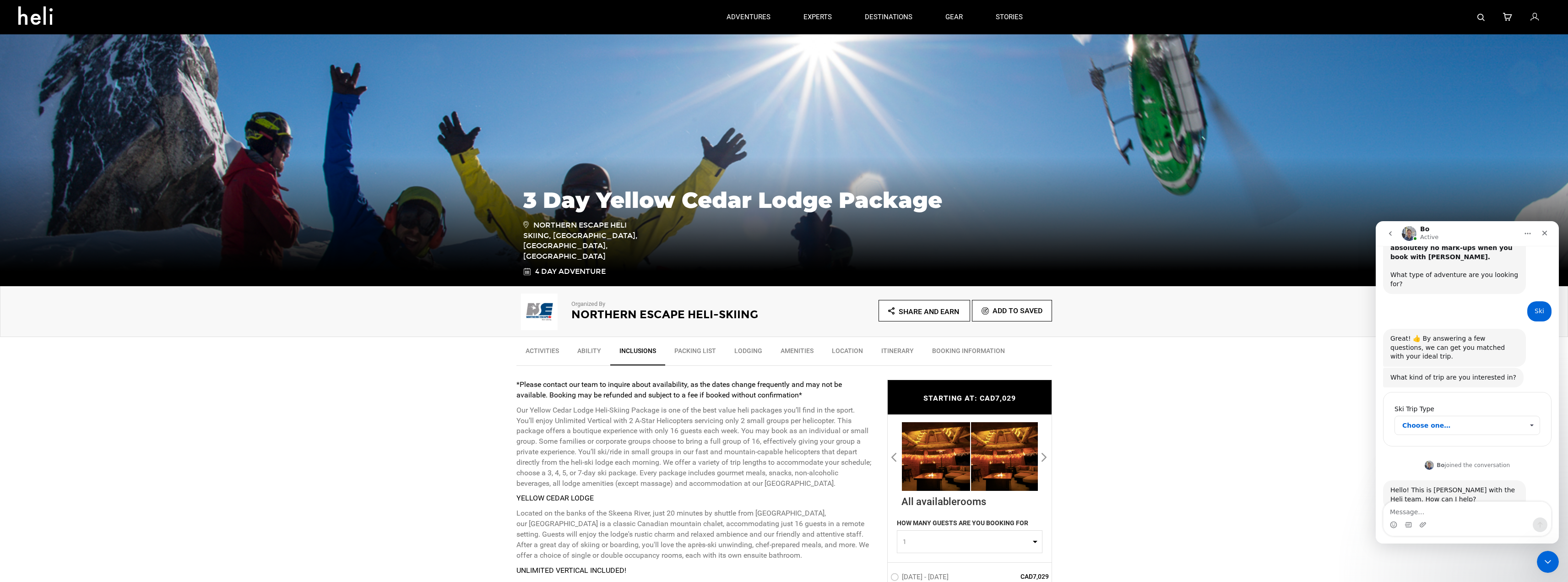
scroll to position [0, 0]
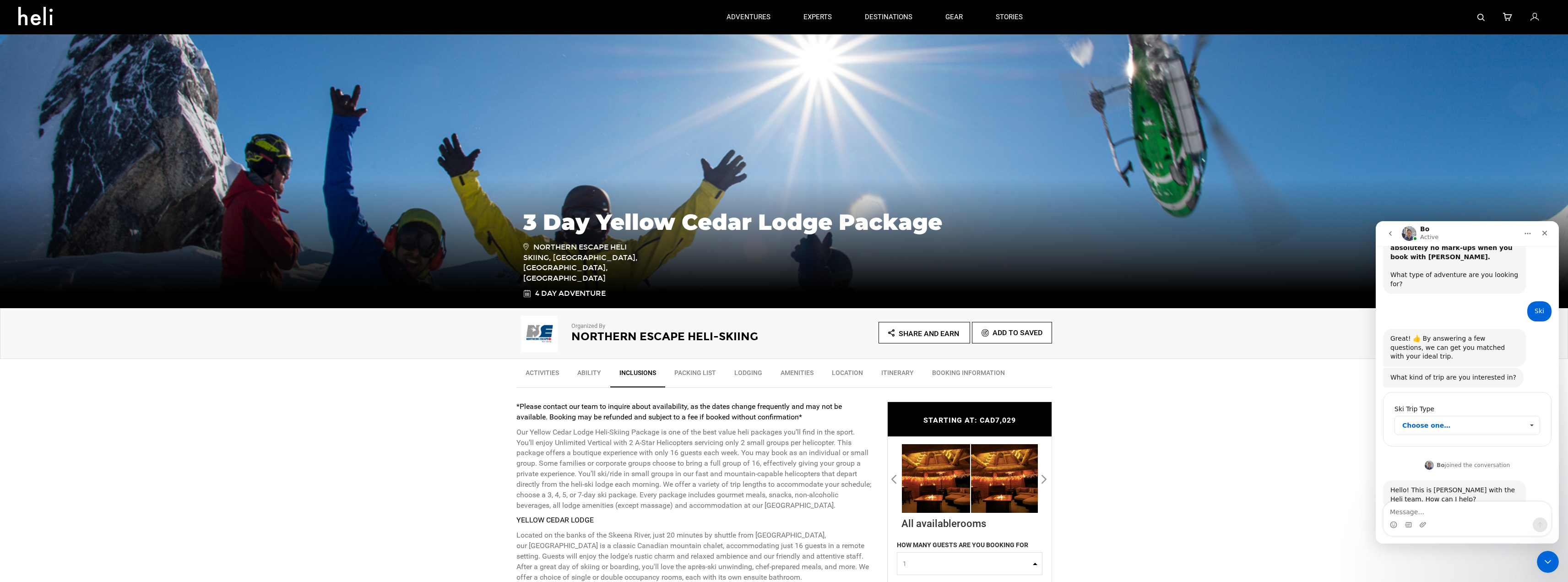
click at [544, 374] on link "Activities" at bounding box center [542, 375] width 52 height 23
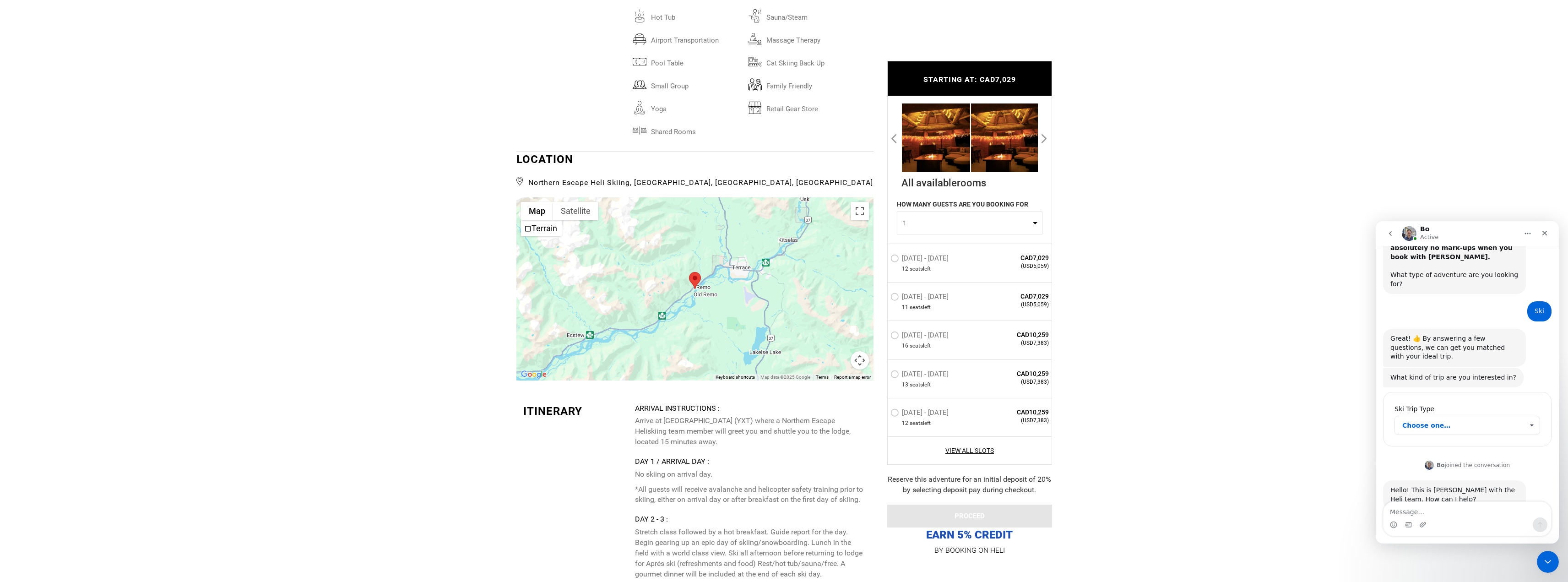
scroll to position [2223, 0]
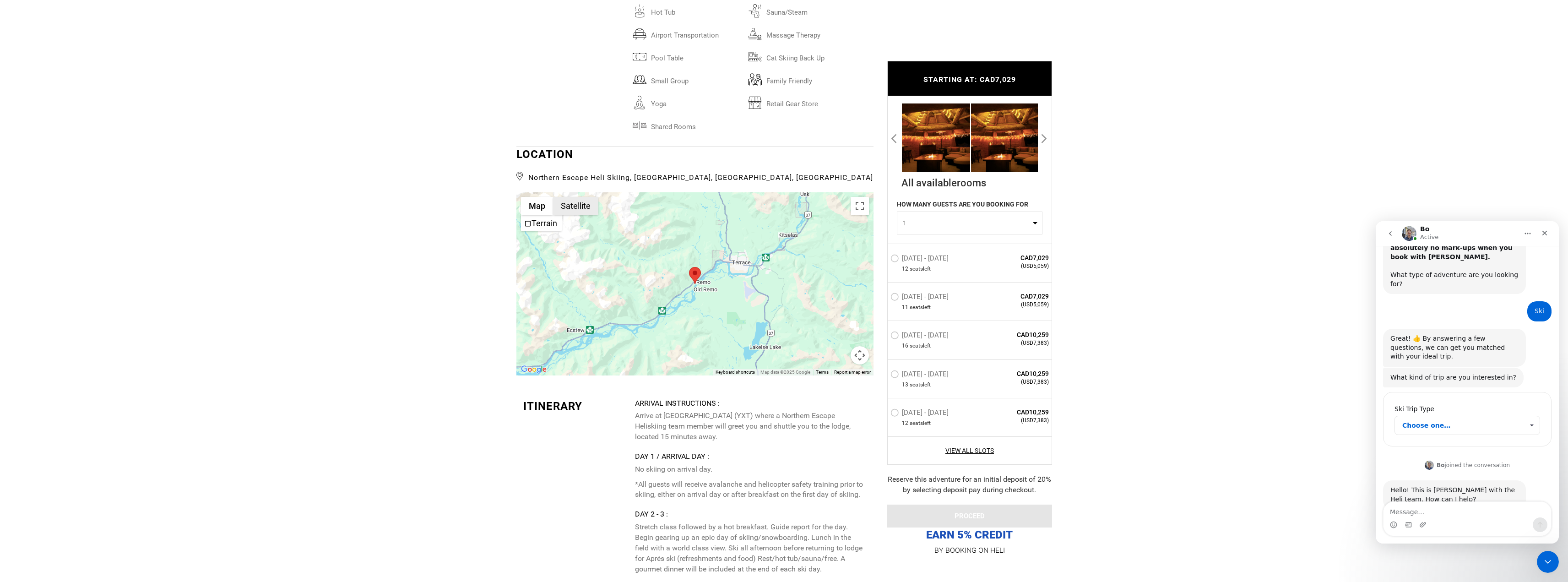
click at [569, 207] on button "Satellite" at bounding box center [575, 206] width 45 height 18
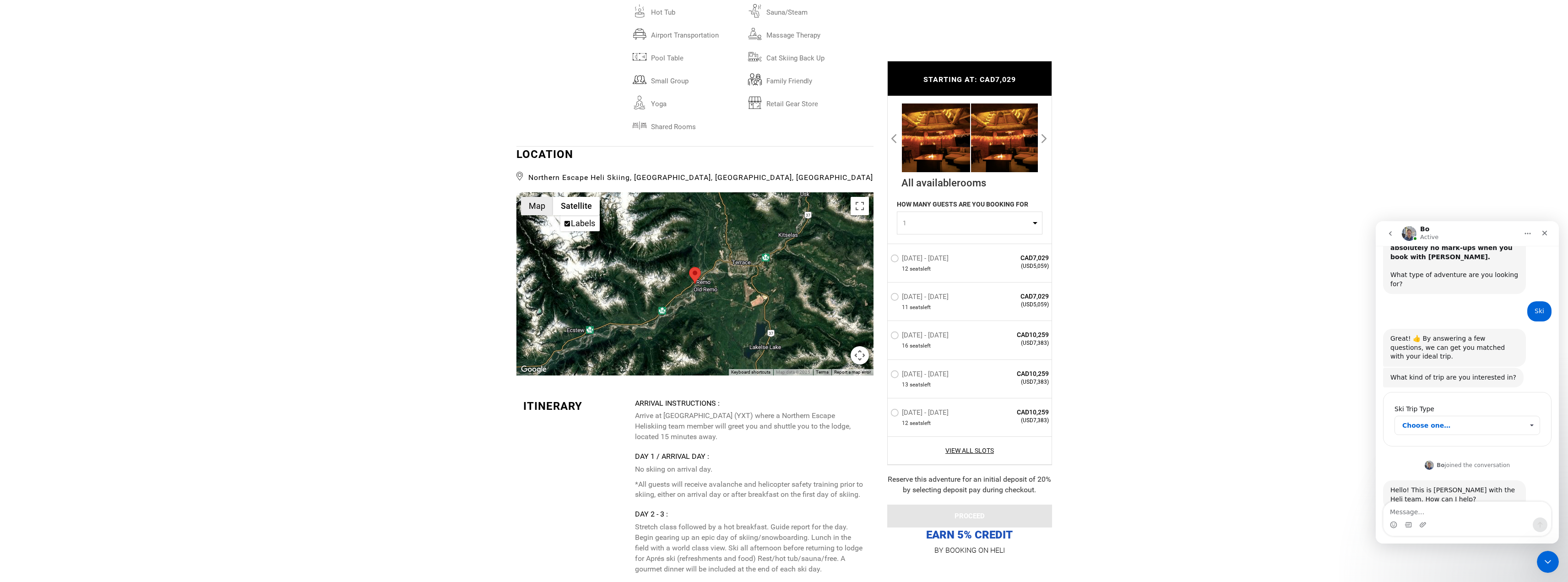
click at [539, 204] on button "Map" at bounding box center [537, 206] width 32 height 18
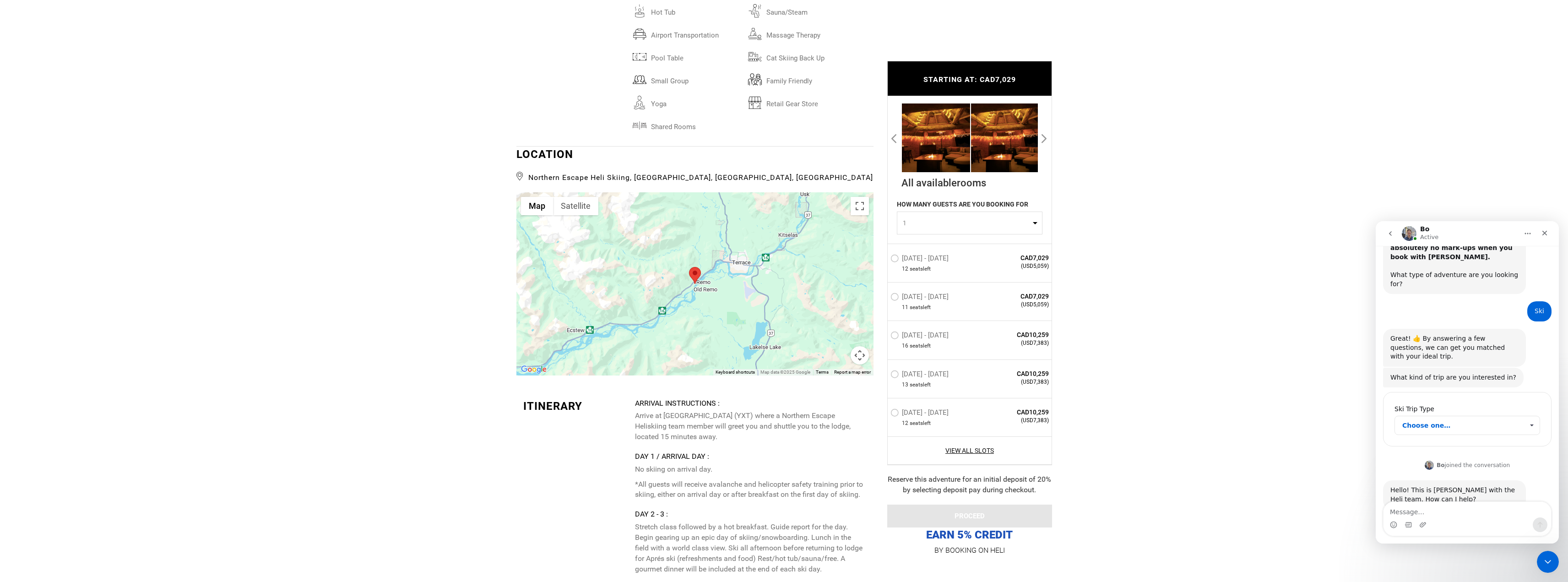
click at [859, 354] on button "Map camera controls" at bounding box center [860, 356] width 18 height 18
click at [836, 312] on button "Zoom in" at bounding box center [837, 310] width 18 height 18
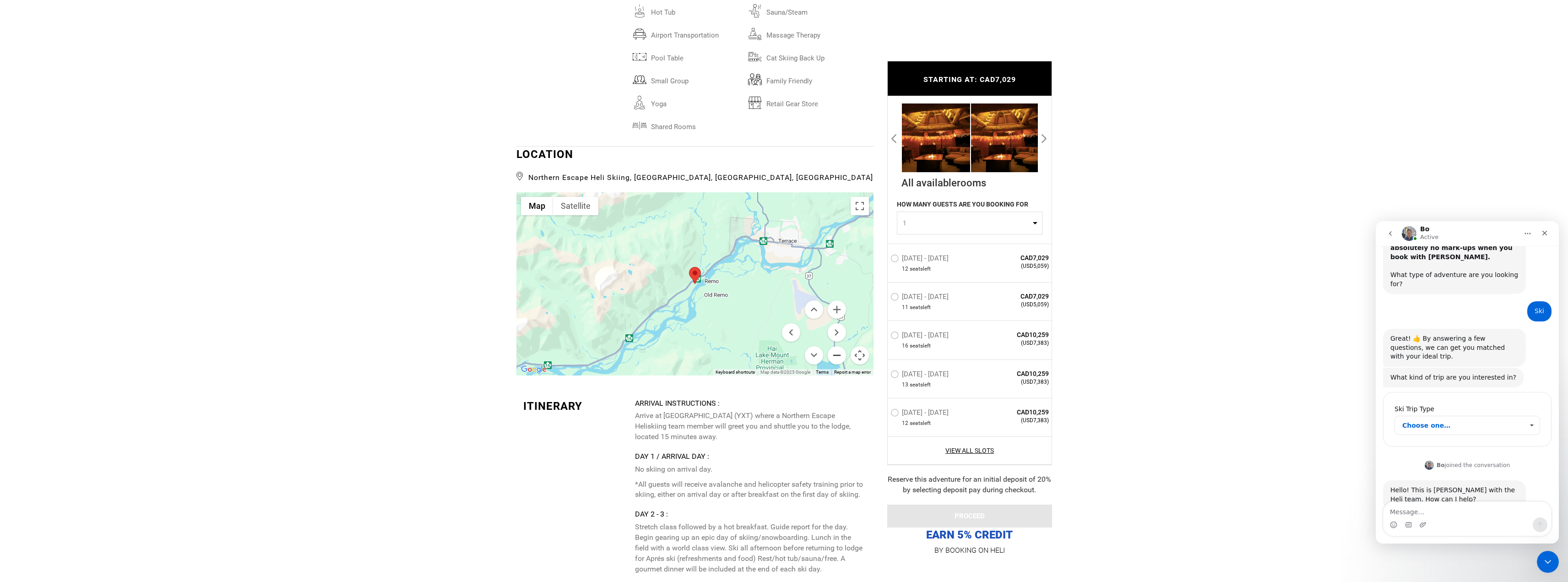
click at [832, 359] on button "Zoom out" at bounding box center [837, 356] width 18 height 18
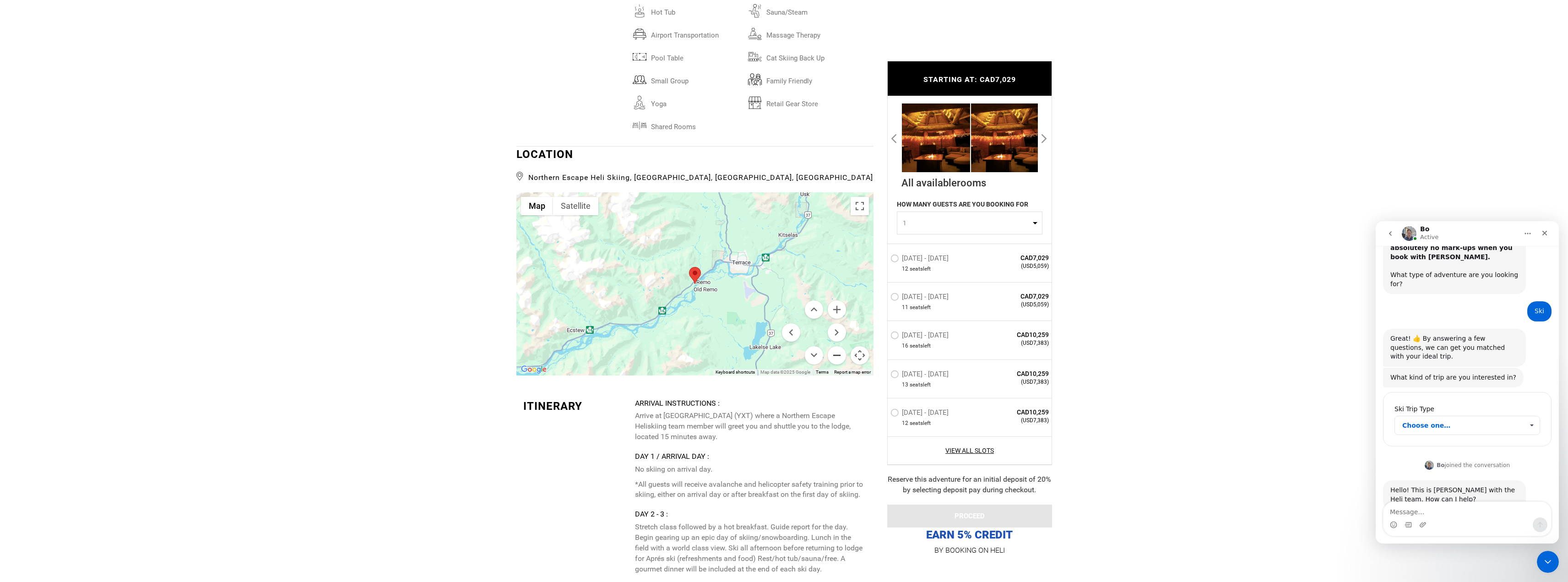
click at [833, 358] on button "Zoom out" at bounding box center [837, 356] width 18 height 18
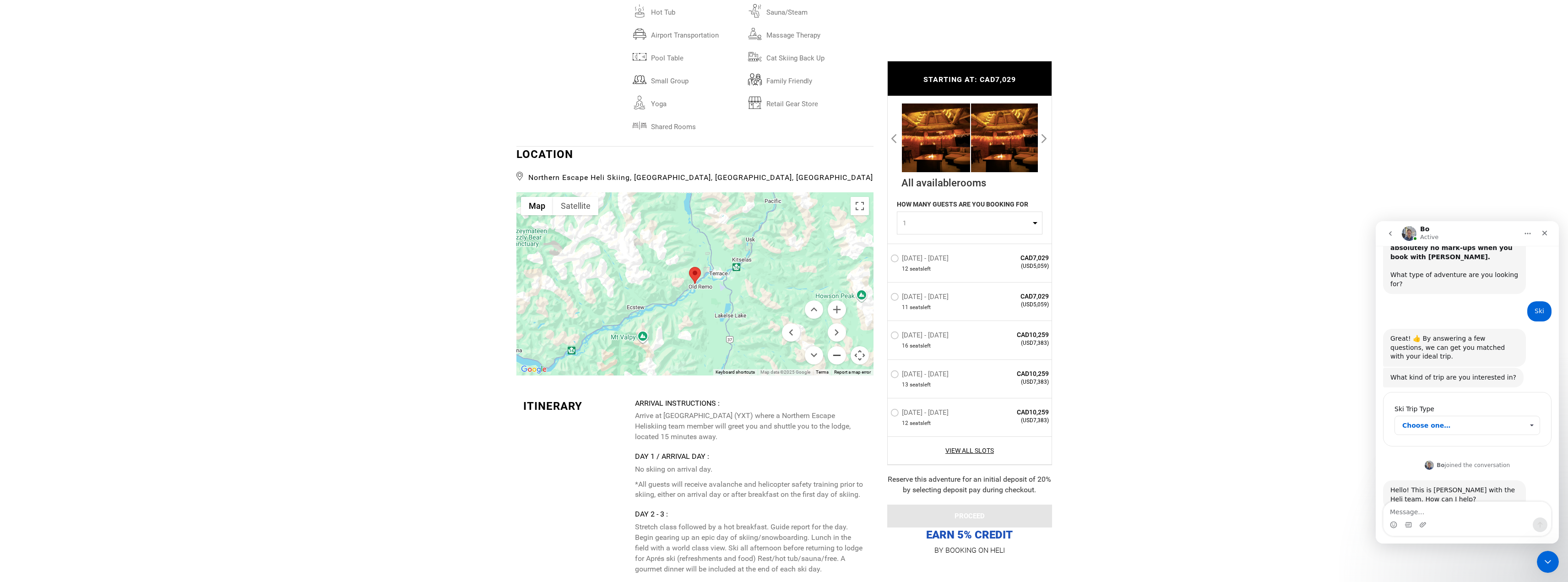
click at [835, 357] on button "Zoom out" at bounding box center [837, 356] width 18 height 18
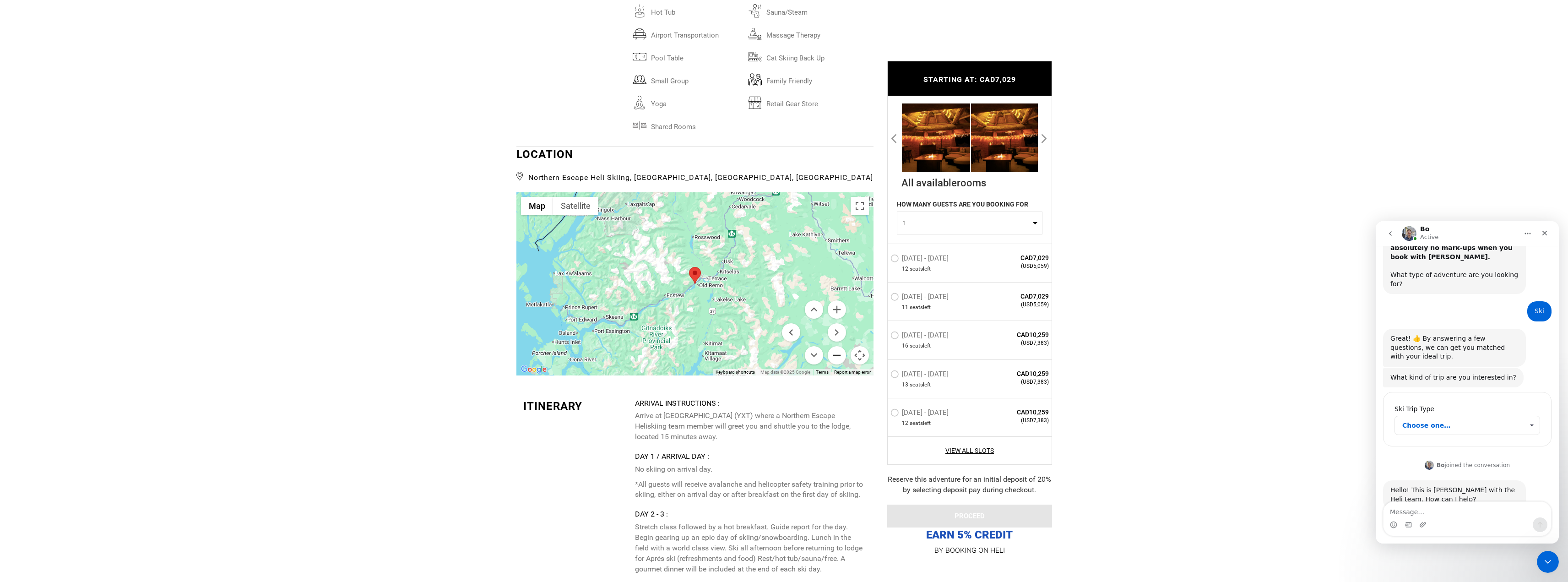
click at [835, 357] on button "Zoom out" at bounding box center [837, 356] width 18 height 18
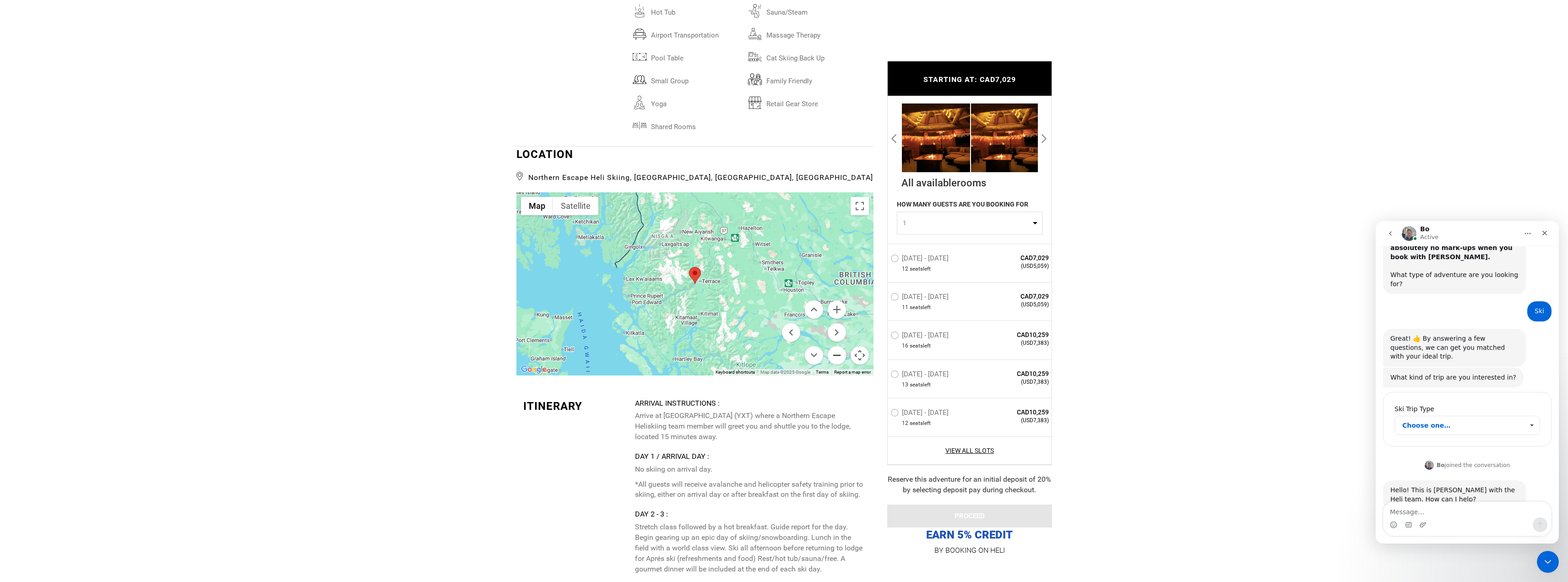
click at [835, 357] on button "Zoom out" at bounding box center [837, 356] width 18 height 18
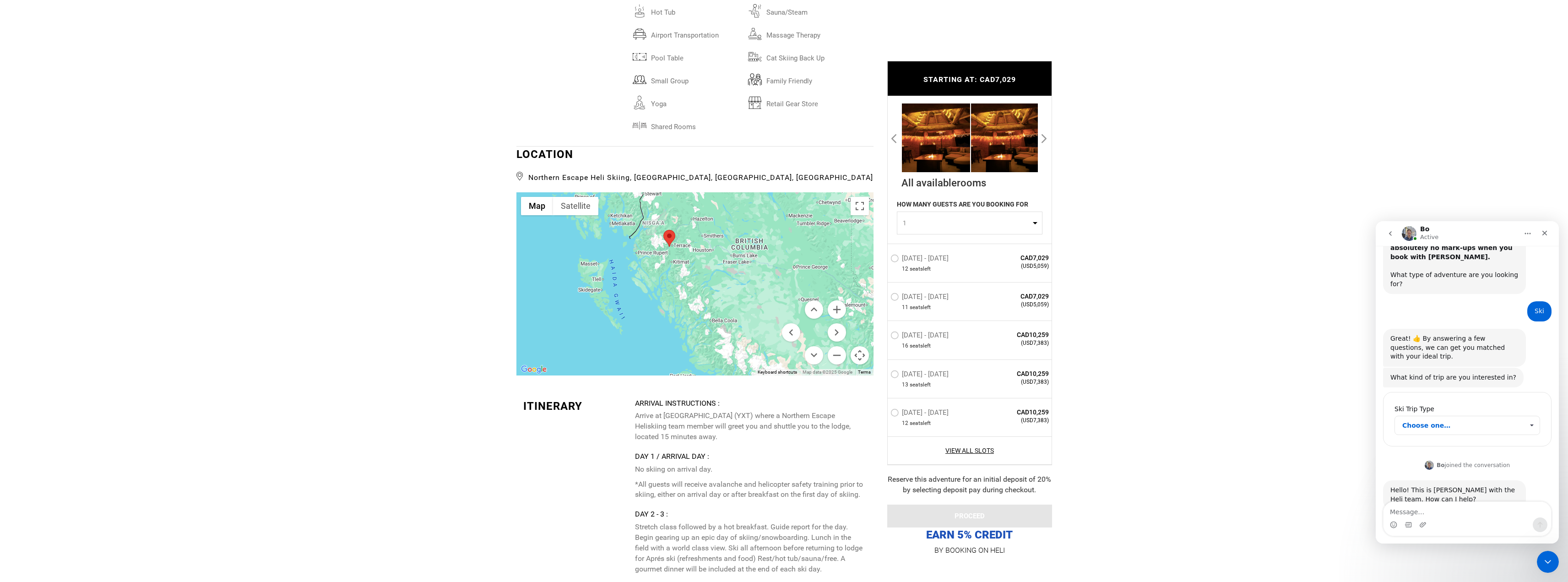
drag, startPoint x: 777, startPoint y: 344, endPoint x: 750, endPoint y: 304, distance: 48.3
click at [750, 304] on div at bounding box center [695, 284] width 357 height 183
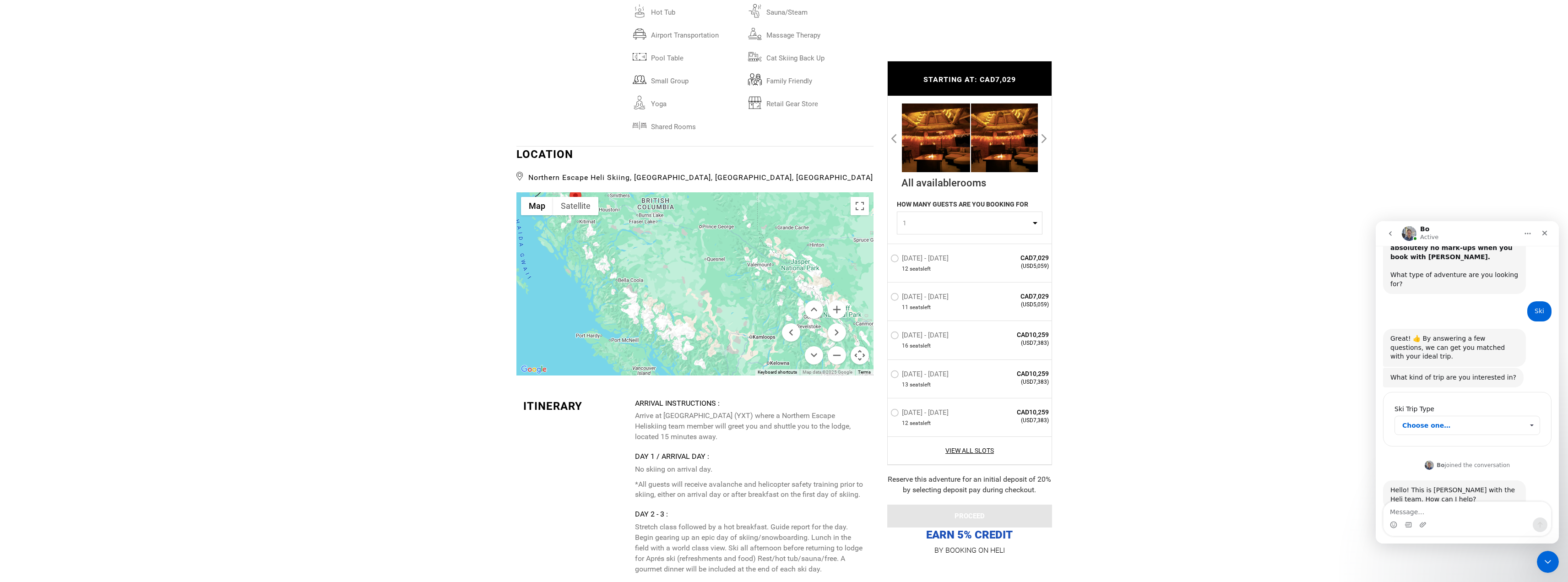
drag, startPoint x: 749, startPoint y: 351, endPoint x: 654, endPoint y: 308, distance: 104.3
click at [654, 308] on div at bounding box center [695, 284] width 357 height 183
click at [1409, 513] on textarea "Message…" at bounding box center [1467, 509] width 168 height 15
type textarea "how many miles north of [GEOGRAPHIC_DATA] are you?"
click at [1539, 525] on icon "Send a message…" at bounding box center [1540, 525] width 7 height 7
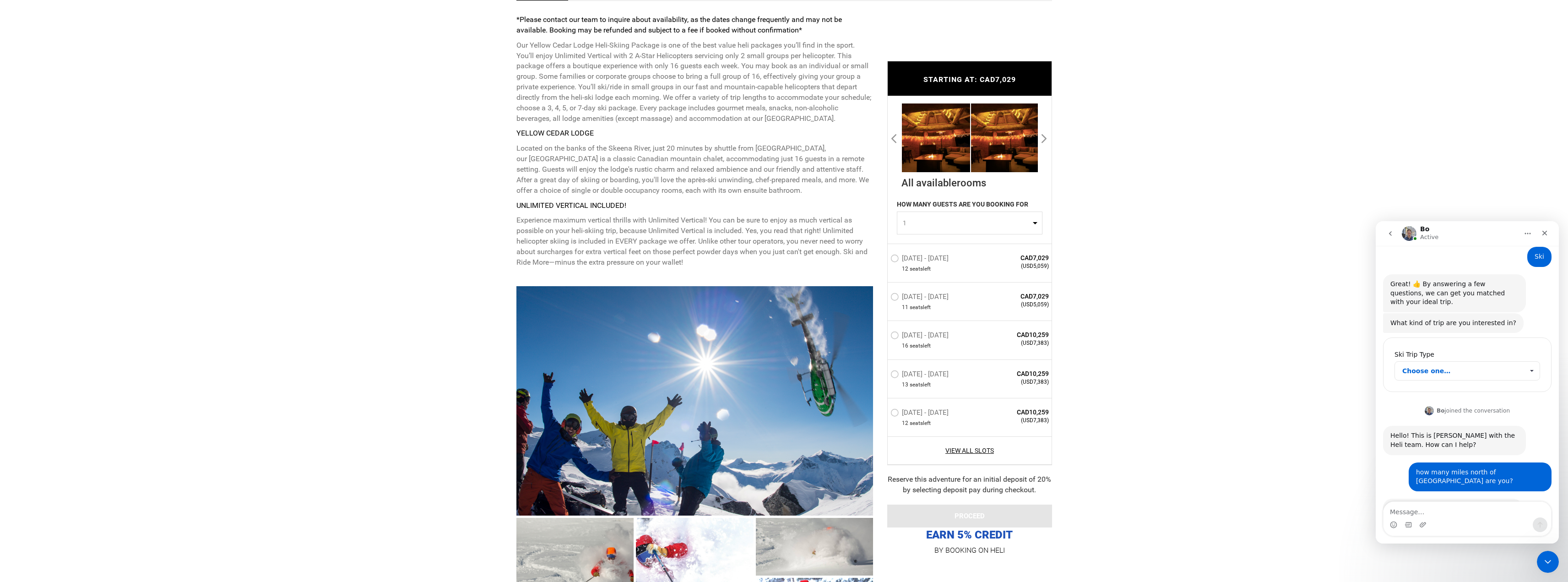
scroll to position [391, 0]
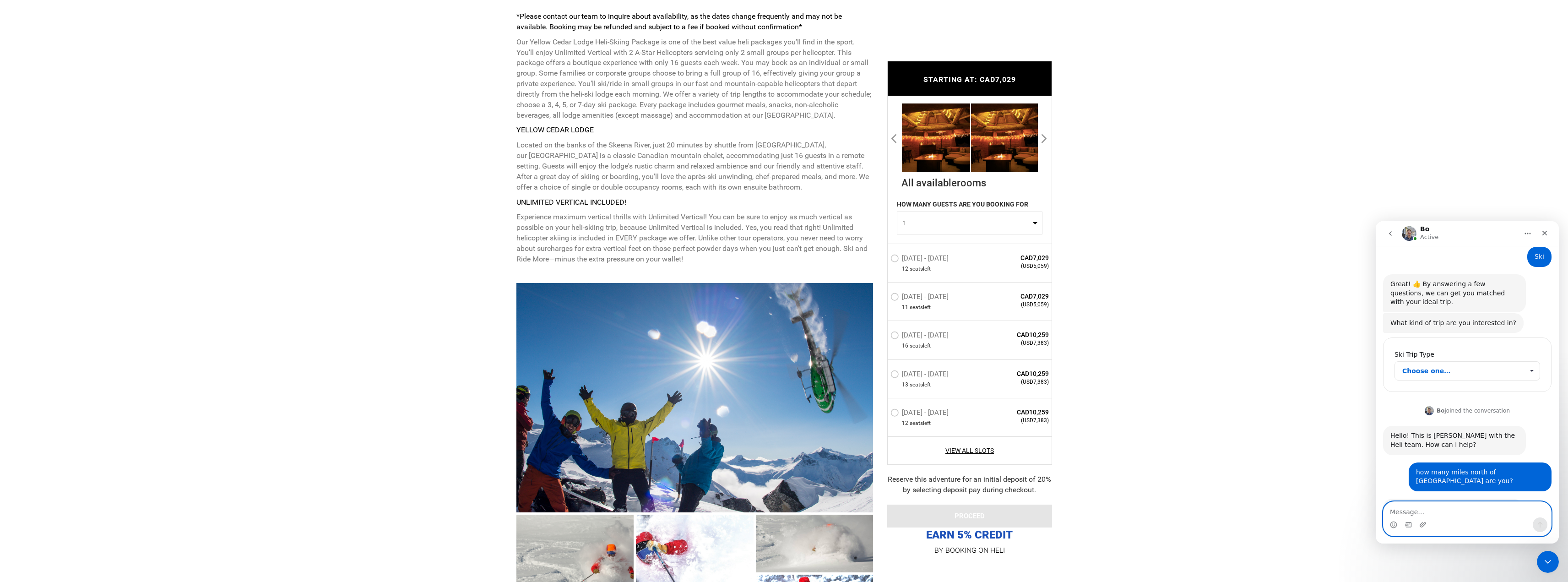
click at [1402, 510] on textarea "Message…" at bounding box center [1467, 509] width 168 height 15
type textarea "Yellow Cedar"
click at [1537, 522] on icon "Send a message…" at bounding box center [1540, 525] width 7 height 7
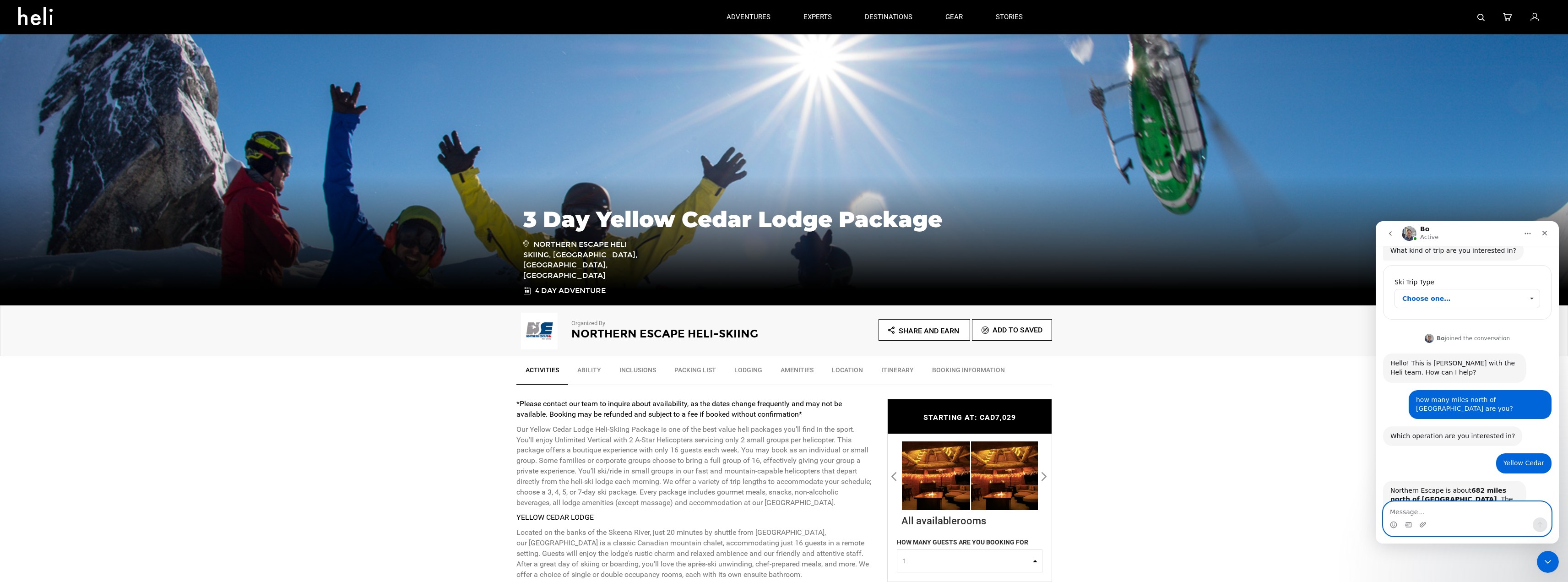
scroll to position [0, 0]
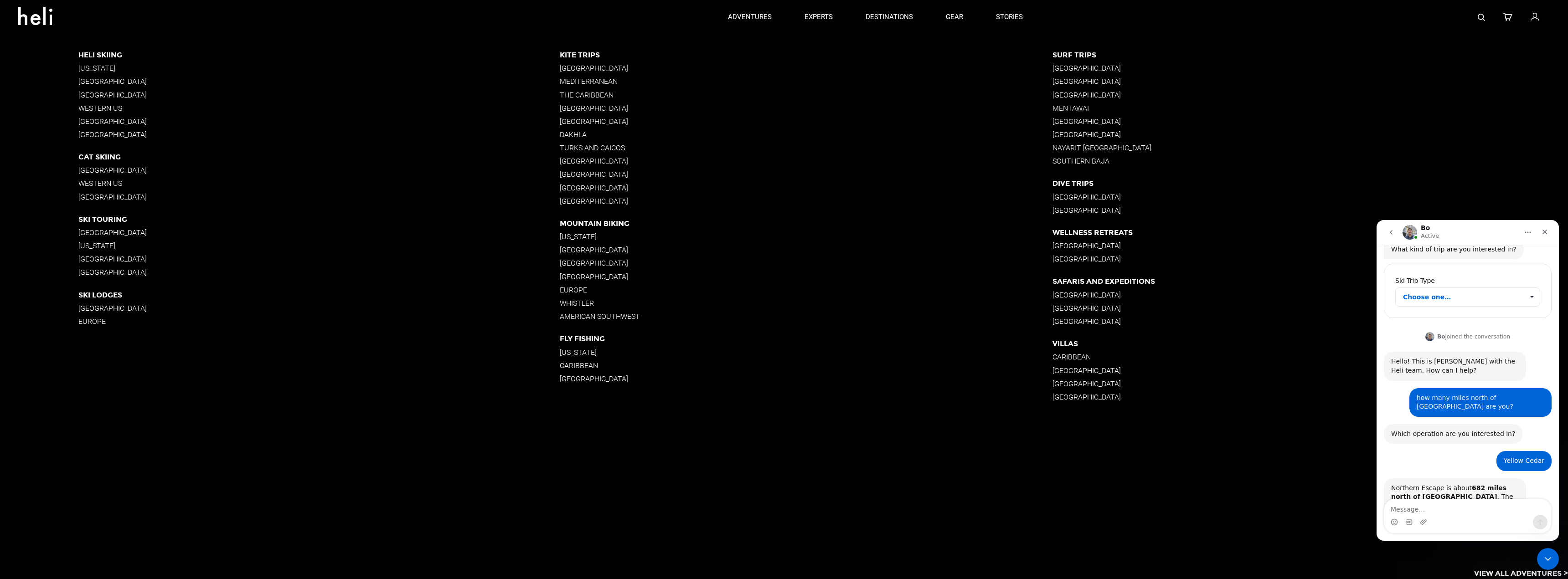
click at [113, 81] on p "[GEOGRAPHIC_DATA]" at bounding box center [319, 81] width 482 height 9
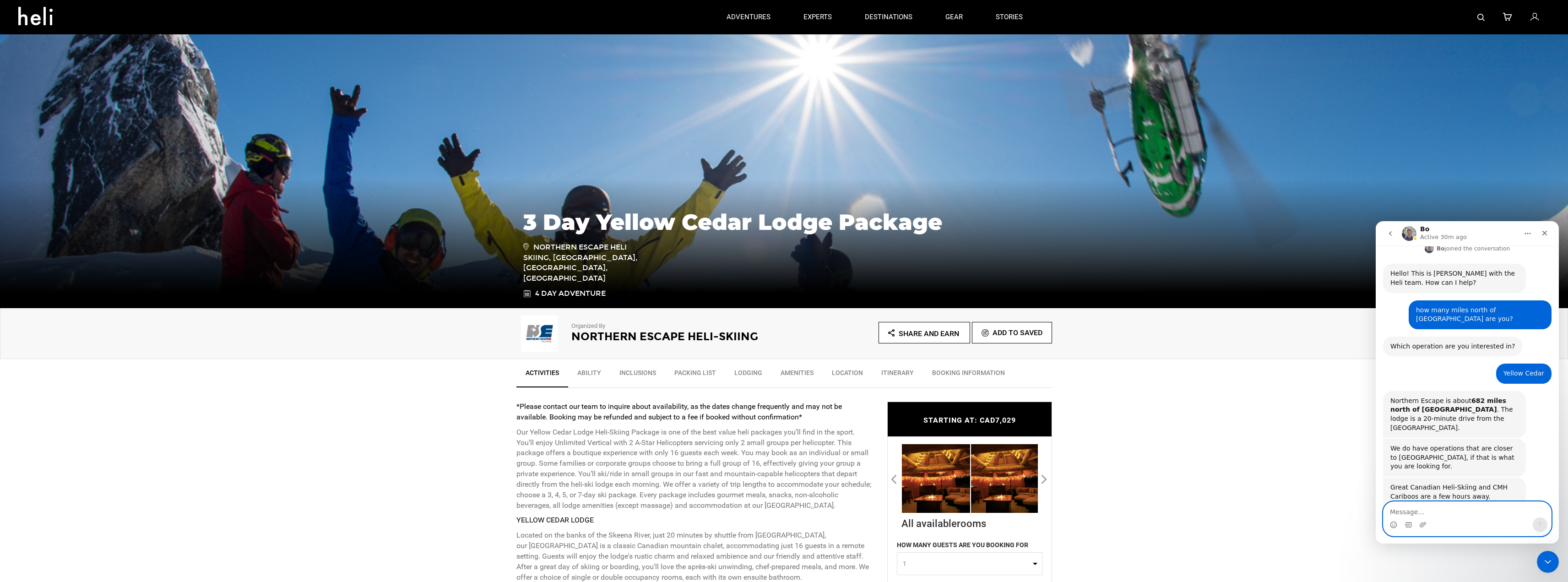
click at [1396, 510] on textarea "Message…" at bounding box center [1467, 509] width 168 height 15
drag, startPoint x: 1388, startPoint y: 514, endPoint x: 1447, endPoint y: 508, distance: 59.3
click at [1447, 508] on textarea "i liked that is was" at bounding box center [1467, 509] width 168 height 15
type textarea "i"
type textarea "Its ok. i like the fact that its further north."
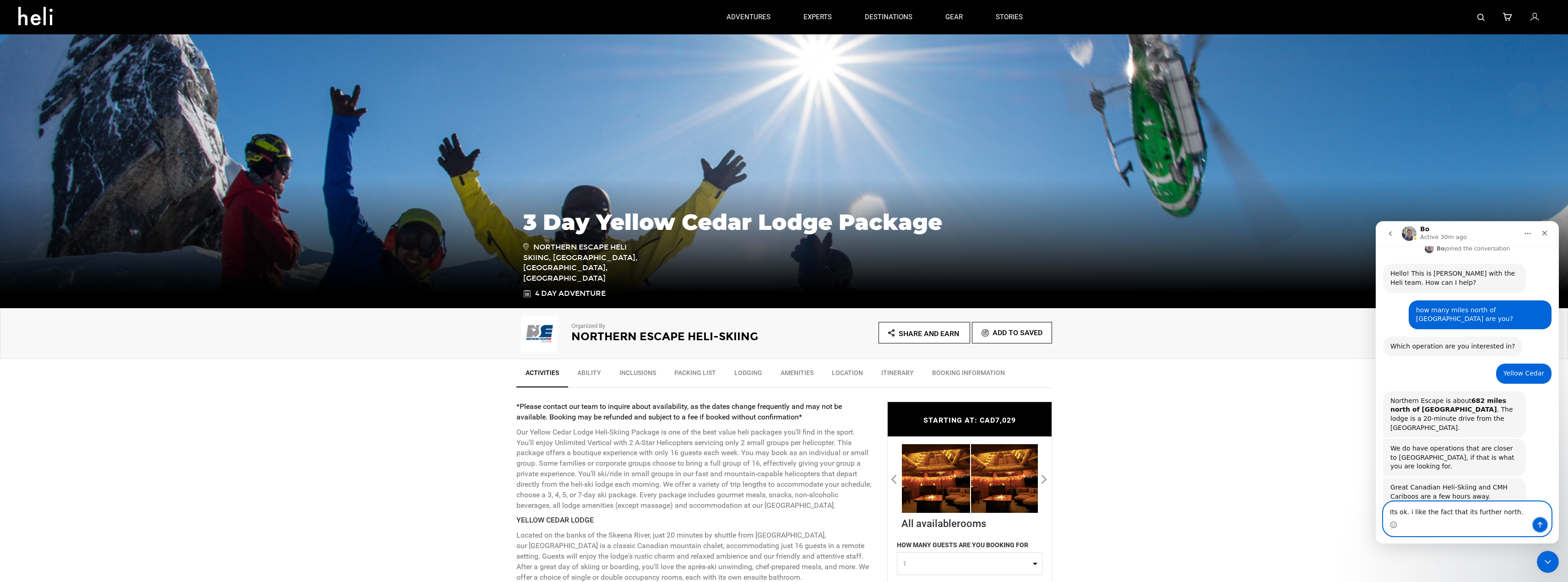
click at [1538, 524] on icon "Send a message…" at bounding box center [1540, 525] width 7 height 7
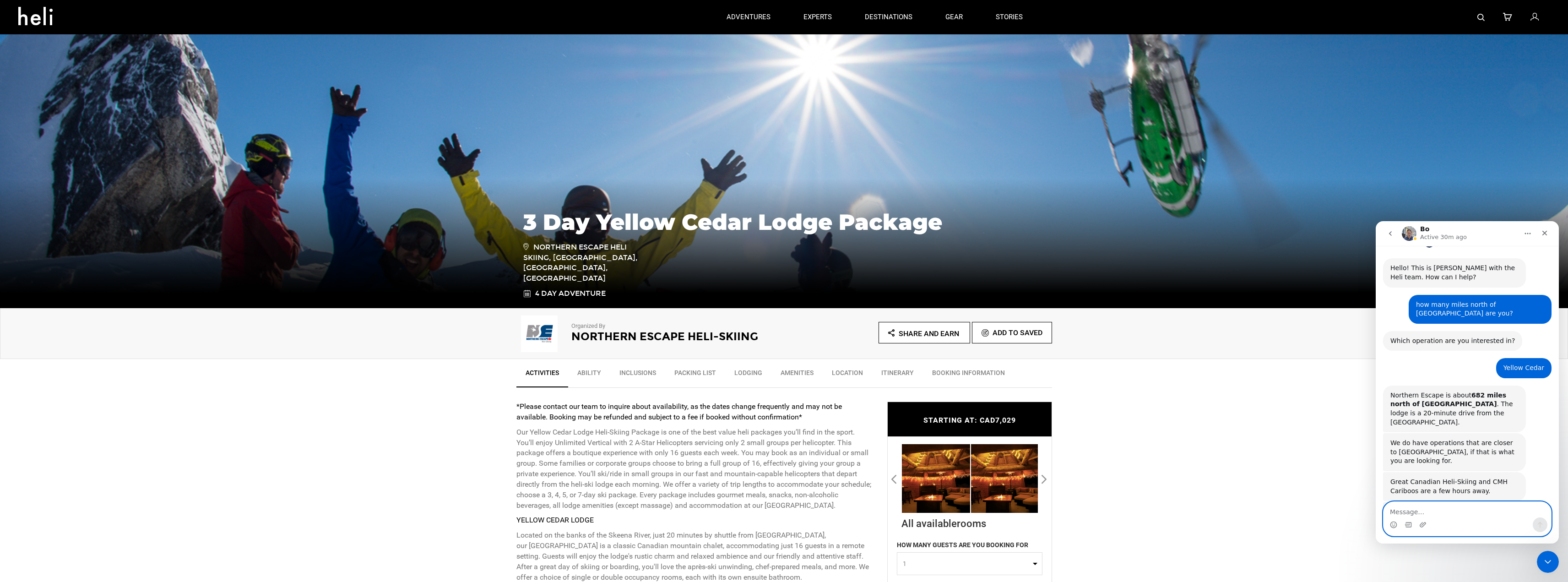
scroll to position [315, 0]
